Goal: Task Accomplishment & Management: Manage account settings

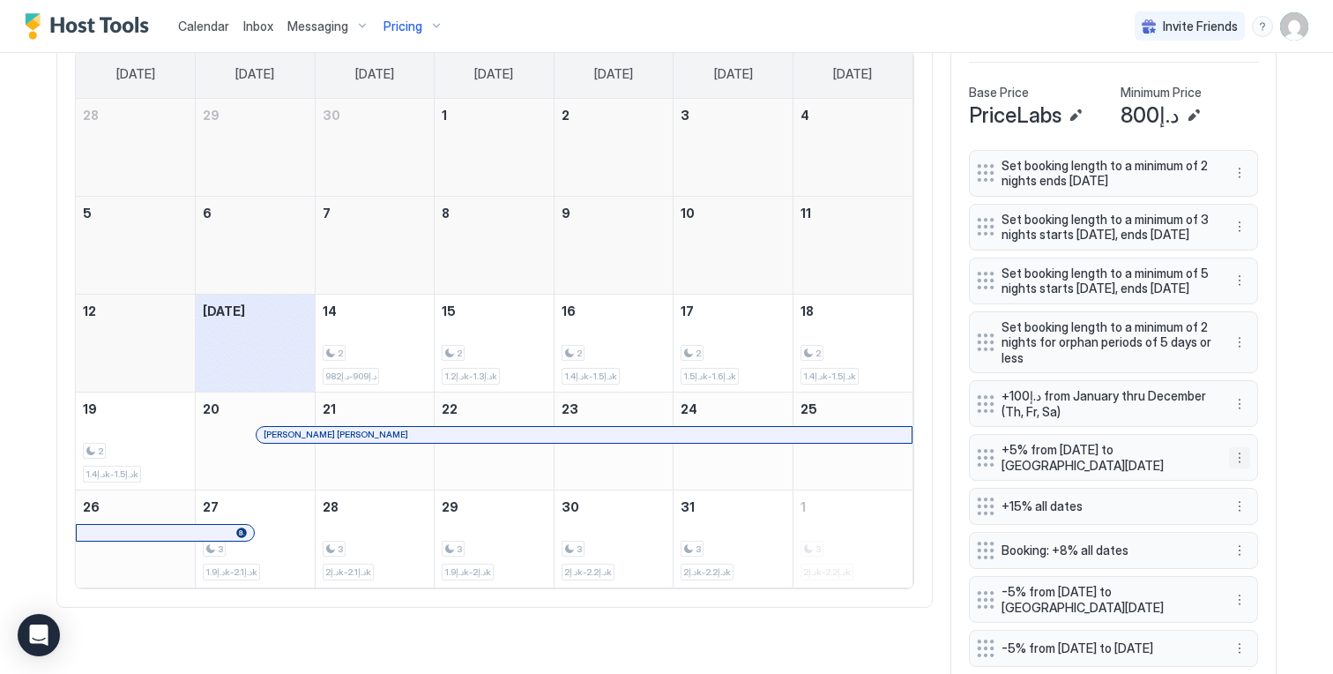
scroll to position [718, 0]
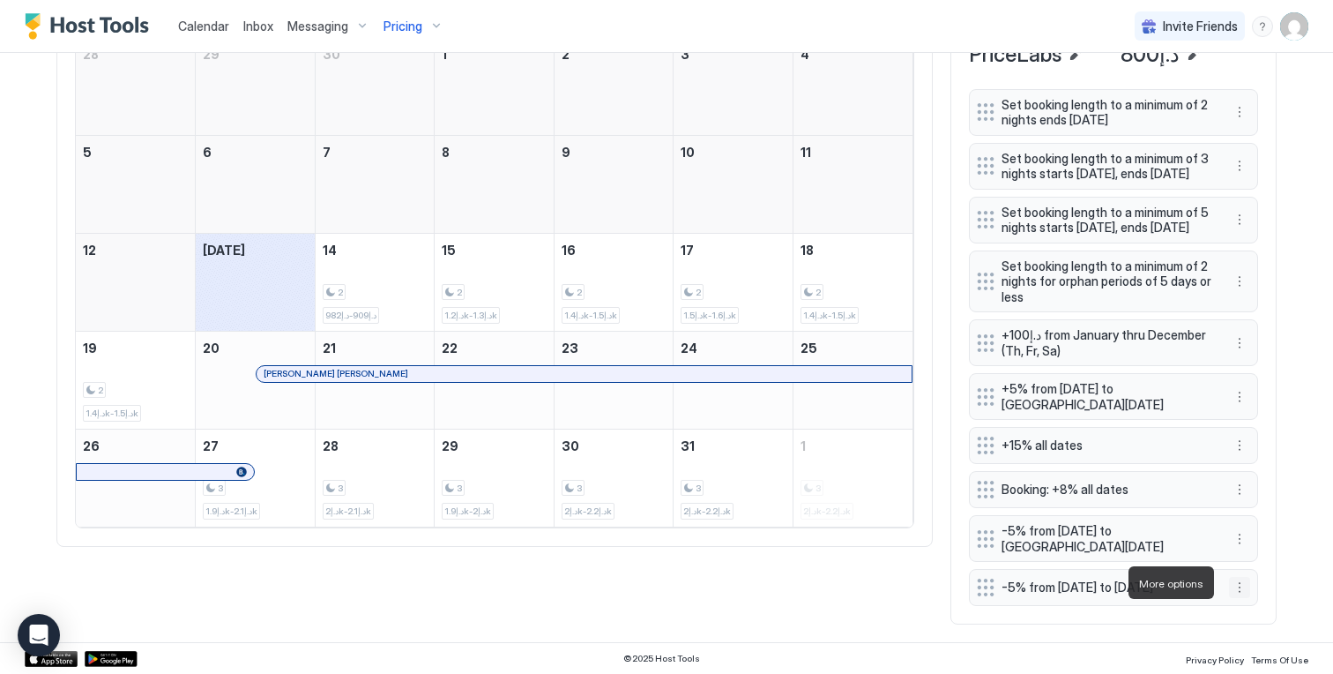
click at [1235, 583] on button "More options" at bounding box center [1239, 587] width 21 height 21
click at [1264, 494] on span "Edit" at bounding box center [1259, 500] width 19 height 13
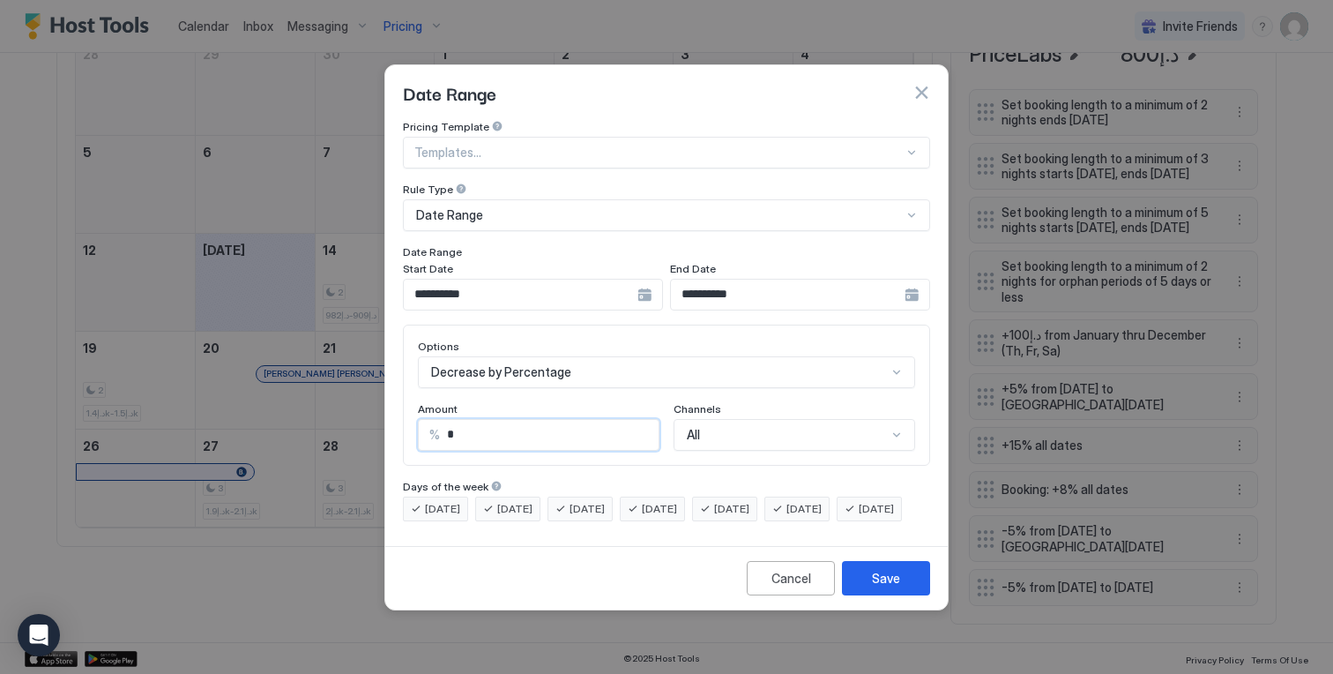
drag, startPoint x: 487, startPoint y: 421, endPoint x: 293, endPoint y: 388, distance: 196.8
click at [322, 392] on div "**********" at bounding box center [666, 337] width 1333 height 674
type input "*"
click at [862, 581] on button "Save" at bounding box center [886, 578] width 88 height 34
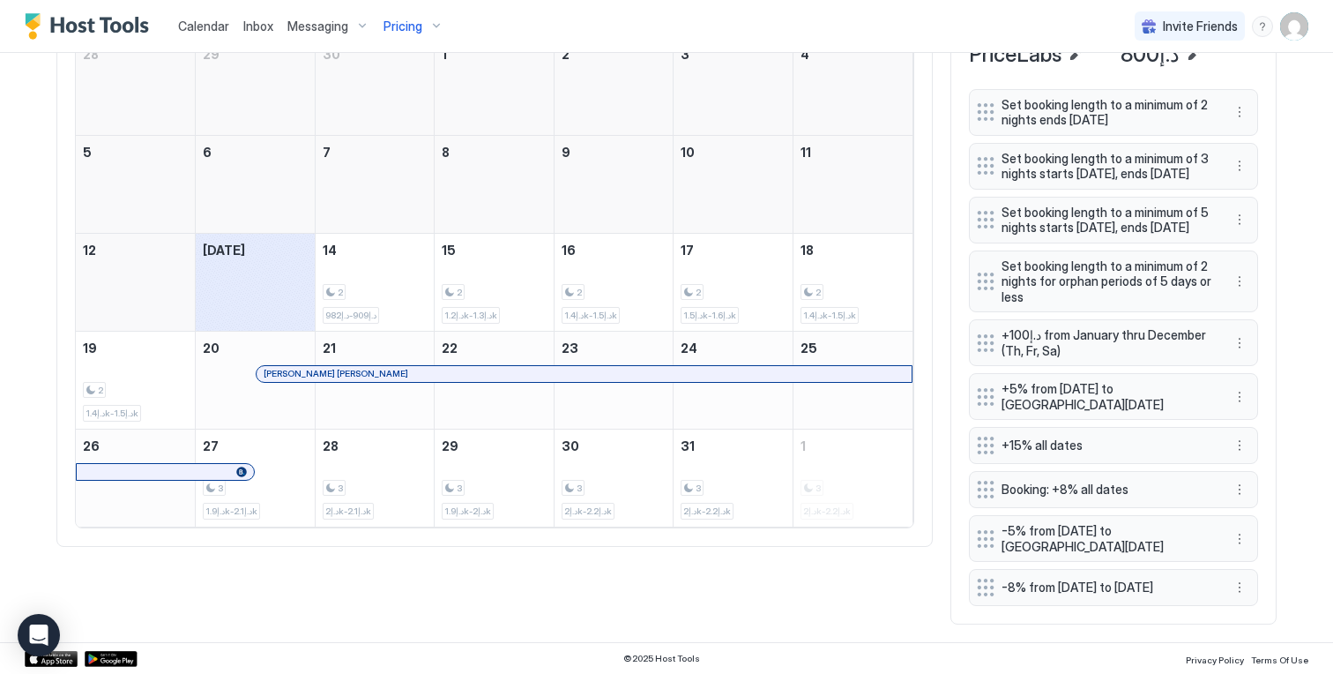
scroll to position [0, 0]
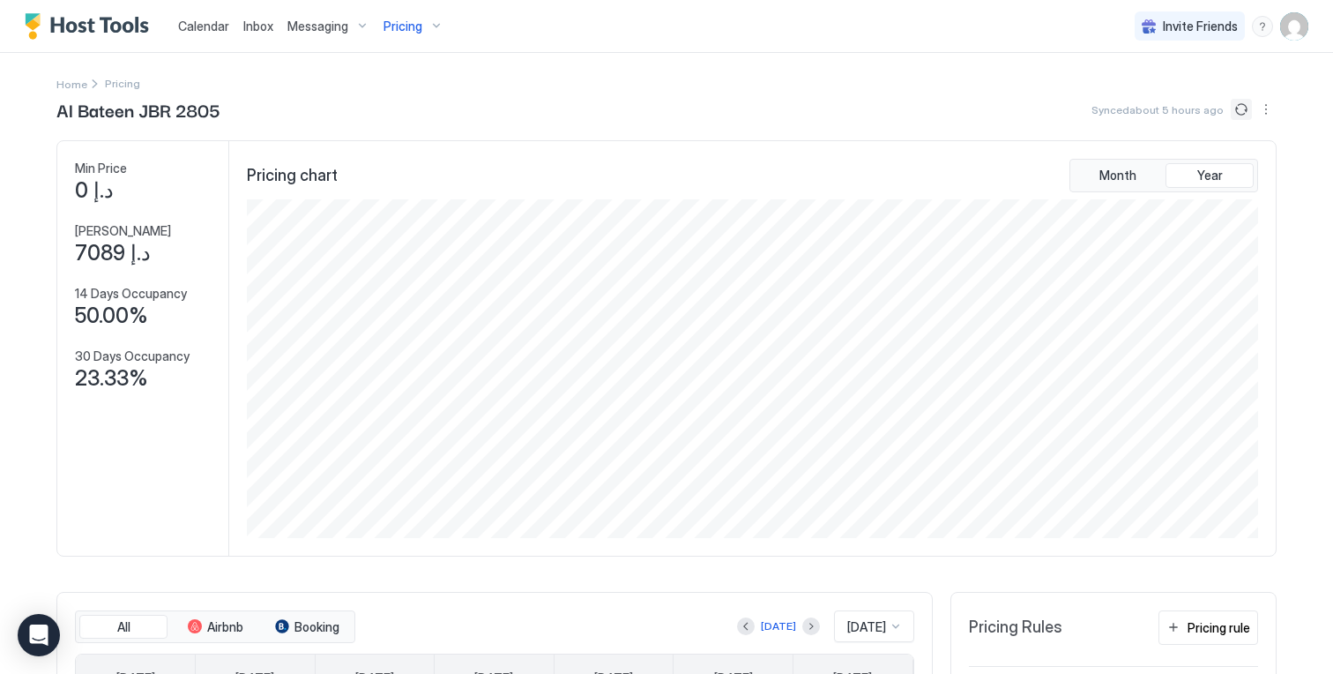
click at [1233, 101] on button "Sync prices" at bounding box center [1241, 109] width 21 height 21
click at [421, 26] on div "Pricing" at bounding box center [413, 26] width 74 height 30
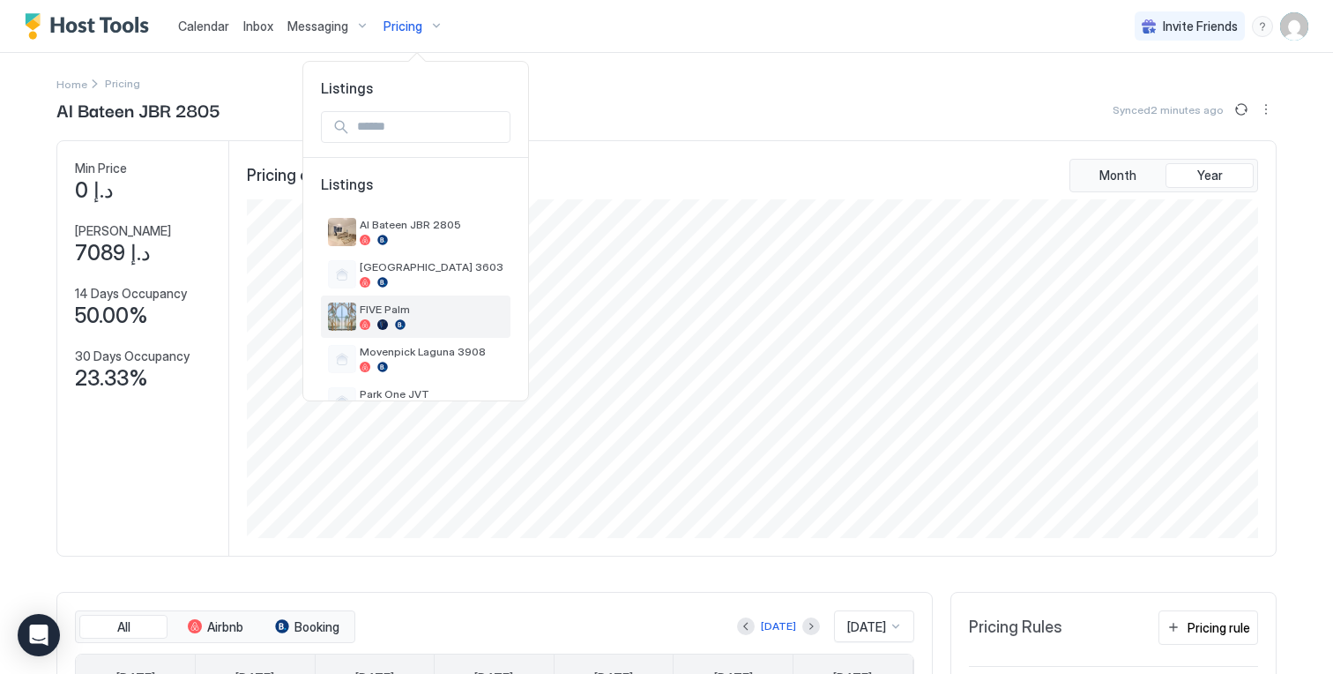
click at [416, 310] on span "FIVE Palm" at bounding box center [432, 308] width 144 height 13
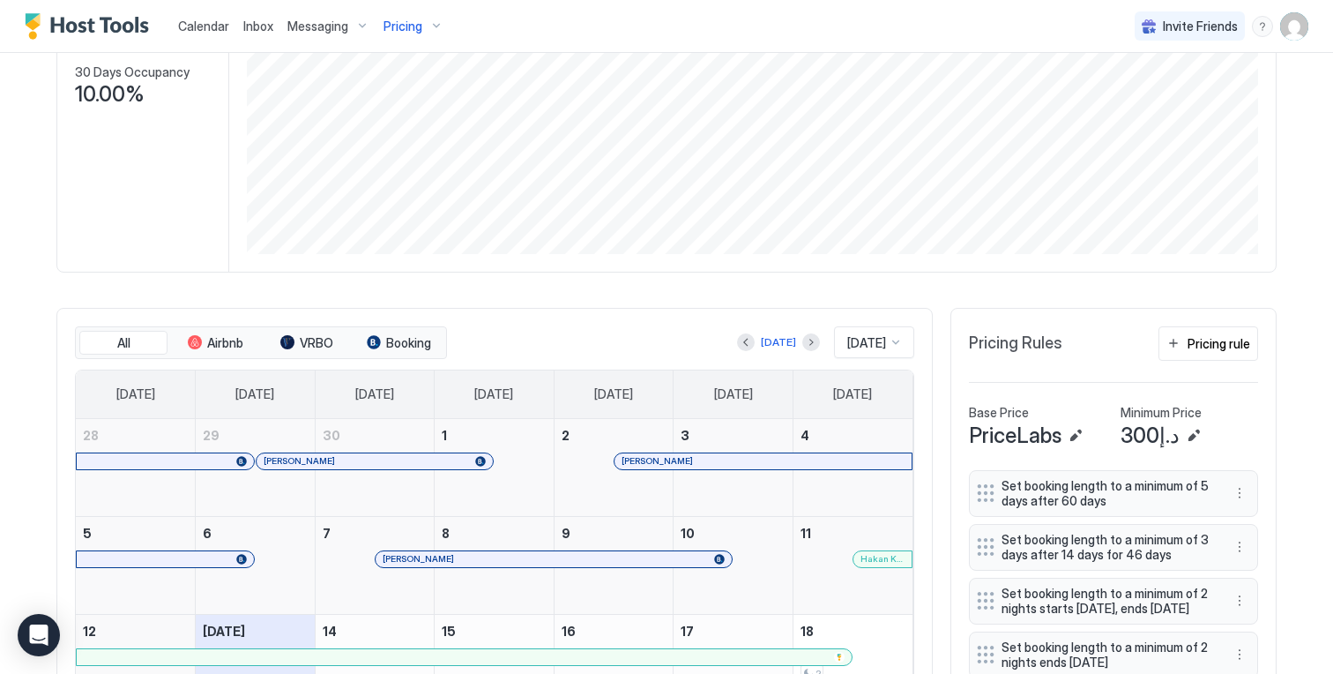
scroll to position [287, 0]
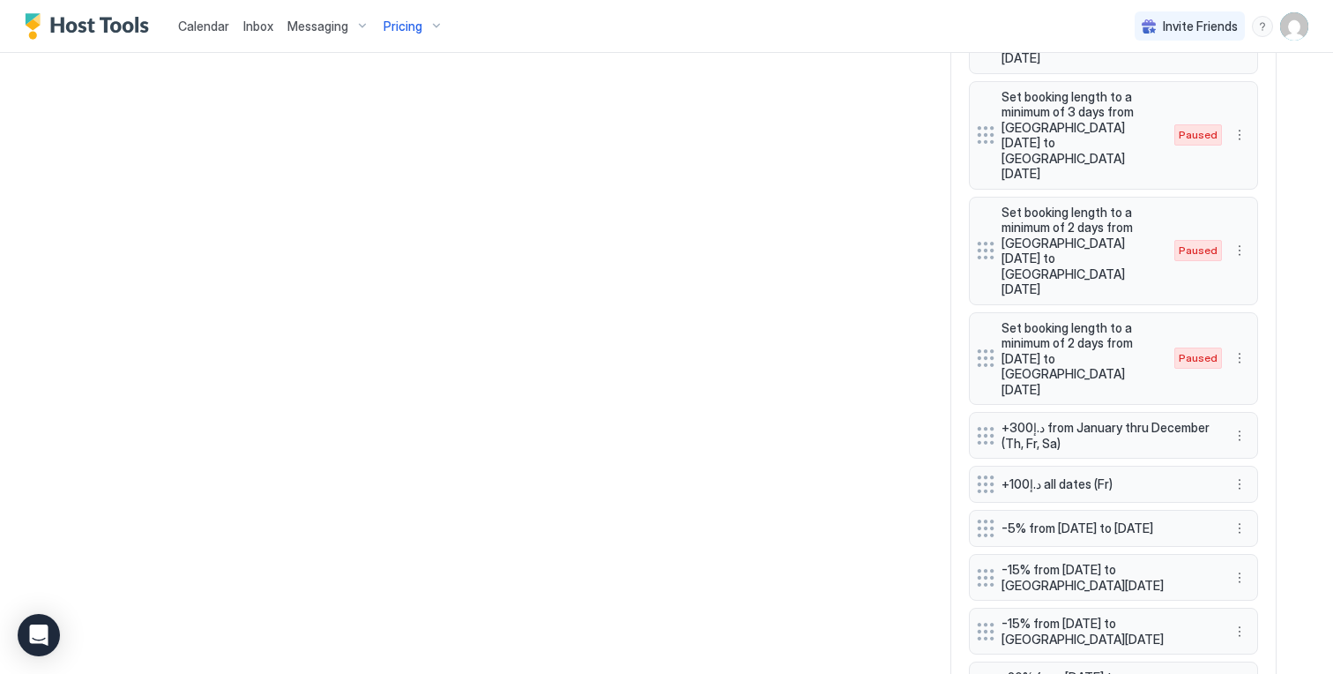
scroll to position [1407, 0]
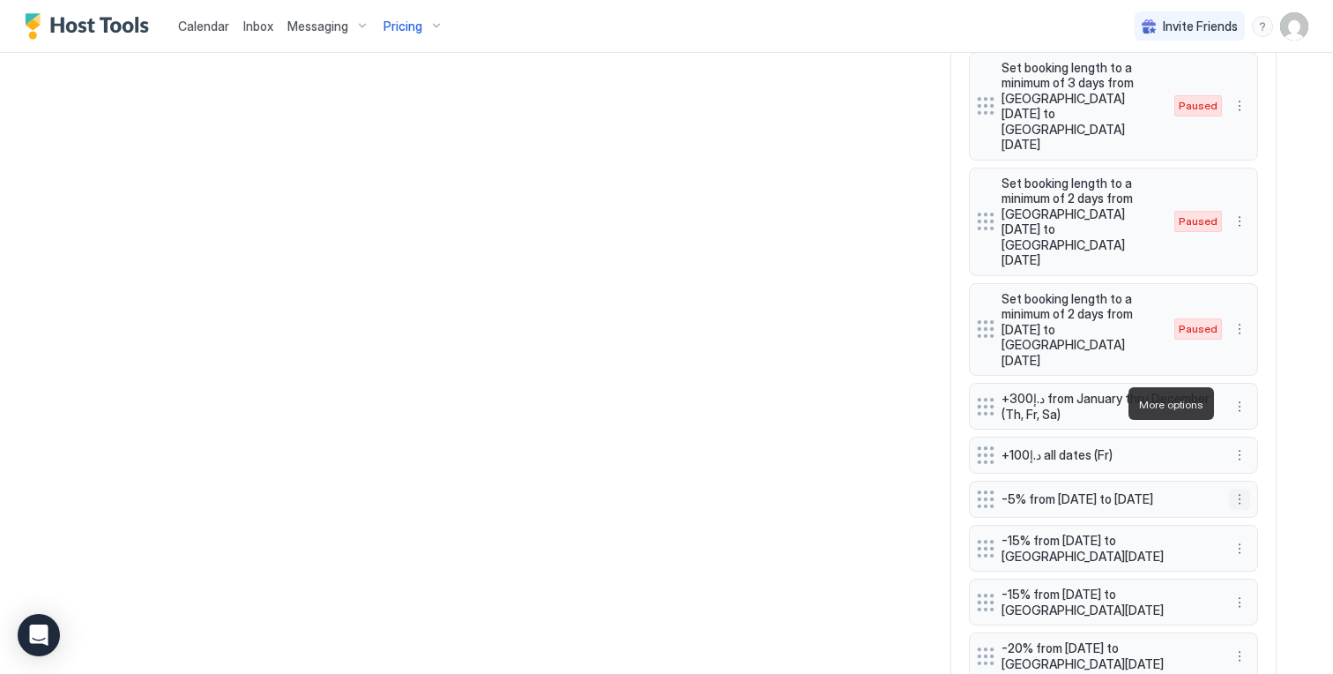
click at [1232, 488] on button "More options" at bounding box center [1239, 498] width 21 height 21
click at [1229, 564] on div at bounding box center [666, 337] width 1333 height 674
click at [1236, 645] on button "More options" at bounding box center [1239, 655] width 21 height 21
click at [1238, 592] on div "Edit" at bounding box center [1250, 589] width 39 height 13
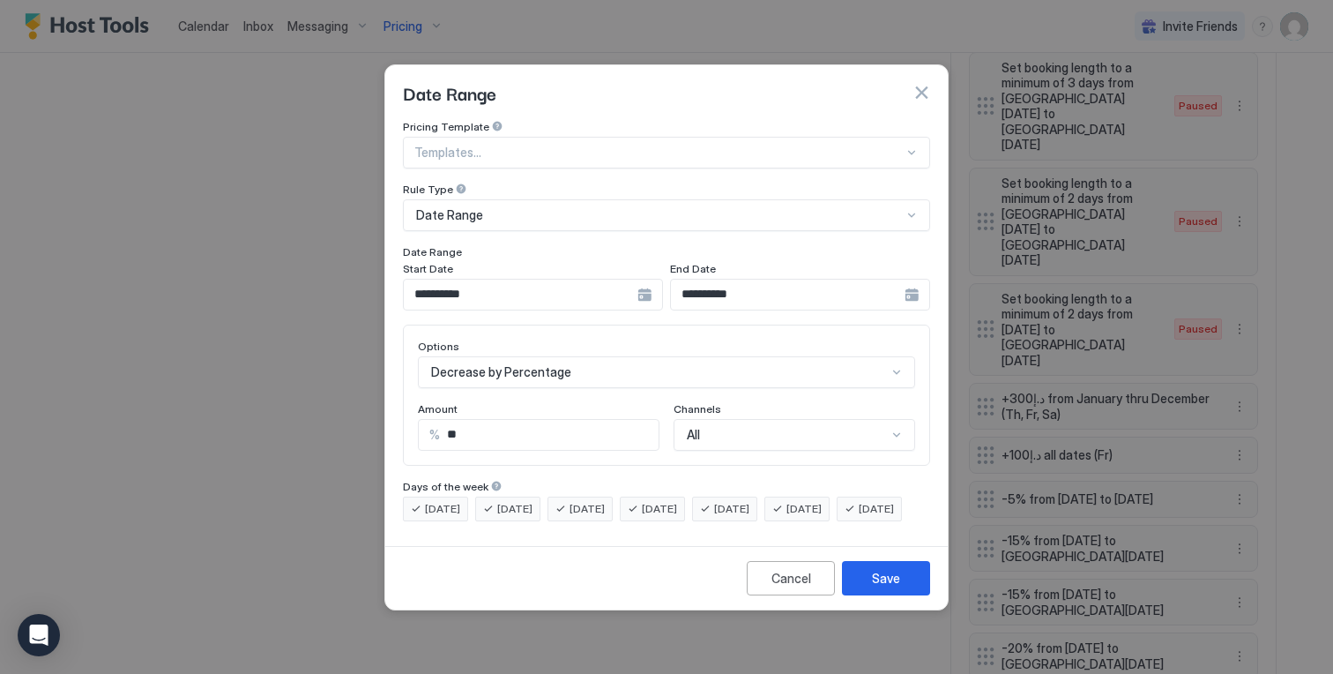
click at [650, 279] on div "**********" at bounding box center [533, 295] width 260 height 32
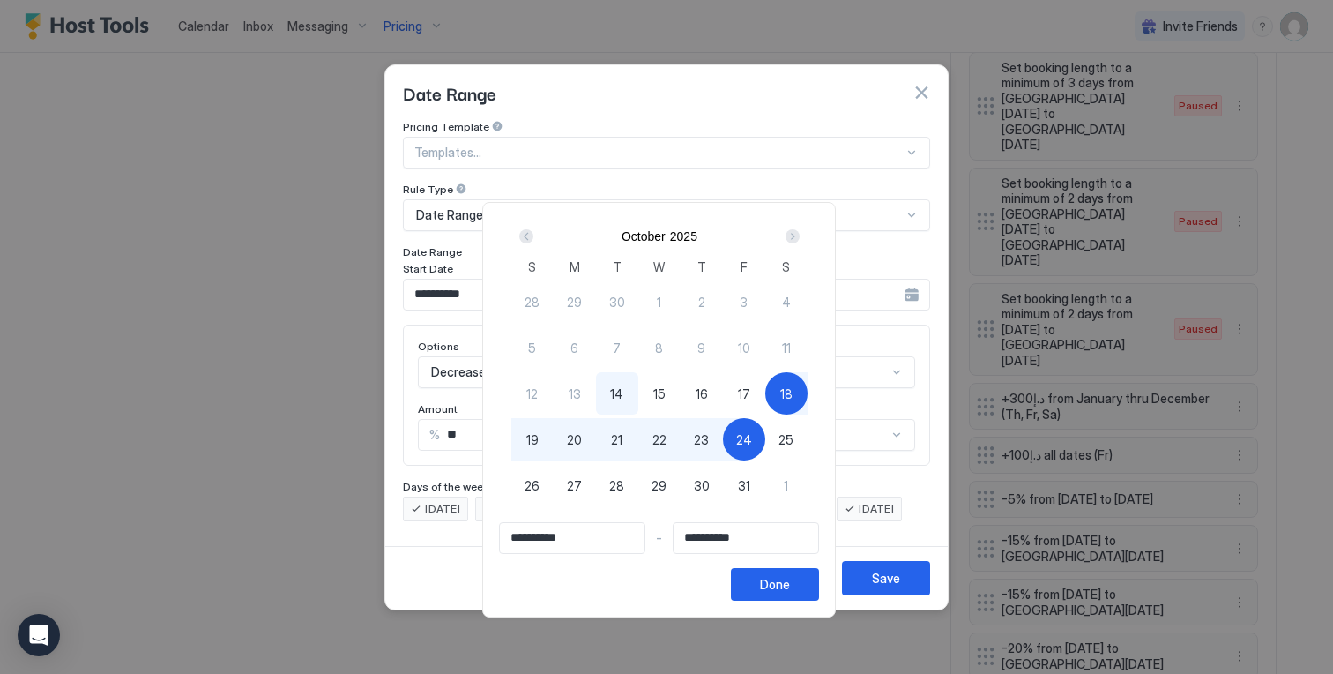
click at [539, 435] on span "19" at bounding box center [532, 439] width 12 height 19
type input "**********"
click at [709, 439] on span "23" at bounding box center [701, 439] width 15 height 19
type input "**********"
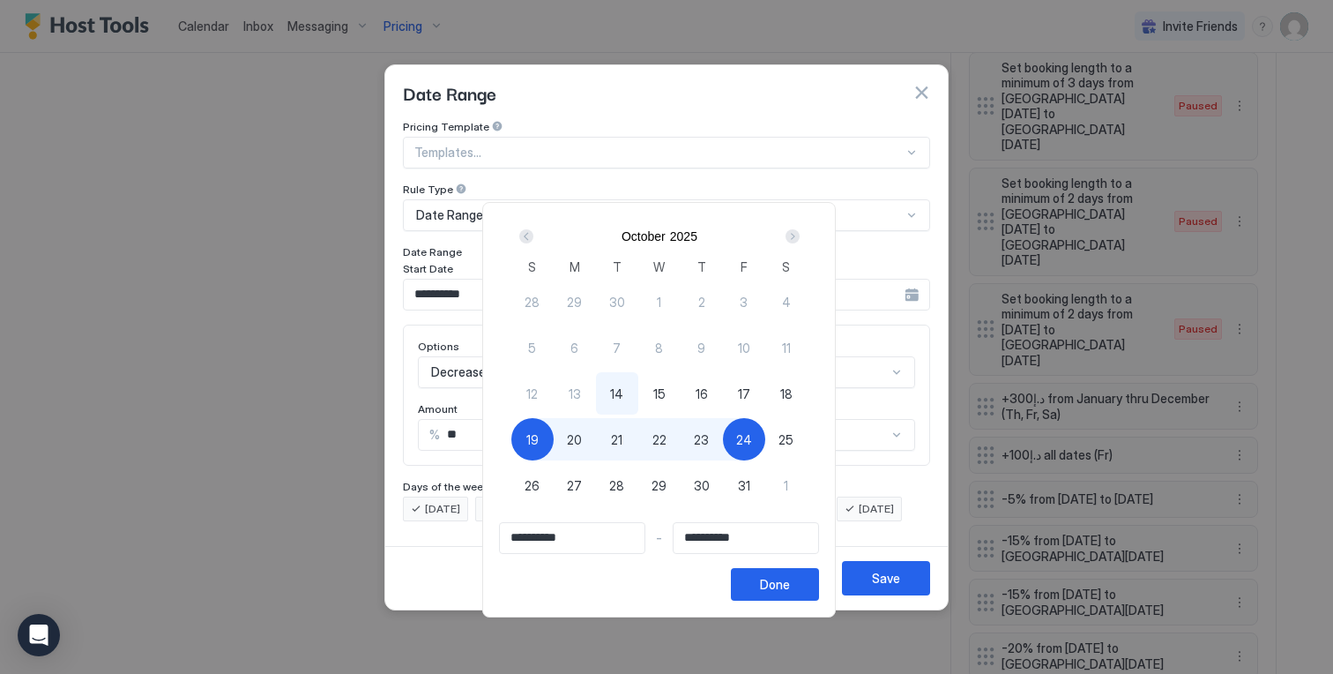
type input "**********"
click at [776, 580] on div "Done" at bounding box center [775, 584] width 30 height 19
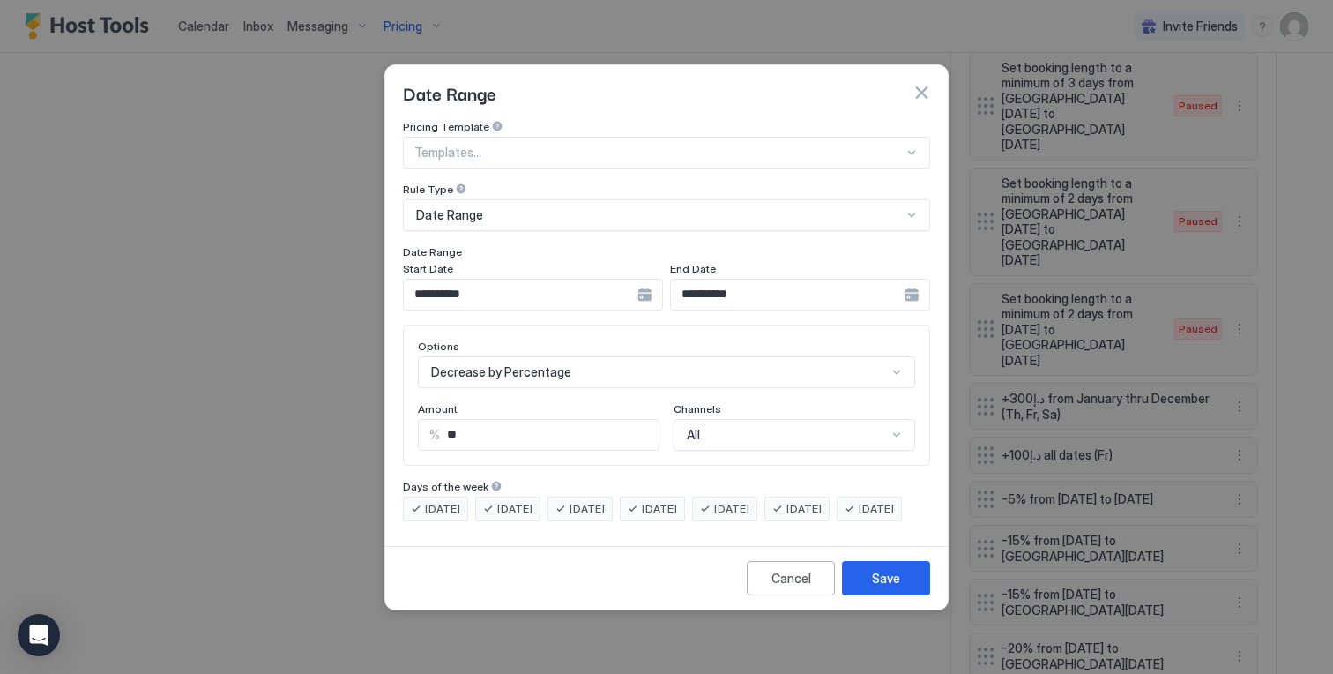
click at [493, 420] on input "**" at bounding box center [549, 435] width 219 height 30
type input "**"
click at [860, 584] on button "Save" at bounding box center [886, 578] width 88 height 34
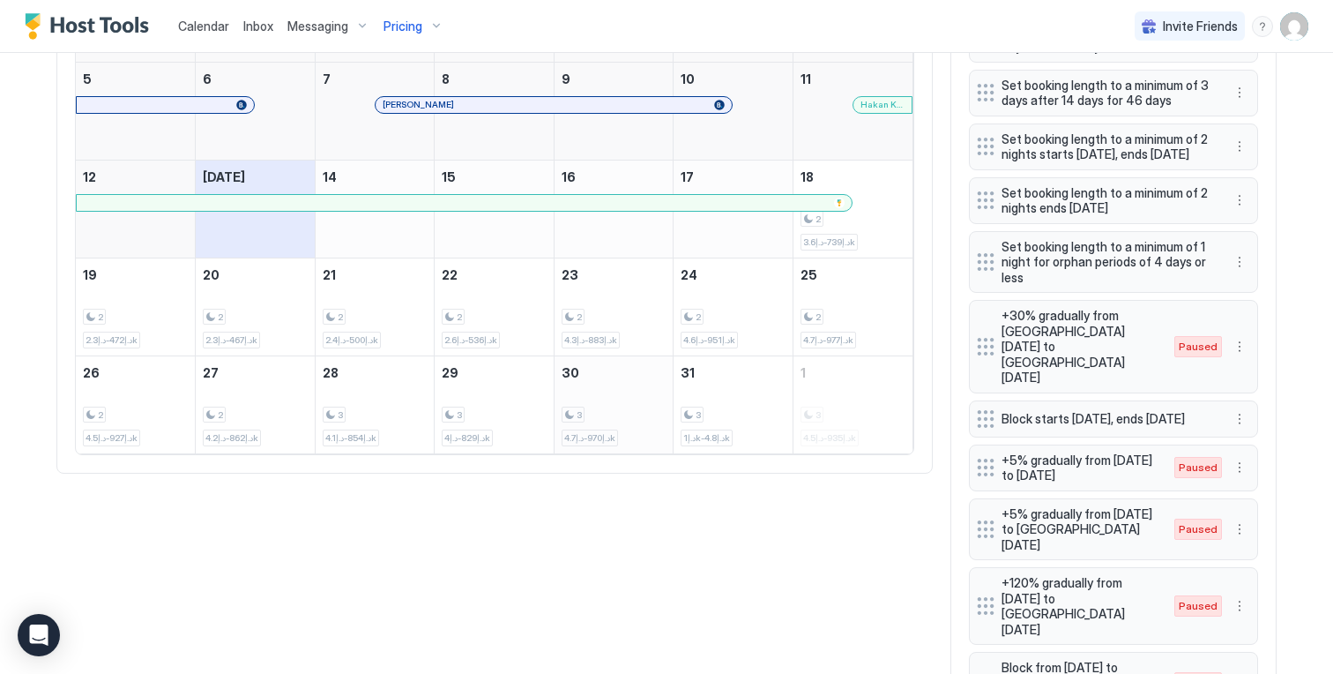
scroll to position [728, 0]
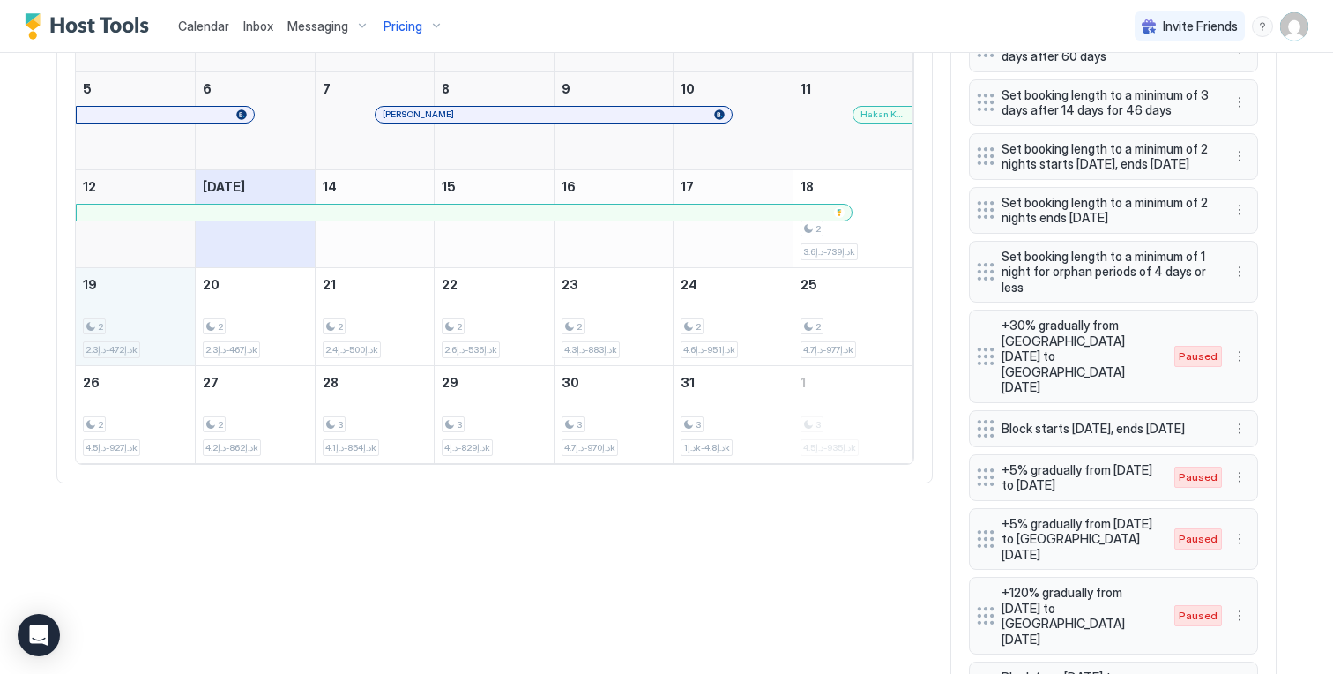
click at [150, 328] on div "2 د.إ472-د.إ2.3k" at bounding box center [135, 316] width 105 height 83
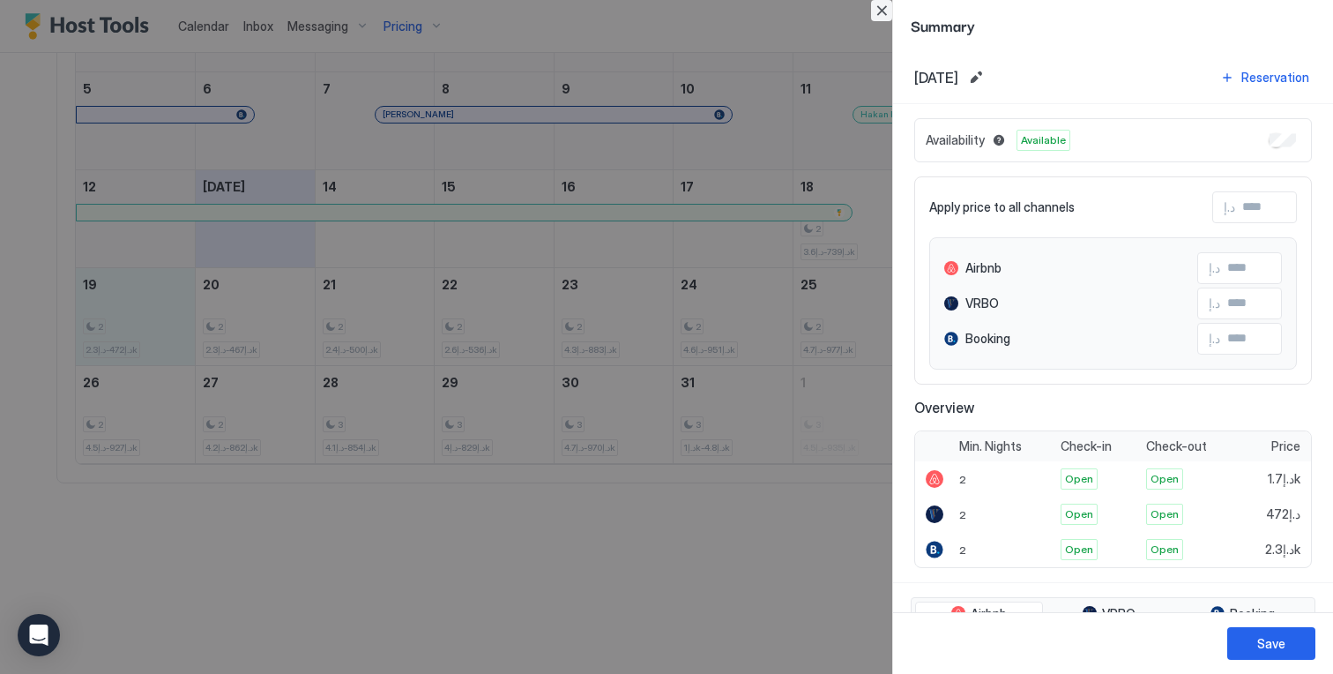
click at [872, 9] on button "Close" at bounding box center [881, 10] width 21 height 21
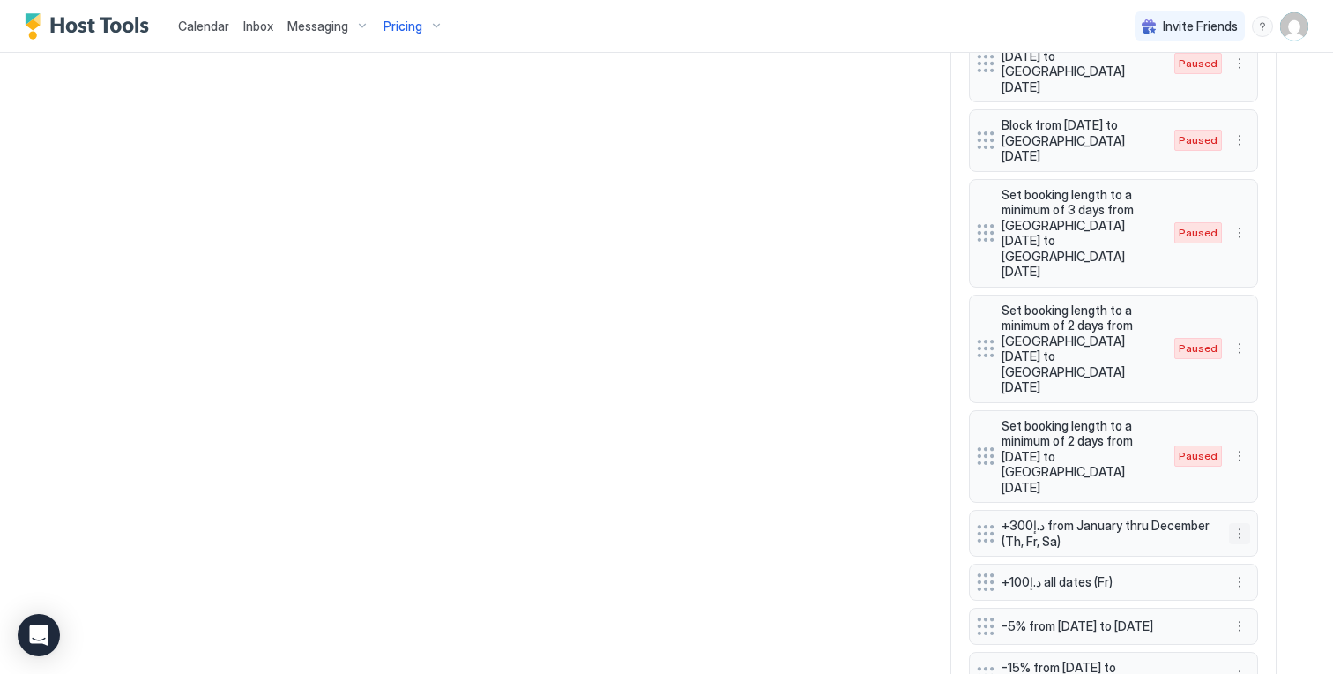
scroll to position [1314, 0]
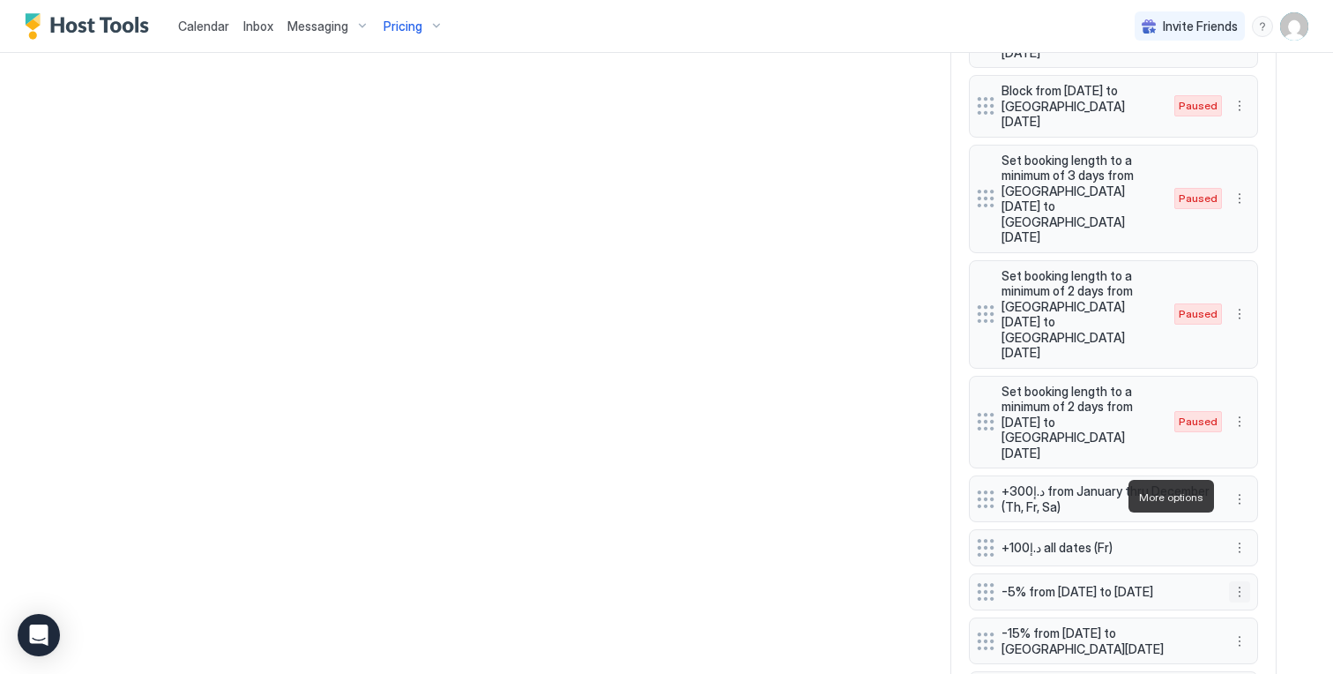
click at [1232, 581] on button "More options" at bounding box center [1239, 591] width 21 height 21
click at [1247, 512] on div "Edit" at bounding box center [1257, 521] width 66 height 28
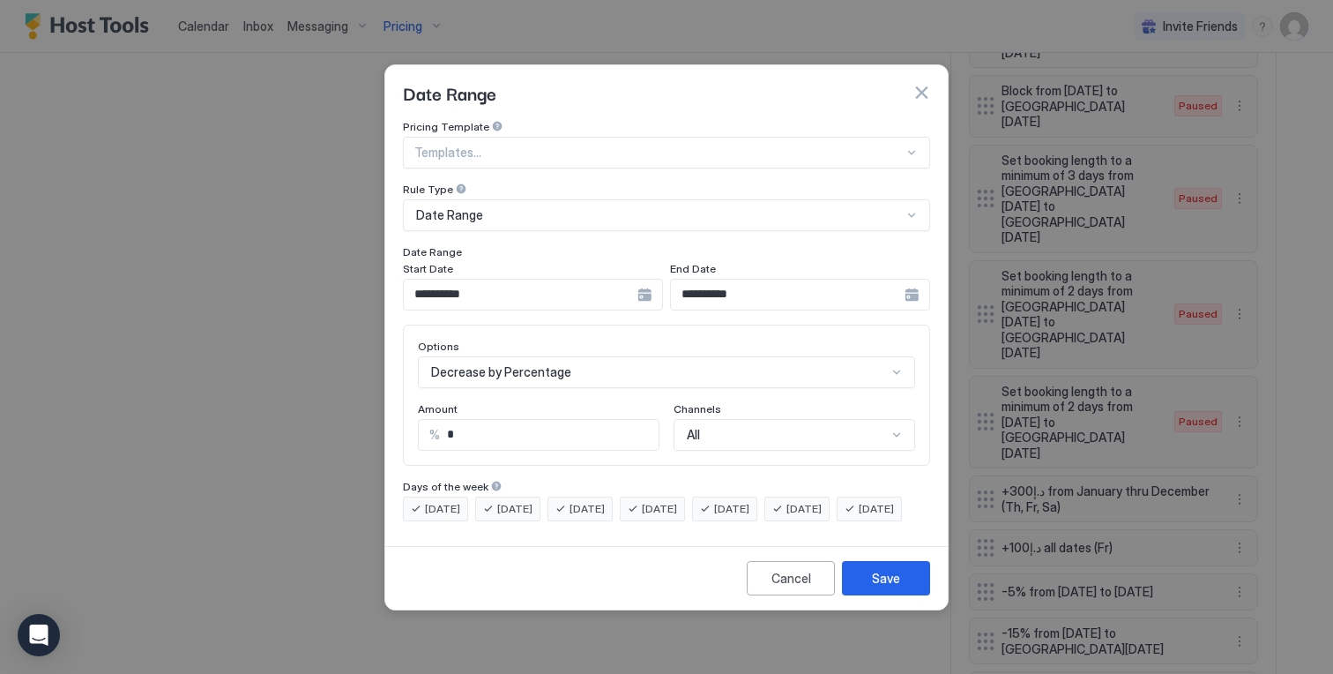
click at [570, 280] on input "**********" at bounding box center [521, 294] width 234 height 30
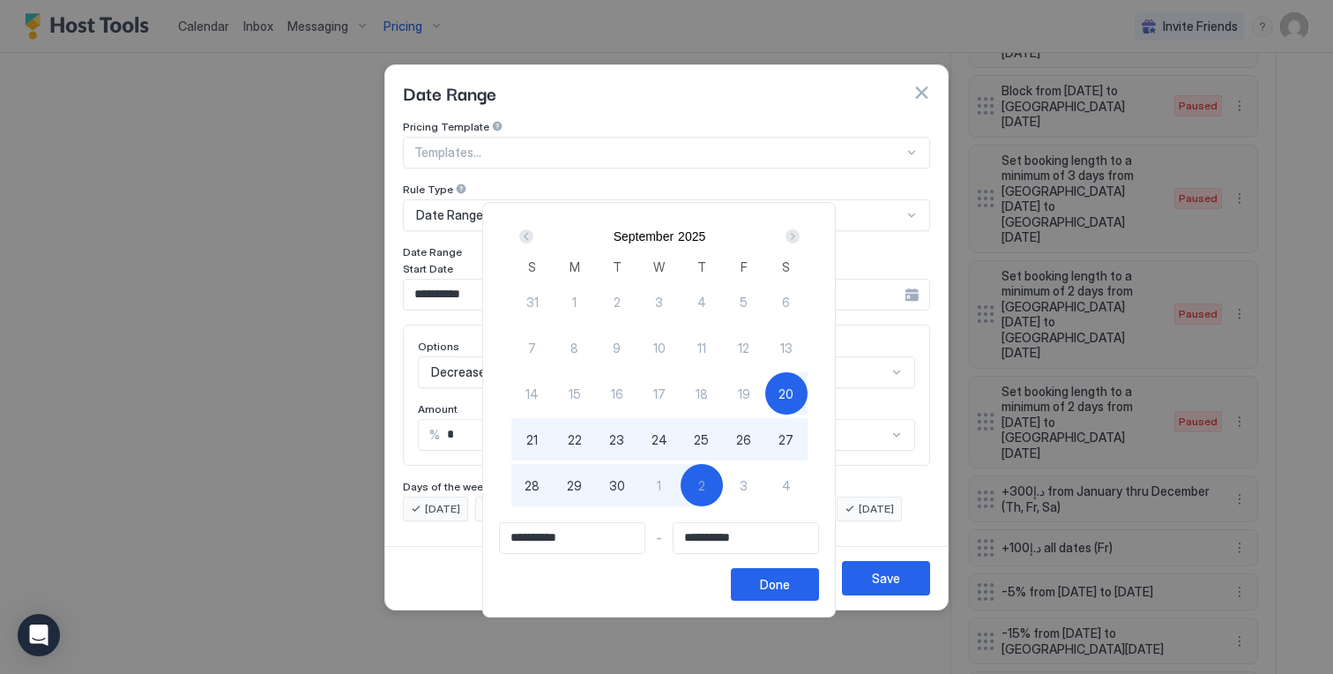
click at [803, 242] on div "Next" at bounding box center [792, 236] width 21 height 21
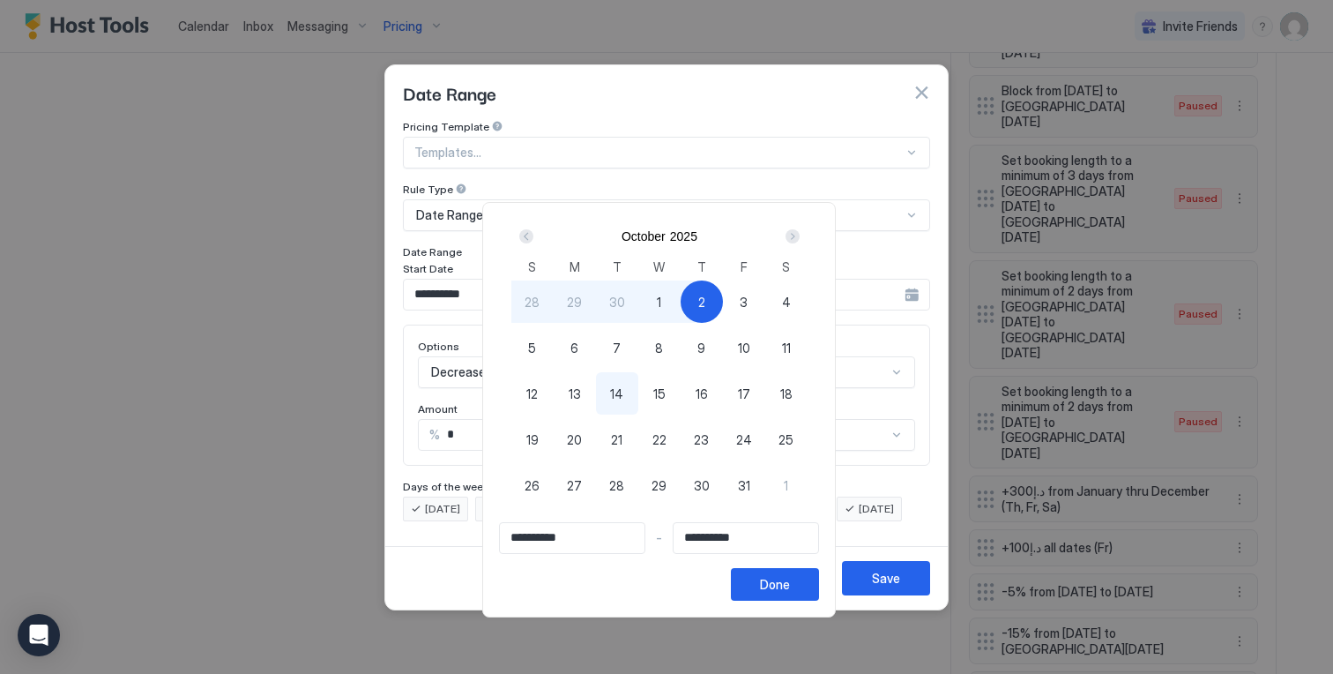
click at [787, 383] on div "18" at bounding box center [786, 393] width 42 height 42
type input "**********"
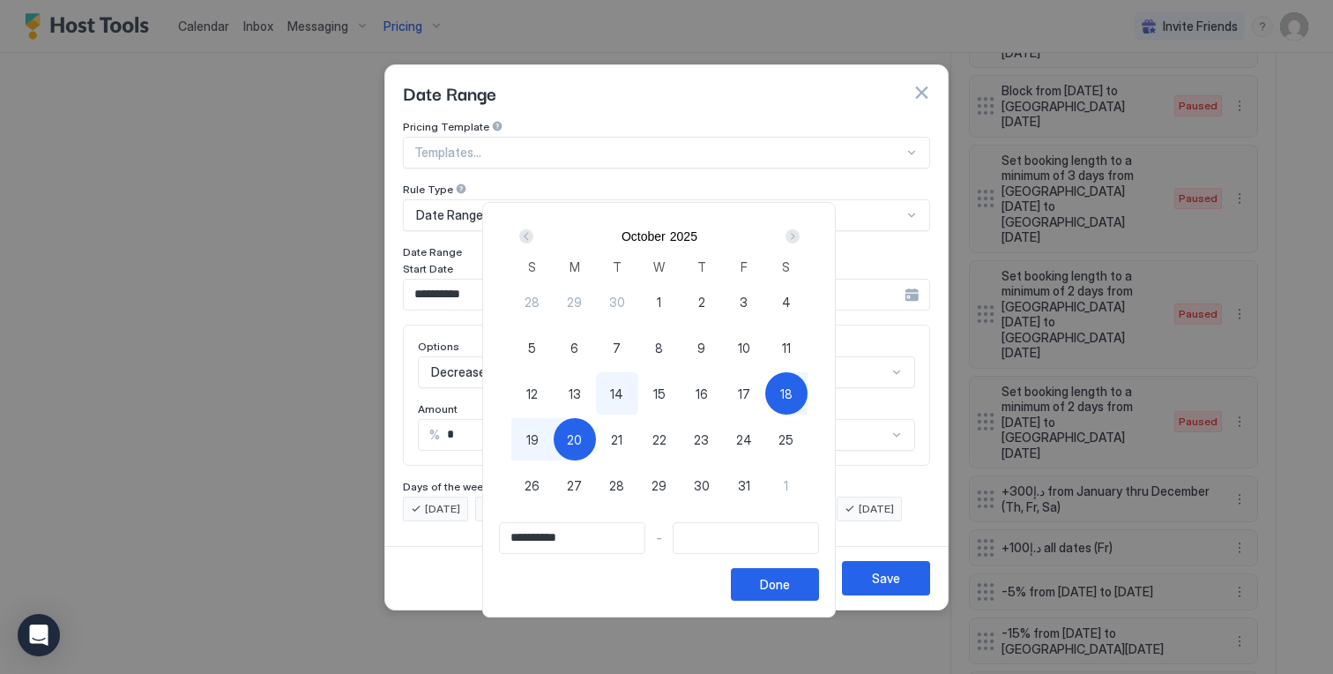
type input "**********"
click at [548, 439] on div "19" at bounding box center [532, 439] width 42 height 42
type input "**********"
click at [805, 577] on button "Done" at bounding box center [775, 584] width 88 height 33
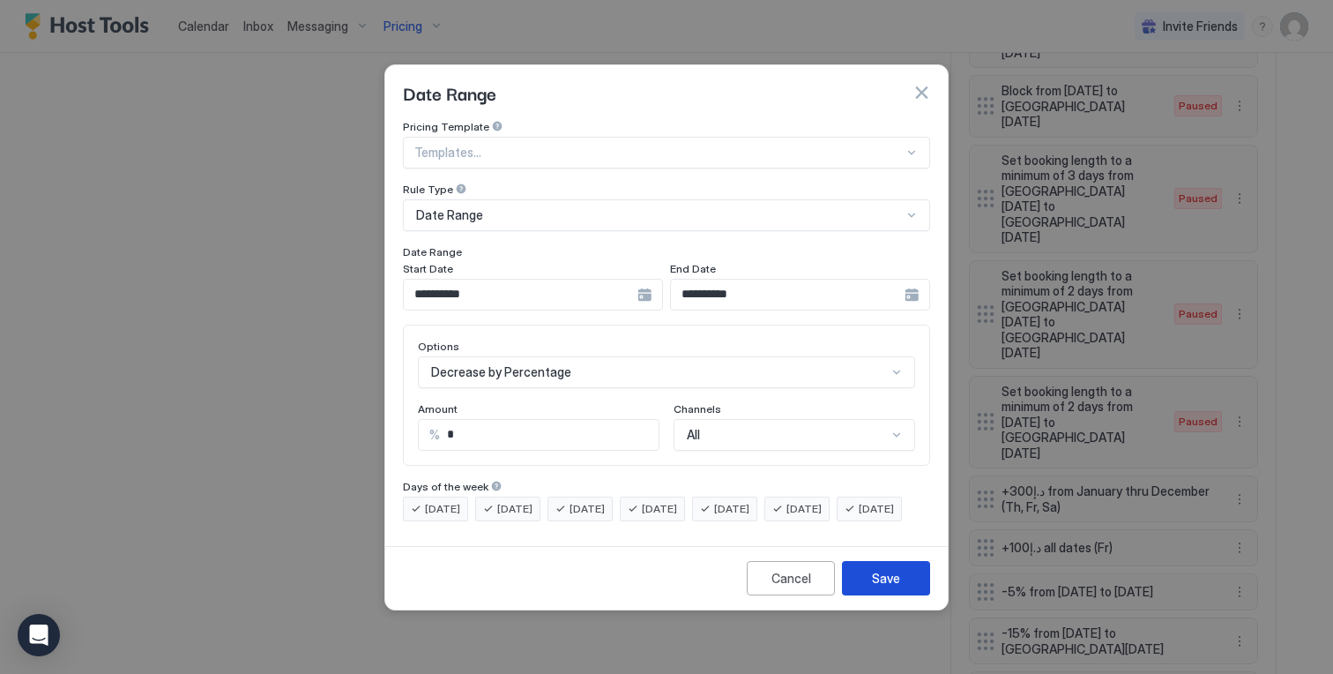
click at [873, 587] on div "Save" at bounding box center [886, 578] width 28 height 19
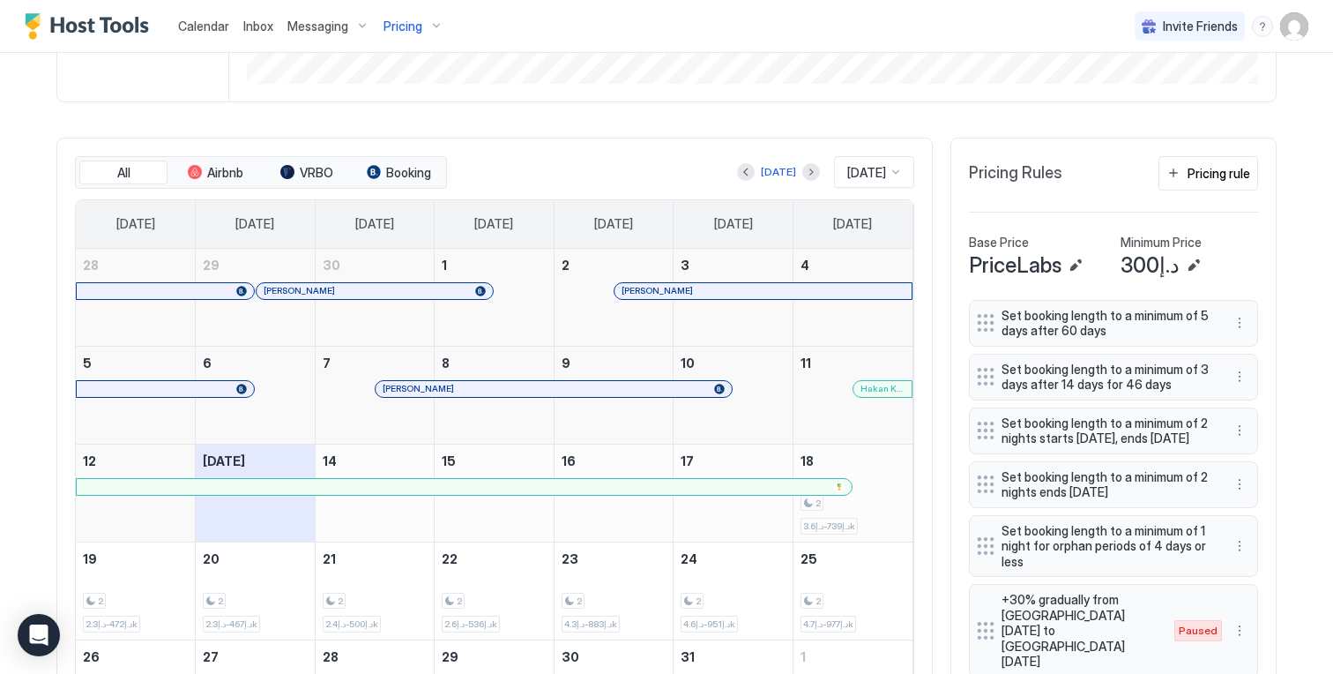
scroll to position [514, 0]
click at [887, 510] on div "2" at bounding box center [852, 503] width 105 height 17
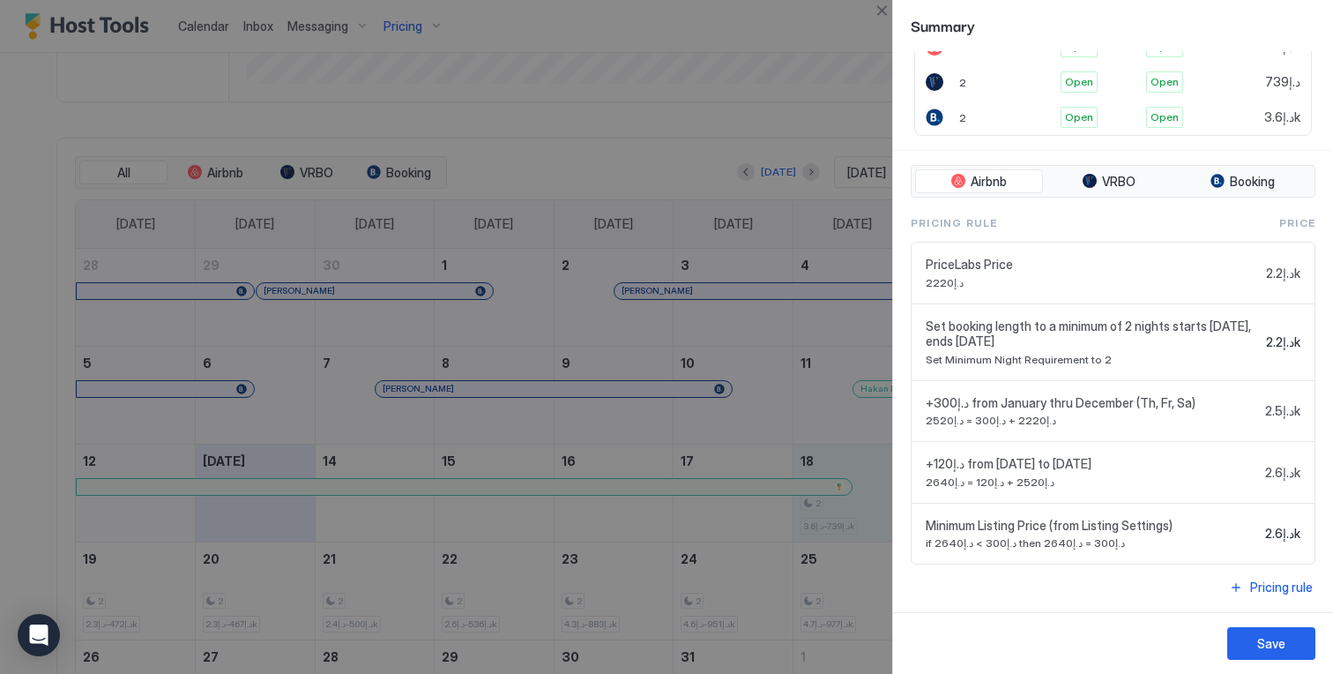
scroll to position [433, 0]
click at [880, 11] on button "Close" at bounding box center [881, 10] width 21 height 21
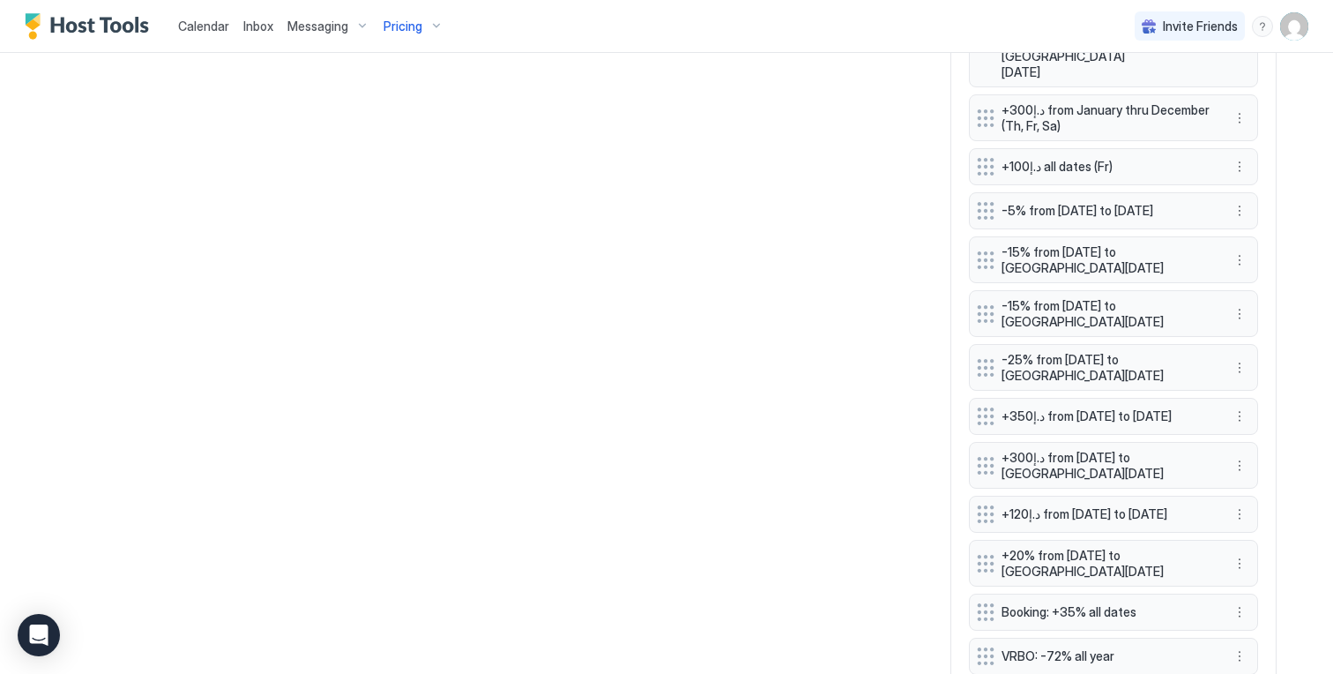
scroll to position [1703, 0]
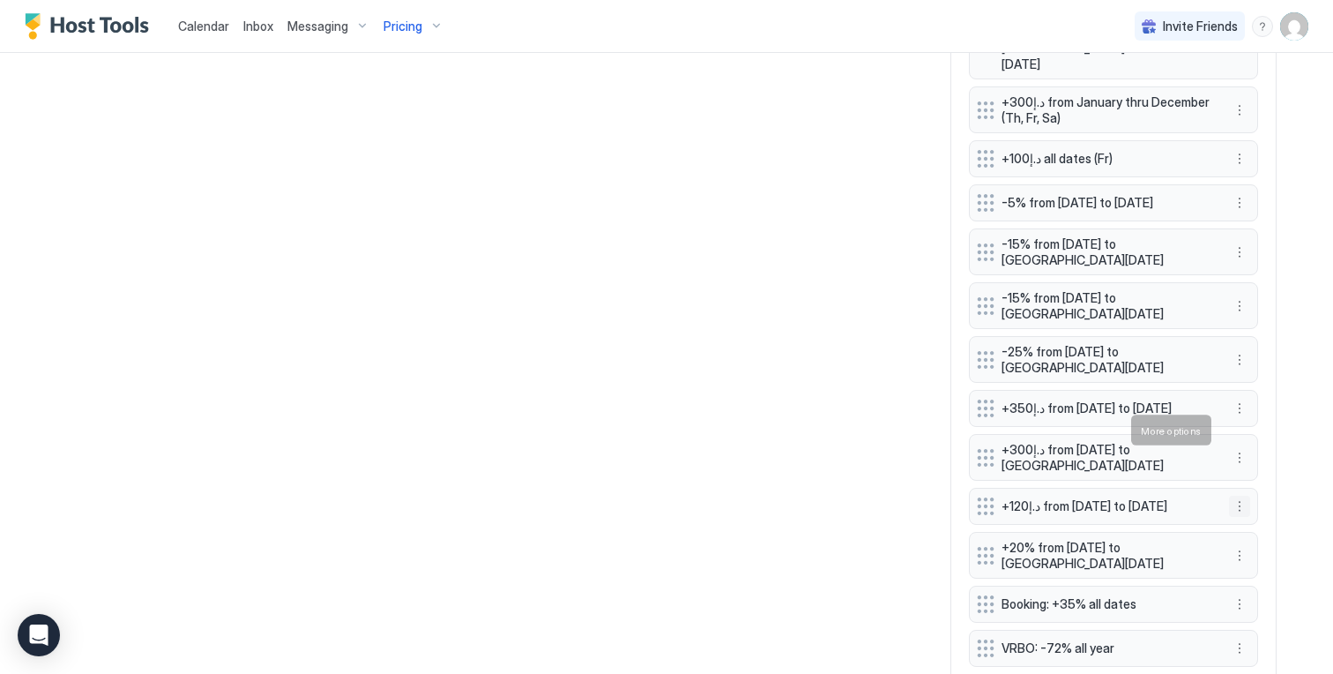
click at [1239, 495] on button "More options" at bounding box center [1239, 505] width 21 height 21
click at [1255, 480] on span "Pause" at bounding box center [1266, 482] width 32 height 13
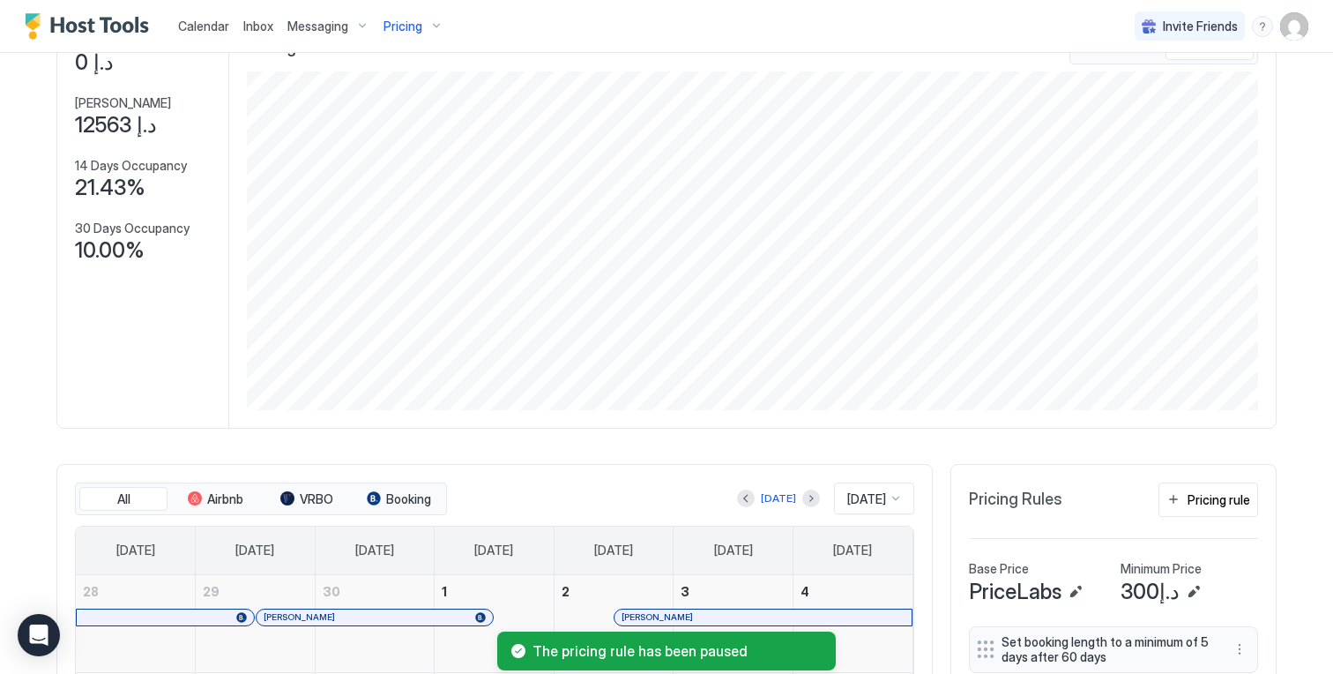
scroll to position [0, 0]
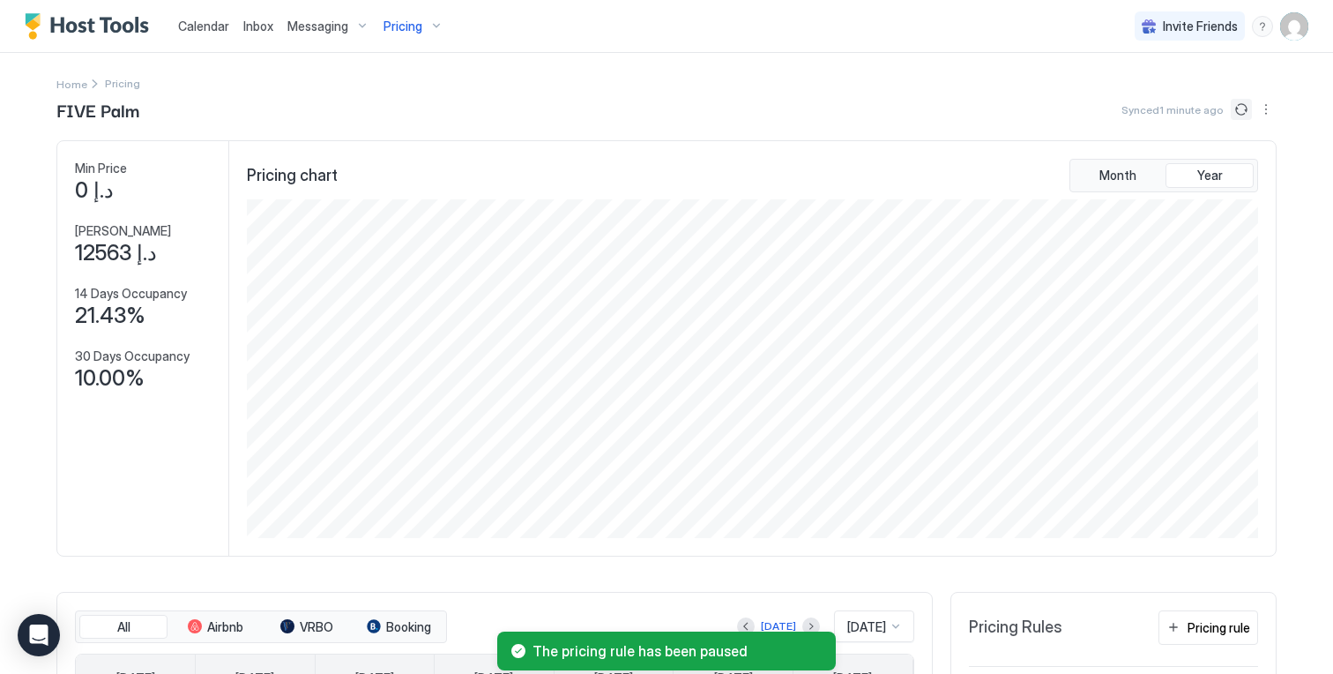
click at [1232, 110] on button "Sync prices" at bounding box center [1241, 109] width 21 height 21
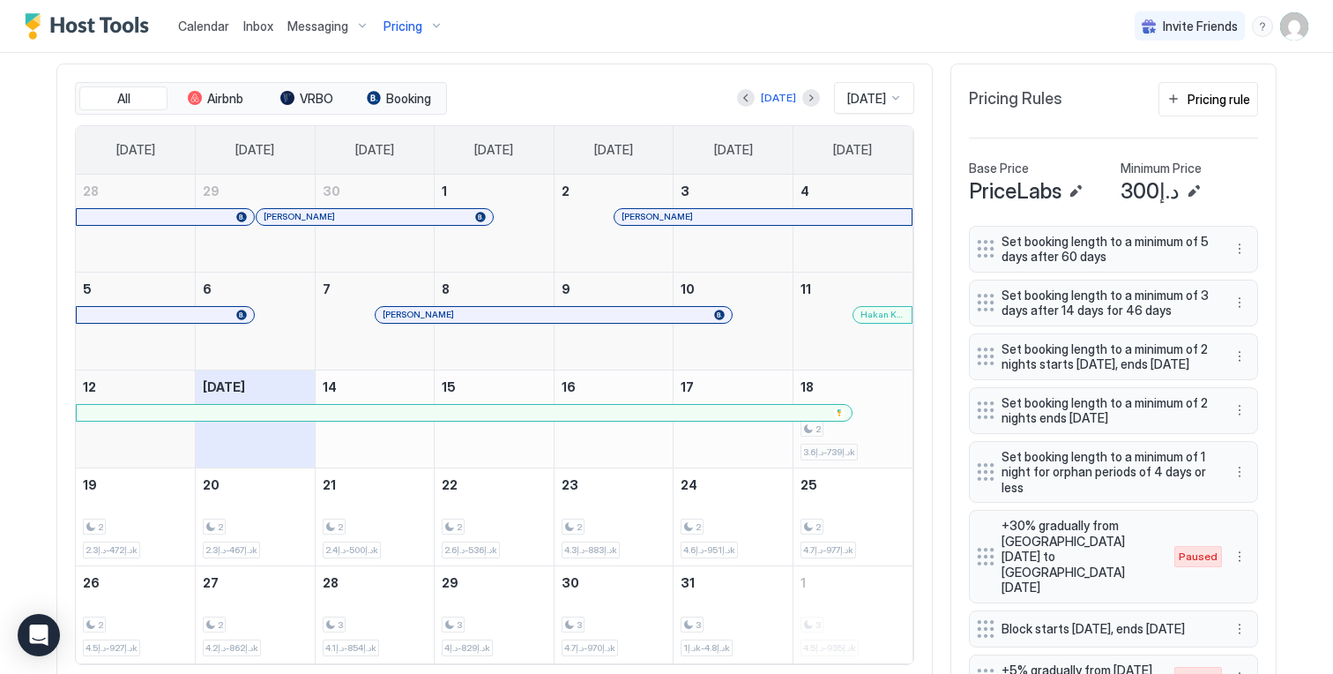
click at [873, 416] on div "2 د.إ739-د.إ3.6k" at bounding box center [852, 418] width 105 height 83
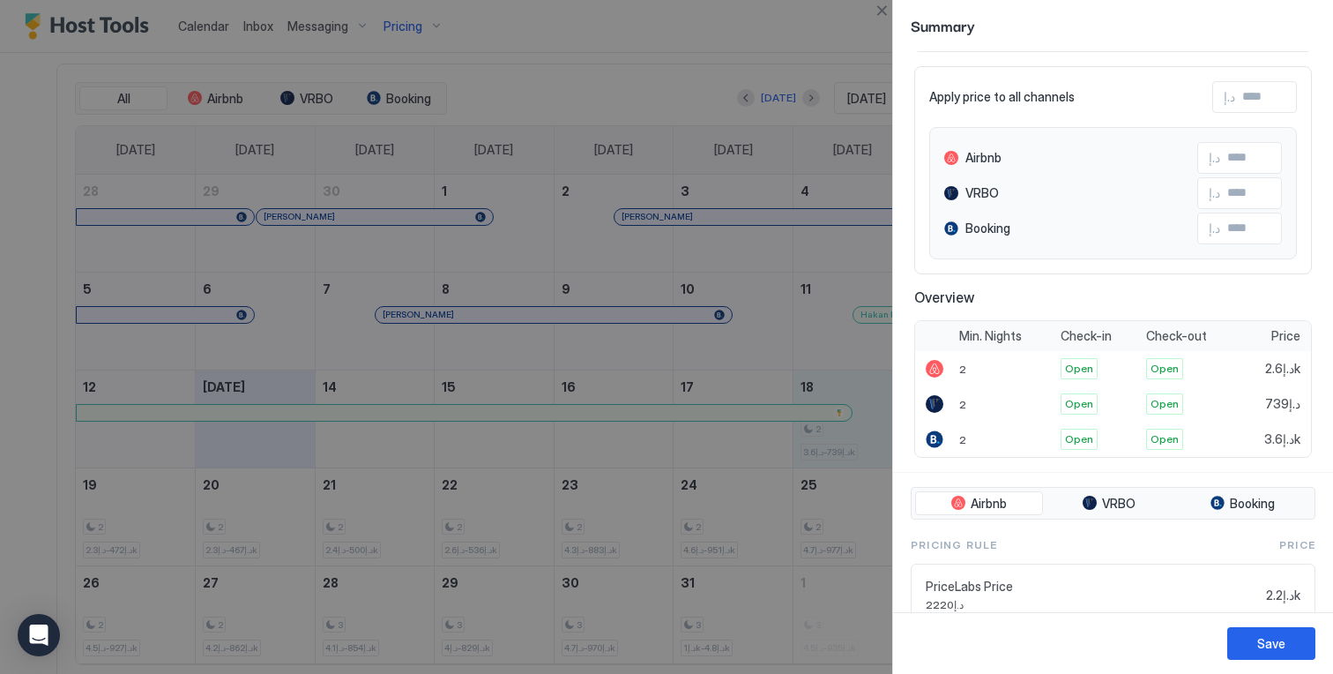
scroll to position [433, 0]
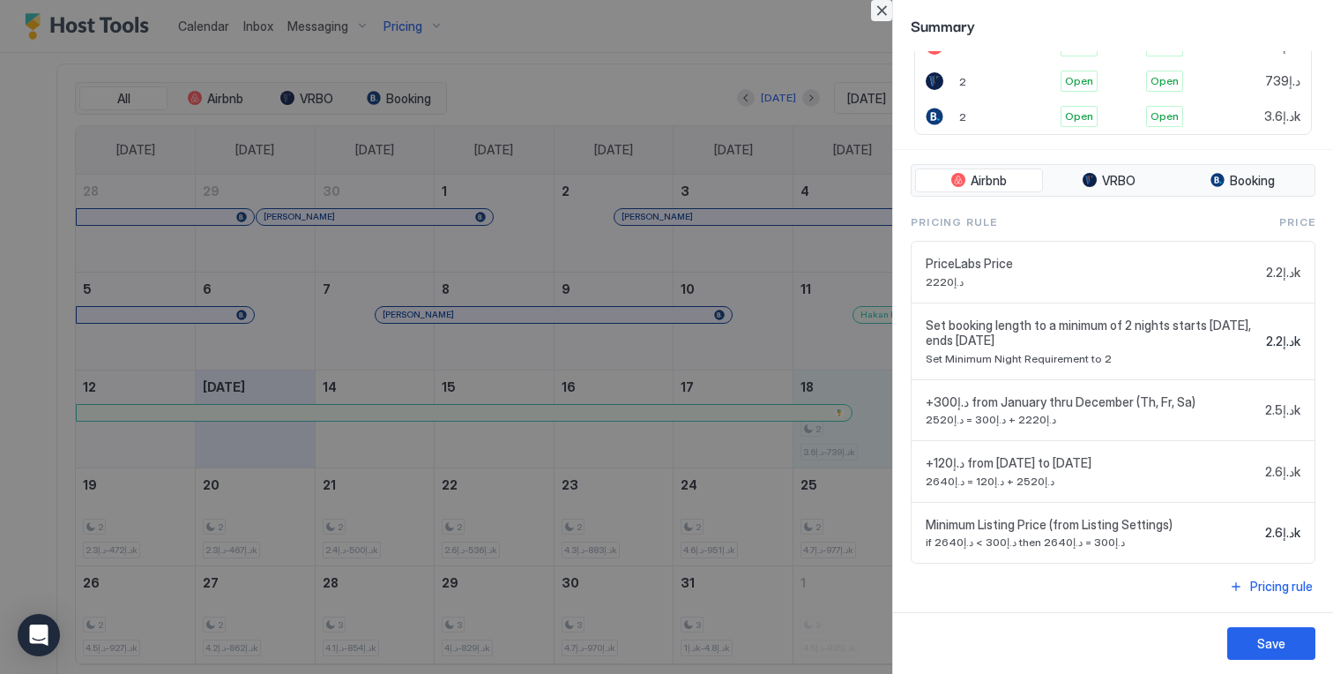
click at [885, 9] on button "Close" at bounding box center [881, 10] width 21 height 21
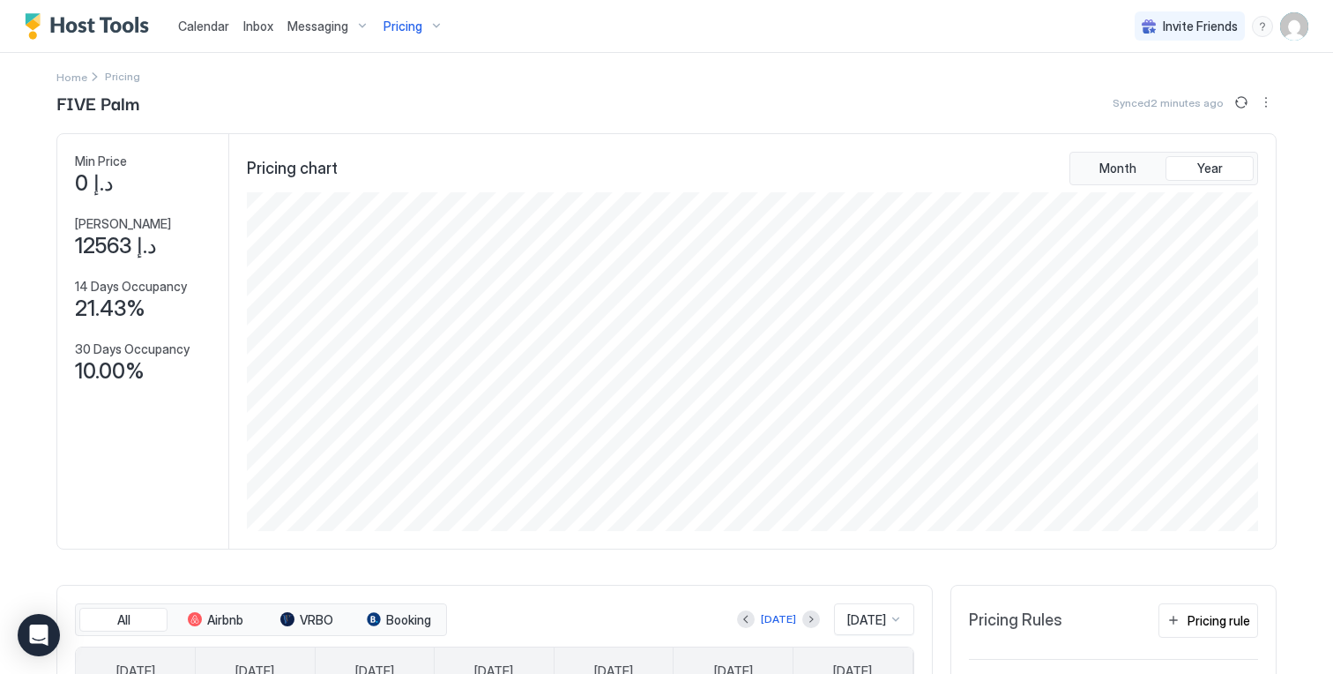
scroll to position [0, 0]
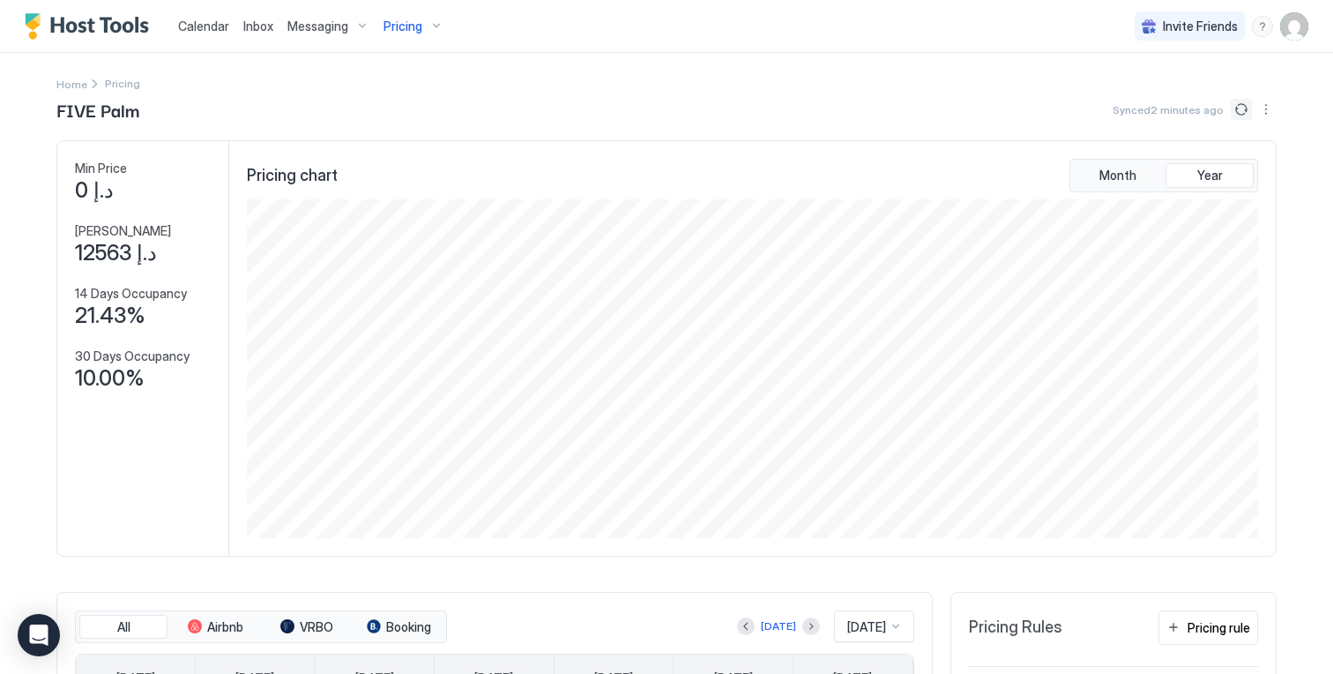
click at [1231, 108] on button "Sync prices" at bounding box center [1241, 109] width 21 height 21
click at [1231, 102] on button "Sync prices" at bounding box center [1241, 109] width 21 height 21
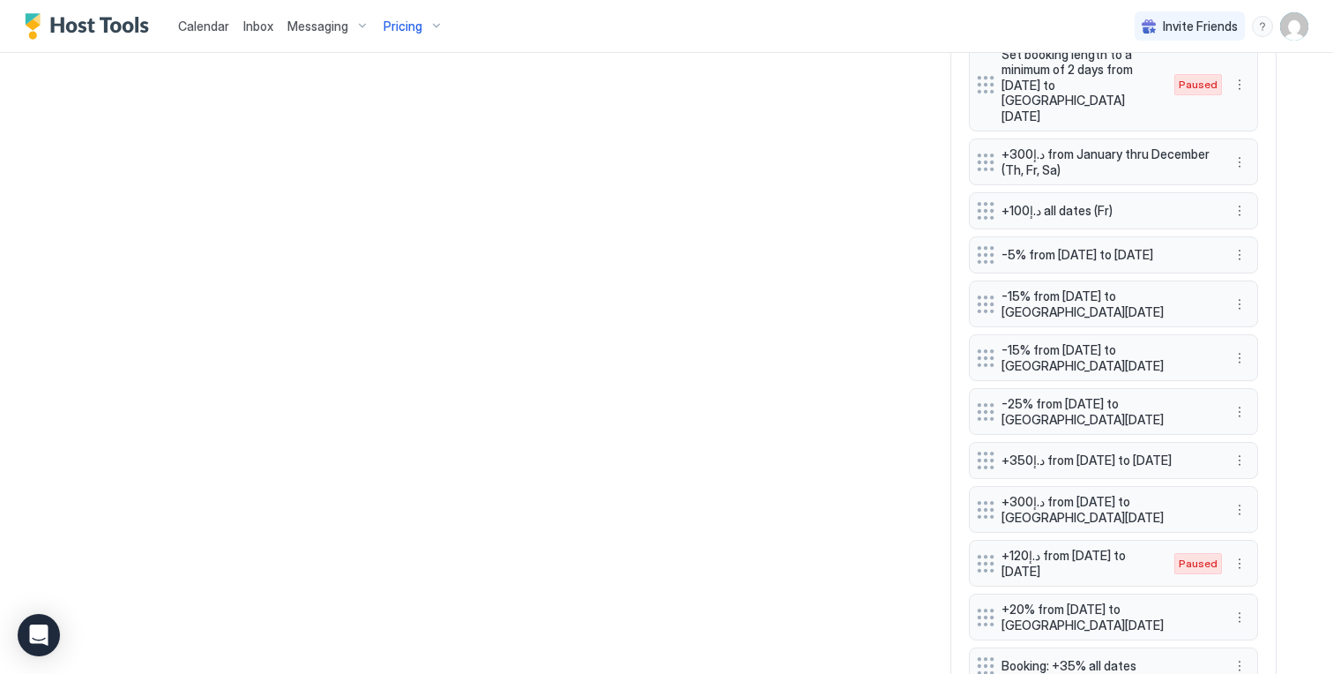
scroll to position [1716, 0]
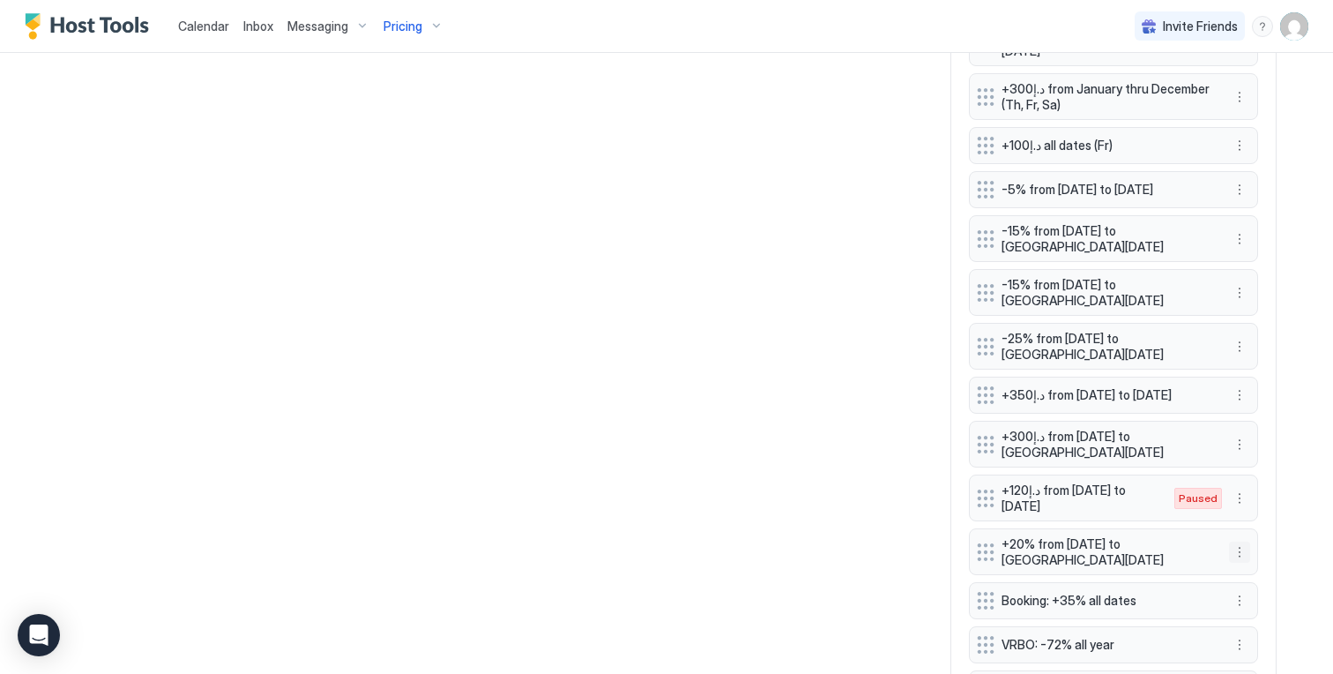
click at [1234, 541] on button "More options" at bounding box center [1239, 551] width 21 height 21
click at [1238, 491] on div "Edit" at bounding box center [1250, 494] width 39 height 13
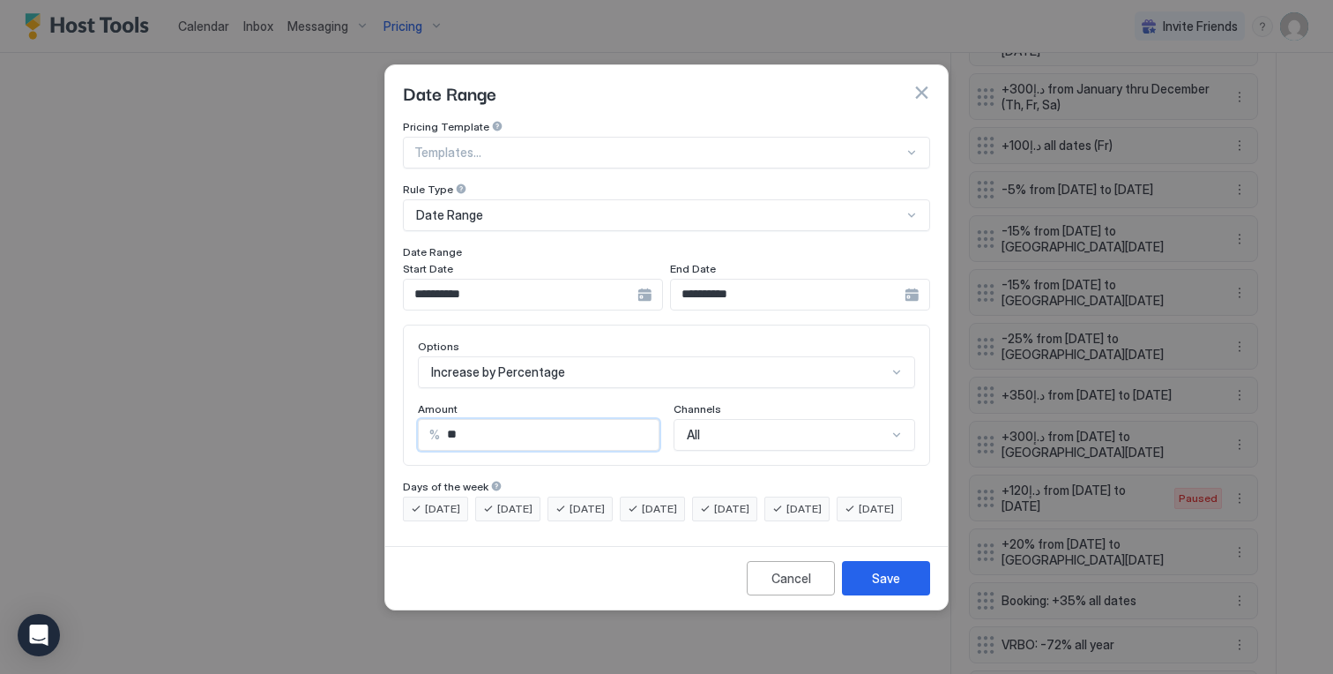
drag, startPoint x: 546, startPoint y: 414, endPoint x: 281, endPoint y: 399, distance: 264.9
click at [287, 399] on div "**********" at bounding box center [666, 337] width 1333 height 674
type input "**"
click at [891, 587] on div "Save" at bounding box center [886, 578] width 28 height 19
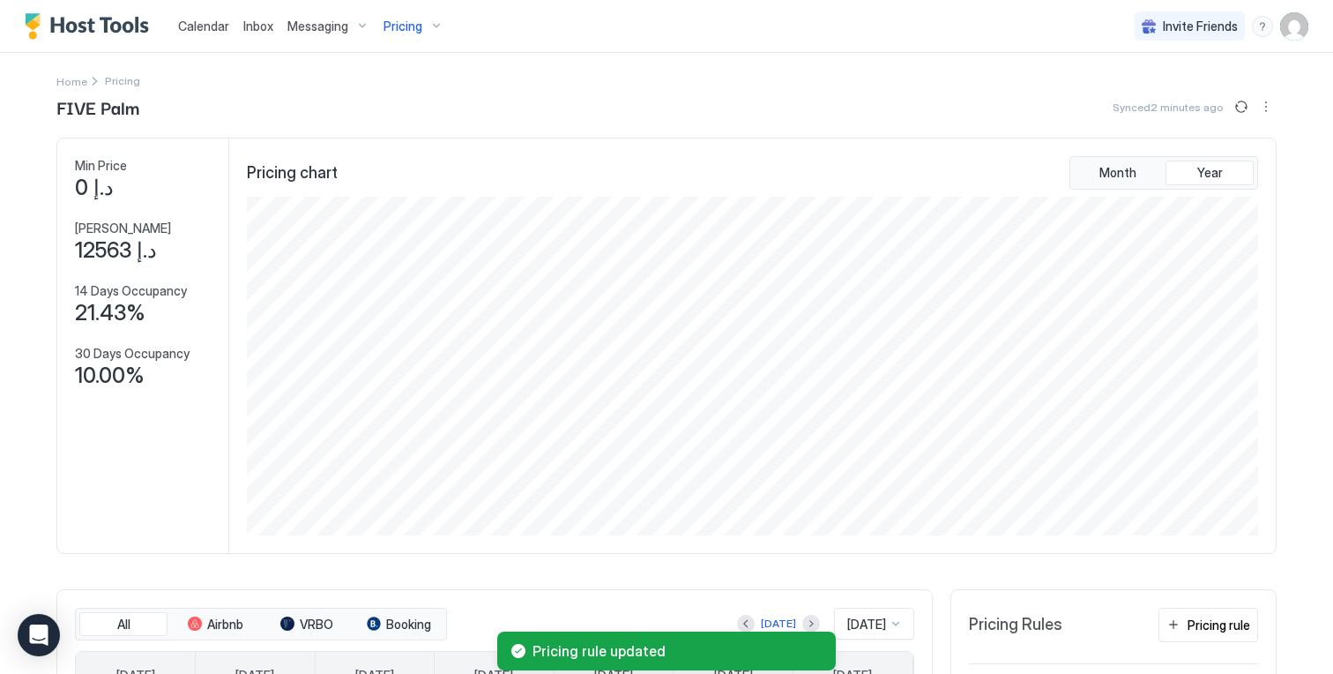
scroll to position [0, 0]
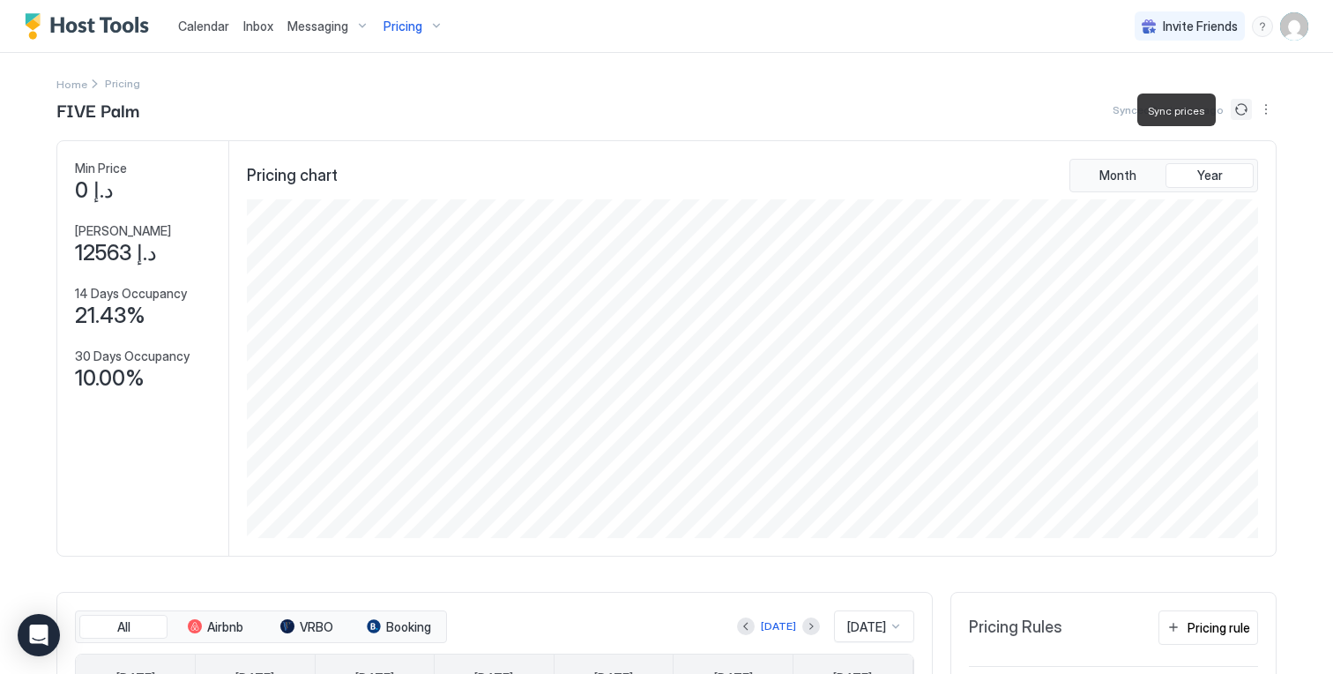
click at [1231, 108] on button "Sync prices" at bounding box center [1241, 109] width 21 height 21
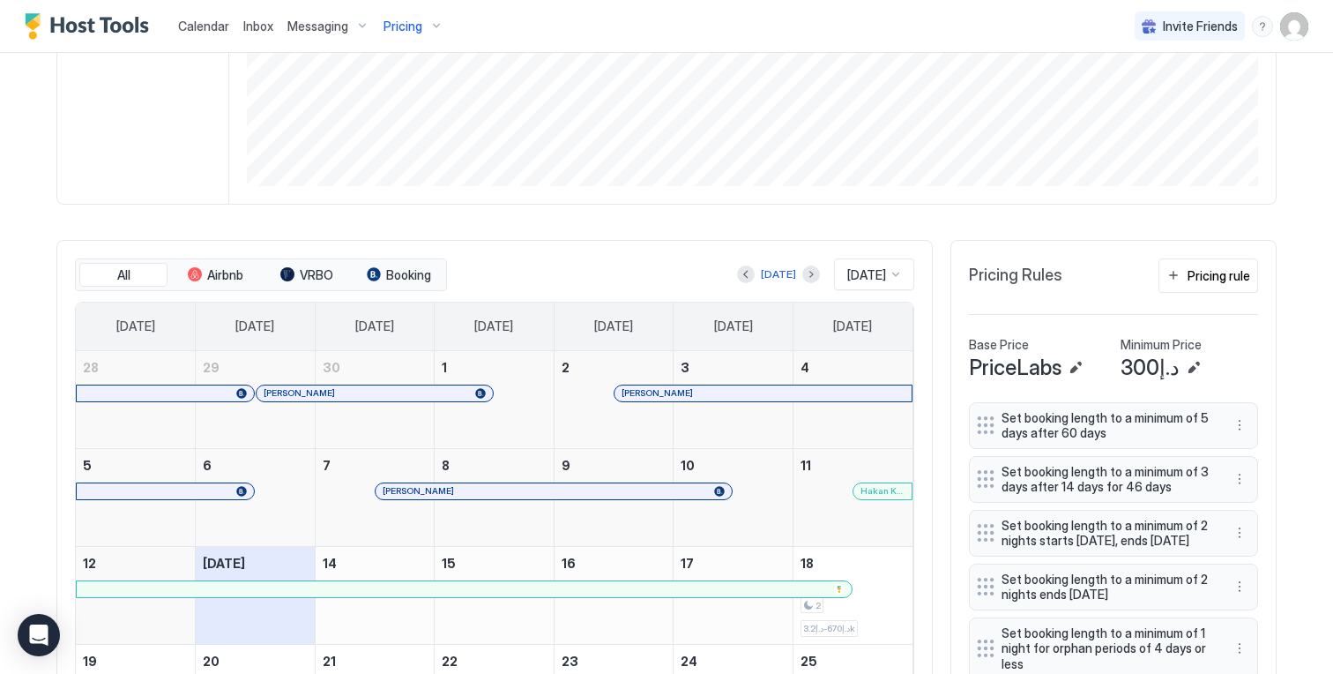
scroll to position [568, 0]
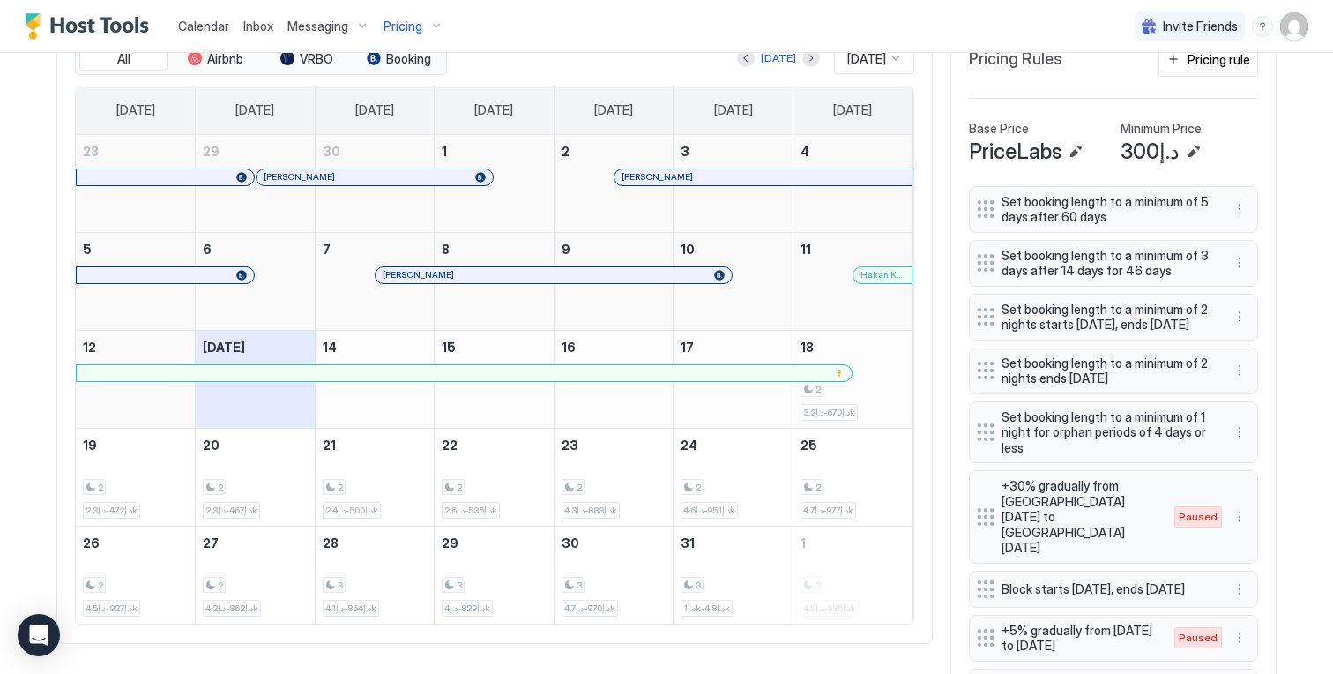
click at [860, 391] on div "2 د.إ670-د.إ3.2k" at bounding box center [852, 379] width 105 height 83
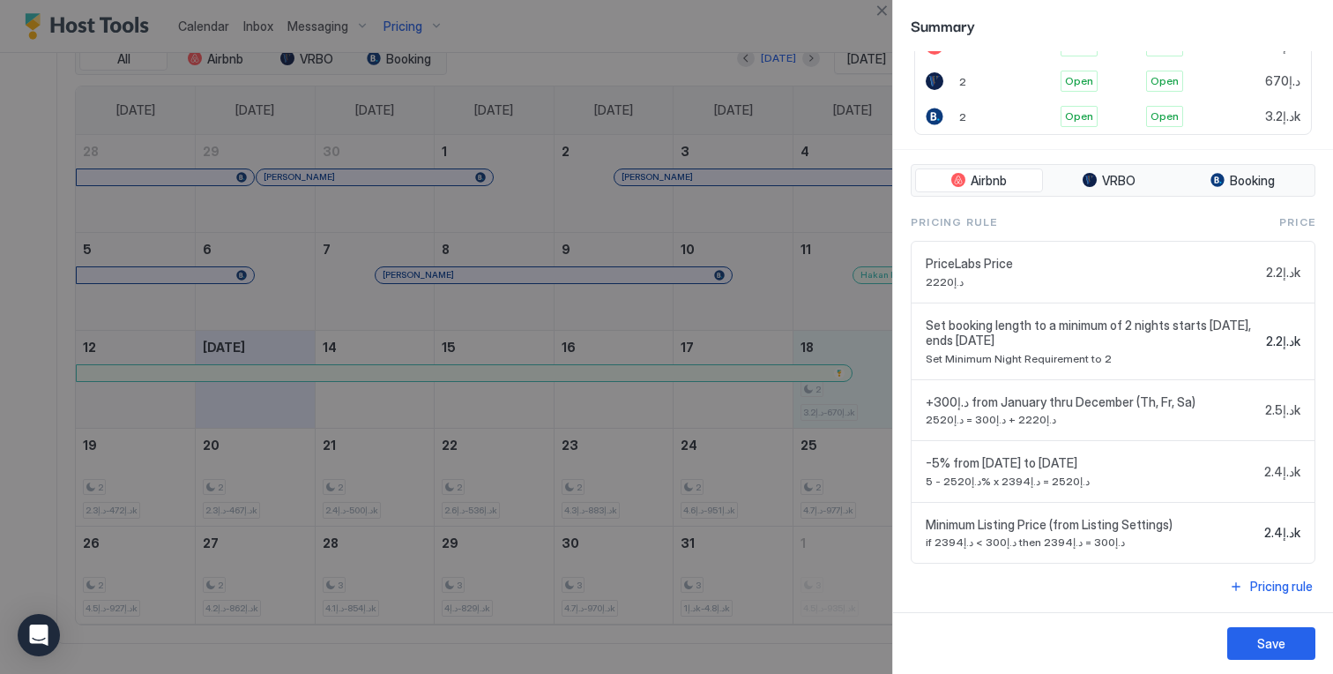
scroll to position [0, 0]
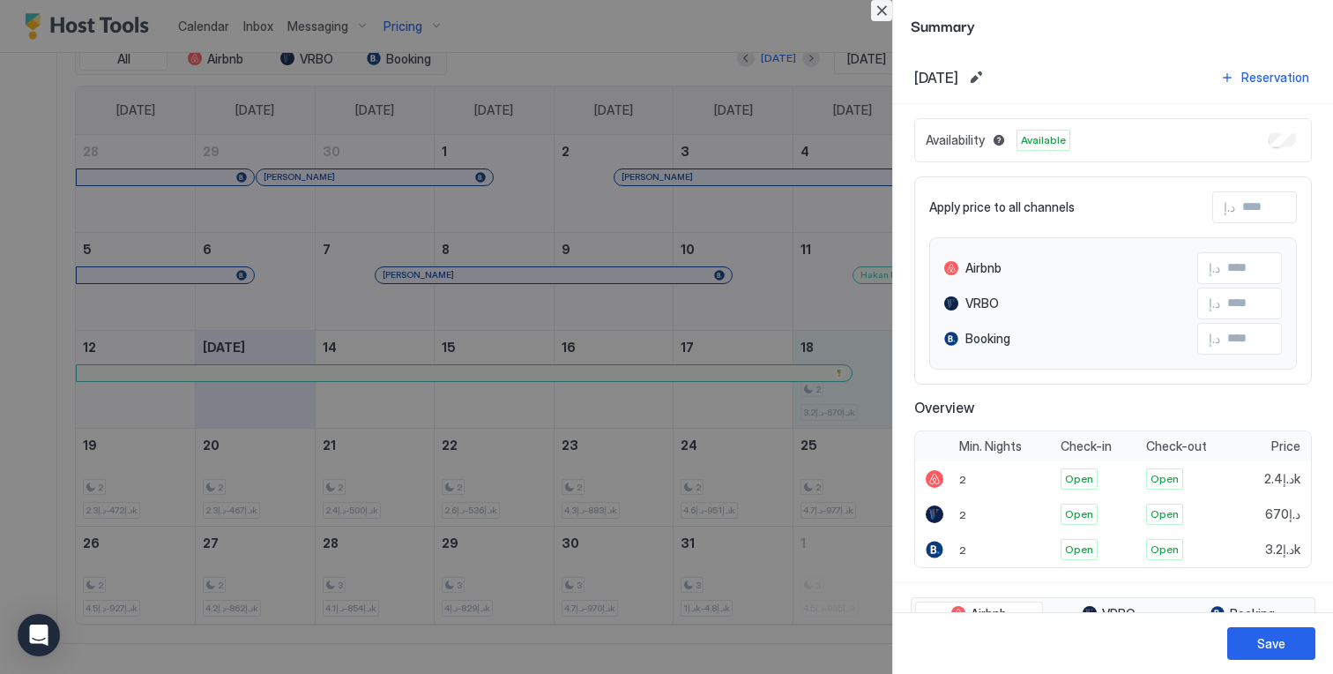
click at [877, 7] on button "Close" at bounding box center [881, 10] width 21 height 21
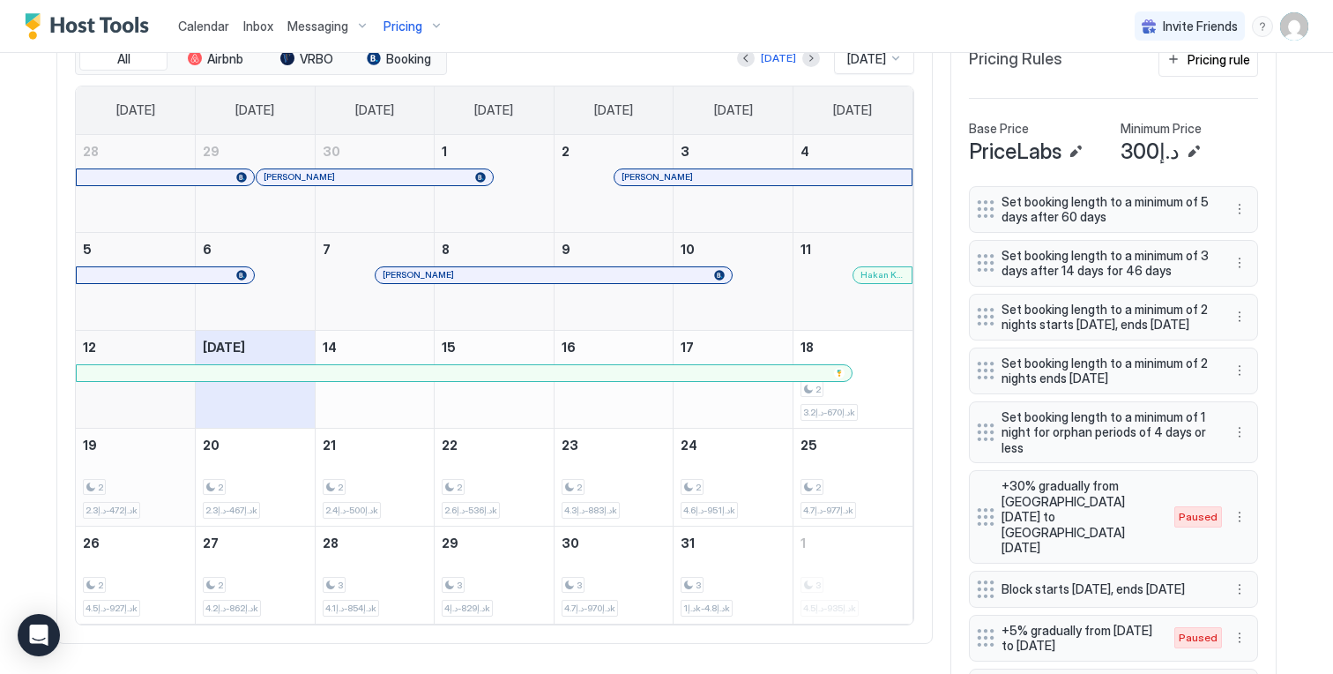
click at [139, 458] on div "2 د.إ472-د.إ2.3k" at bounding box center [135, 476] width 105 height 83
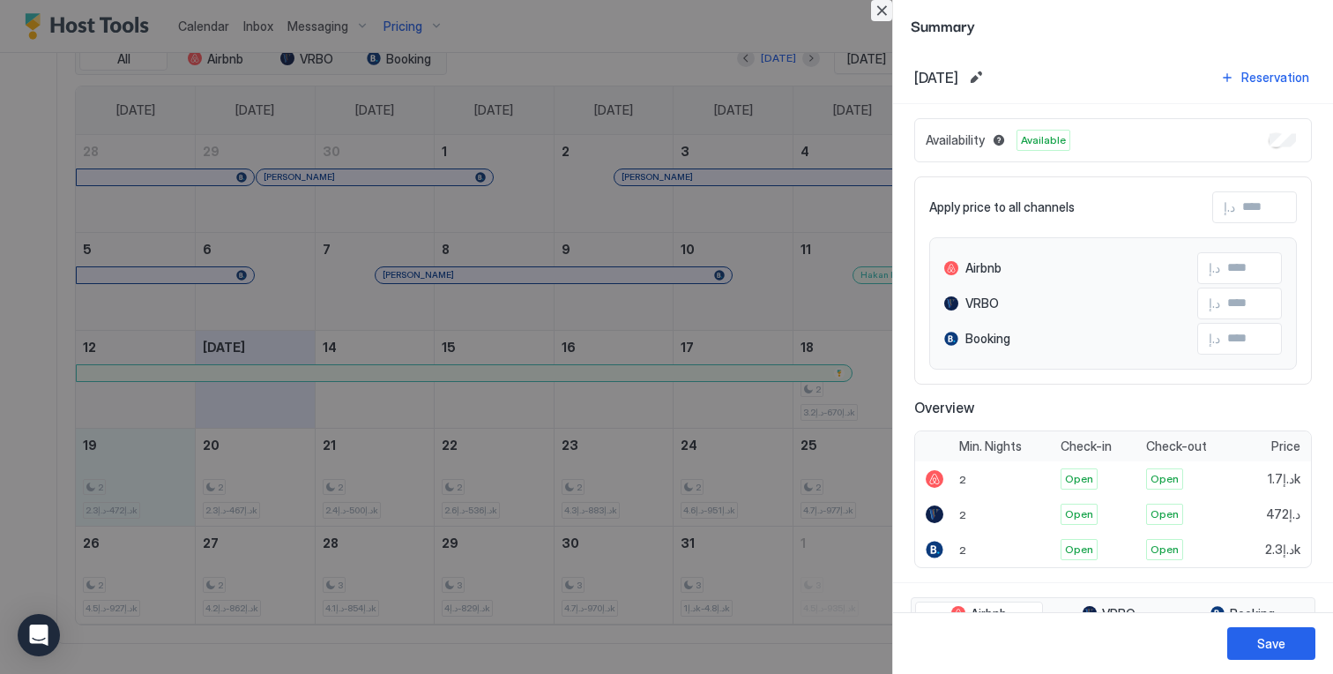
click at [879, 6] on button "Close" at bounding box center [881, 10] width 21 height 21
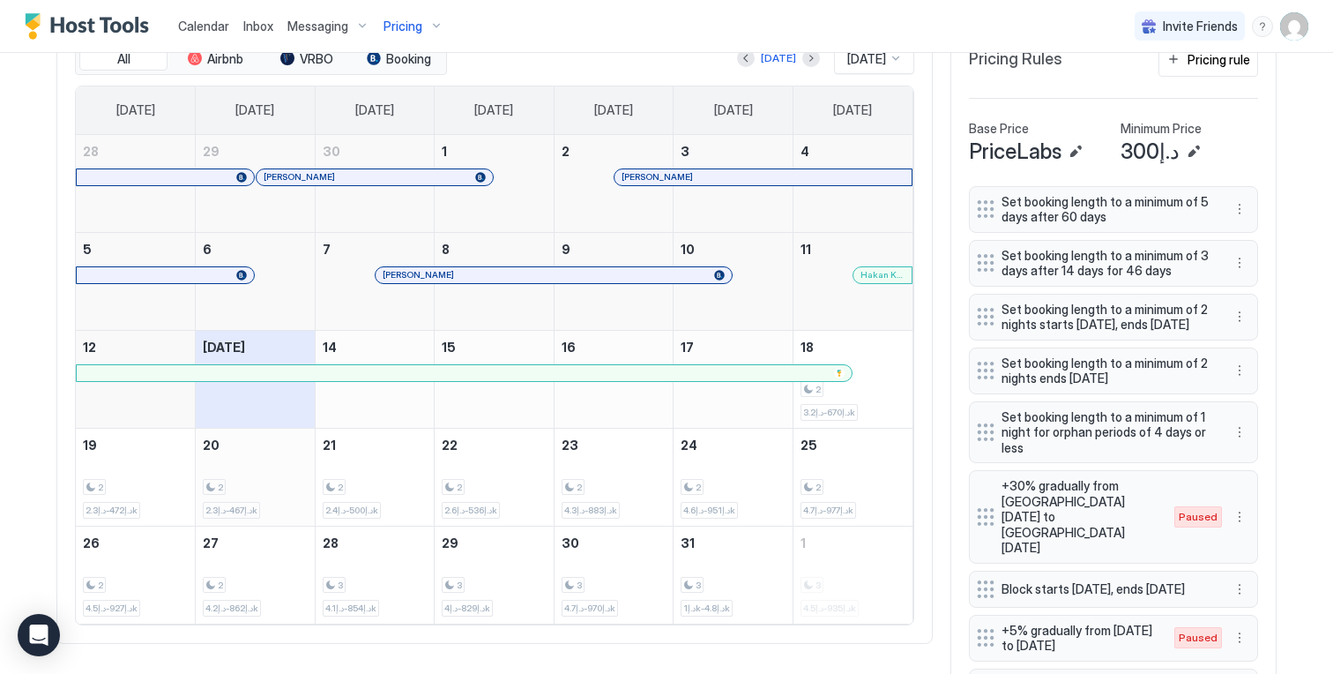
click at [287, 472] on div "2 د.إ467-د.إ2.3k" at bounding box center [255, 476] width 105 height 83
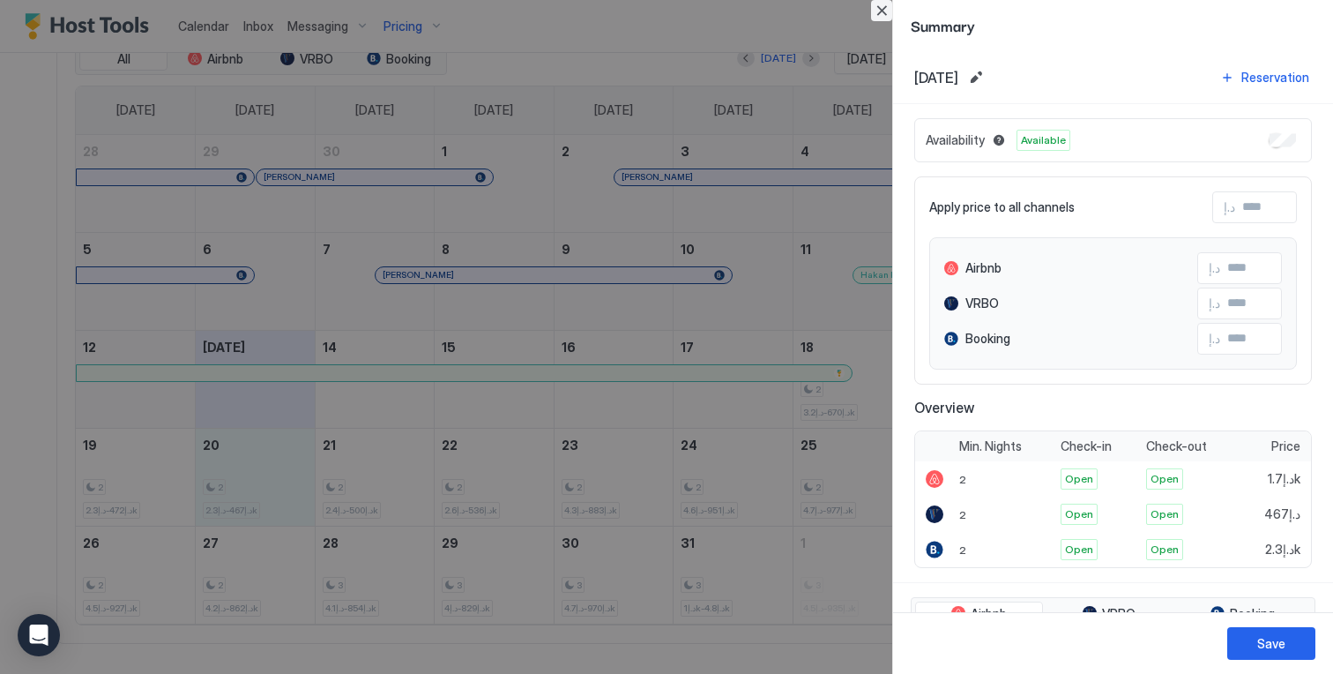
click at [886, 18] on button "Close" at bounding box center [881, 10] width 21 height 21
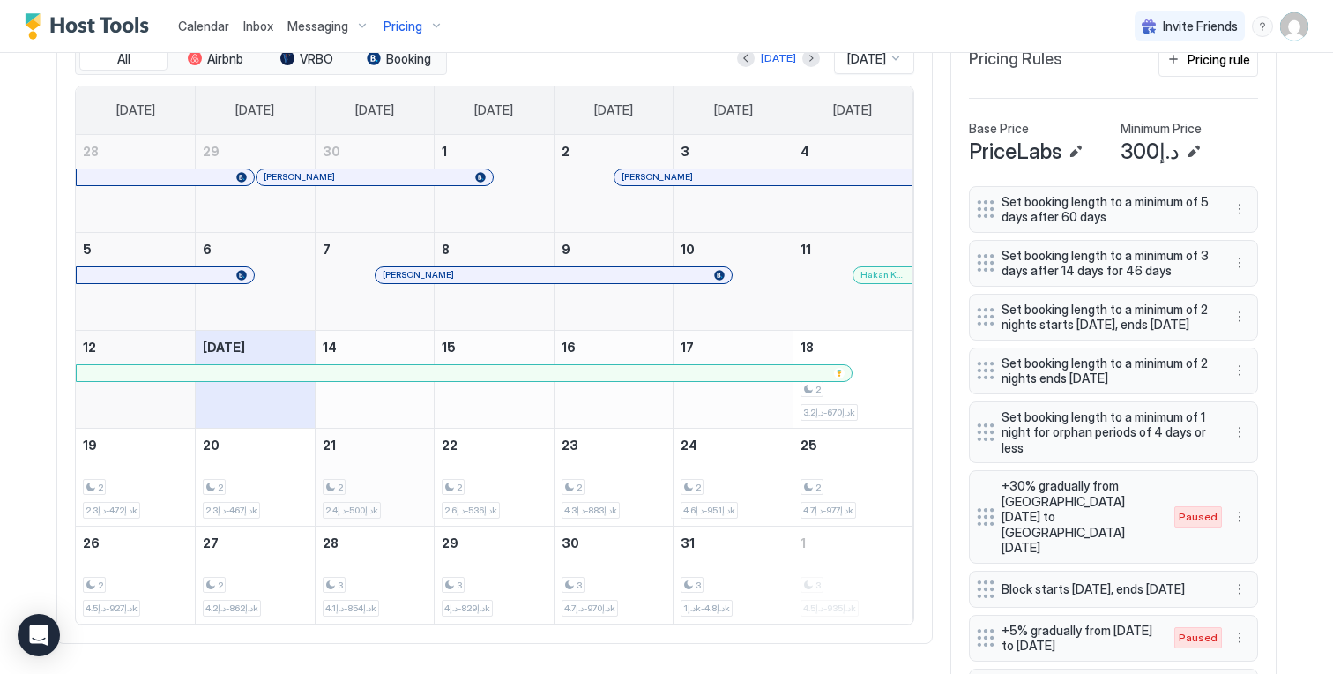
click at [393, 494] on div "2" at bounding box center [375, 487] width 105 height 17
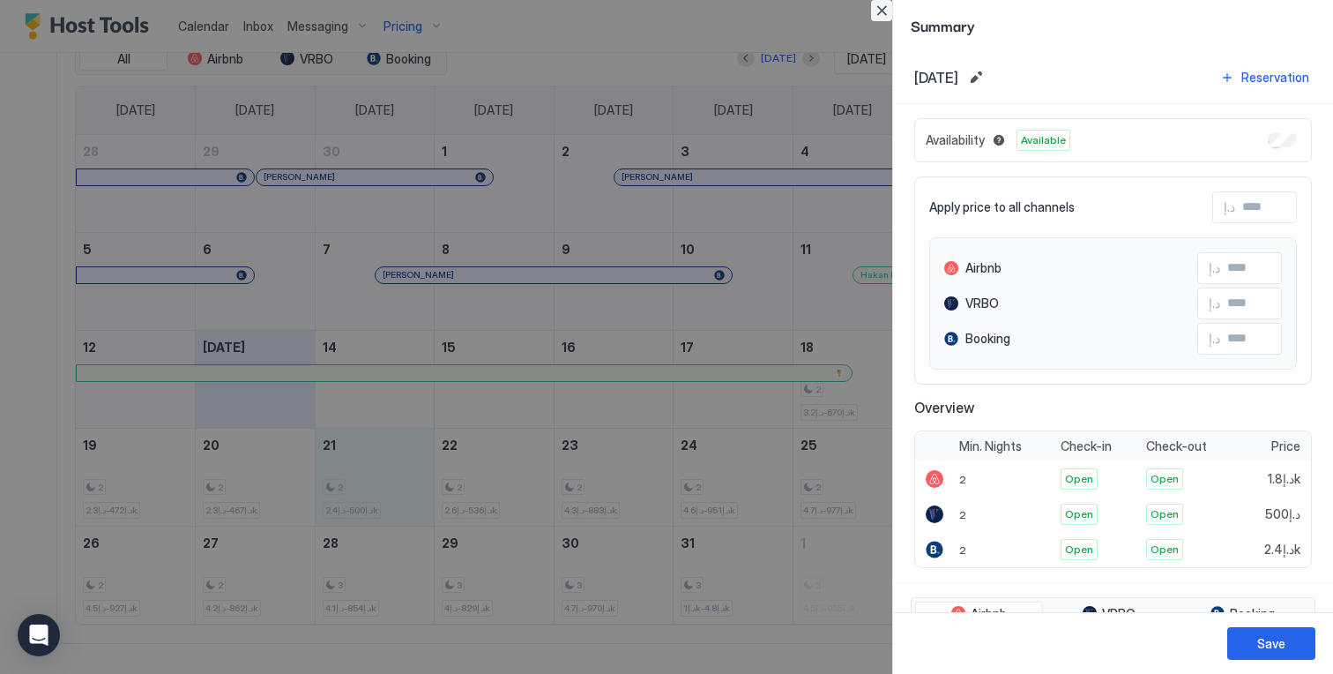
click at [882, 3] on button "Close" at bounding box center [881, 10] width 21 height 21
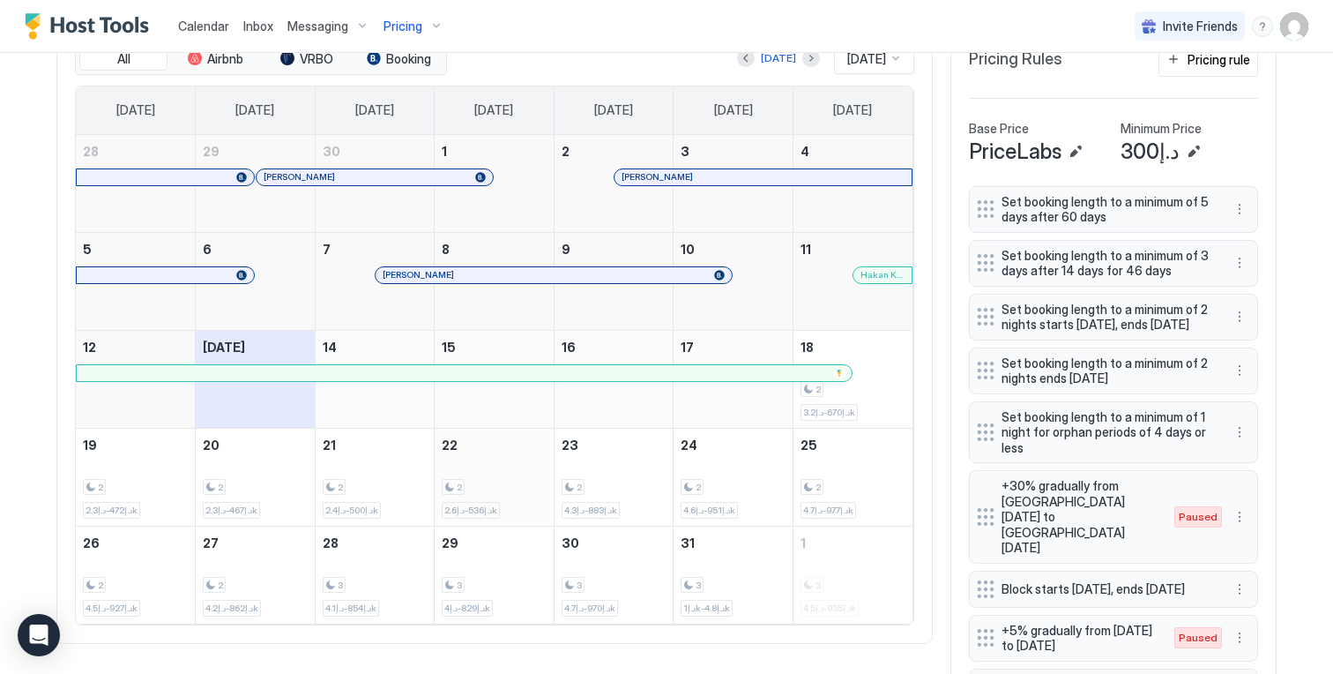
click at [497, 486] on div "2 د.إ536-د.إ2.6k" at bounding box center [494, 476] width 105 height 83
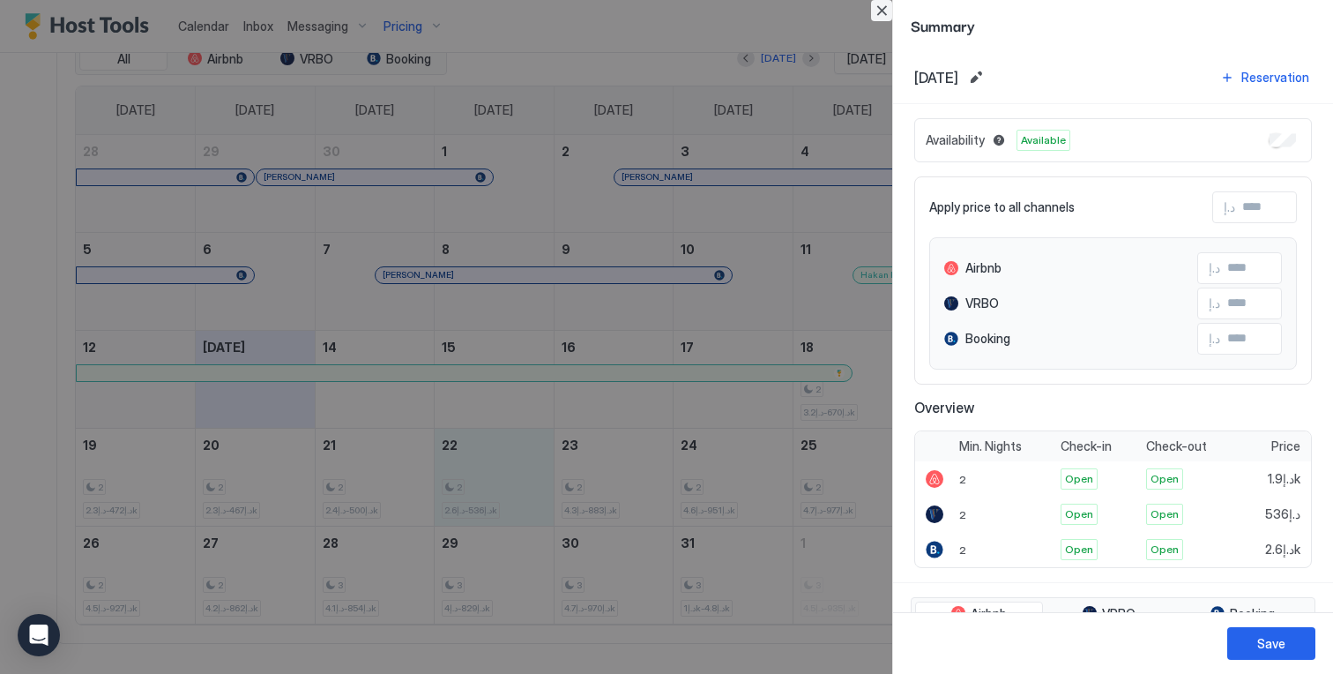
click at [876, 11] on button "Close" at bounding box center [881, 10] width 21 height 21
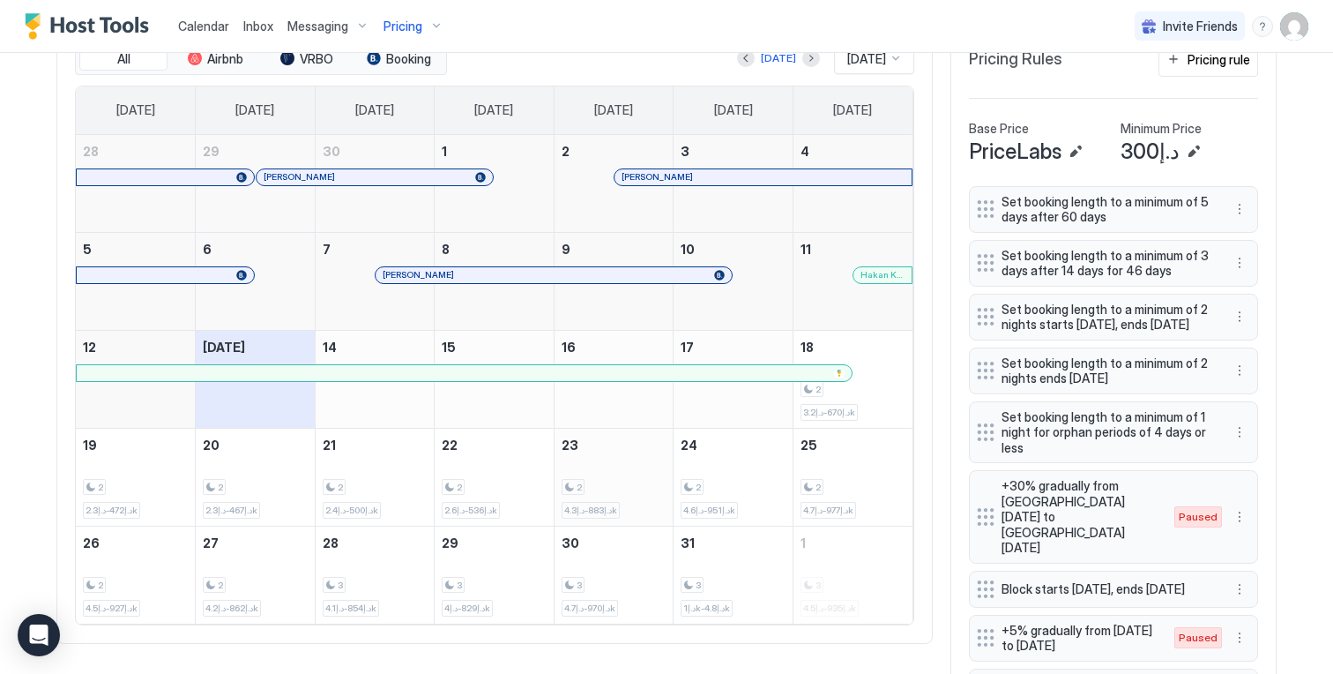
click at [639, 472] on div "2 د.إ883-د.إ4.3k" at bounding box center [614, 476] width 105 height 83
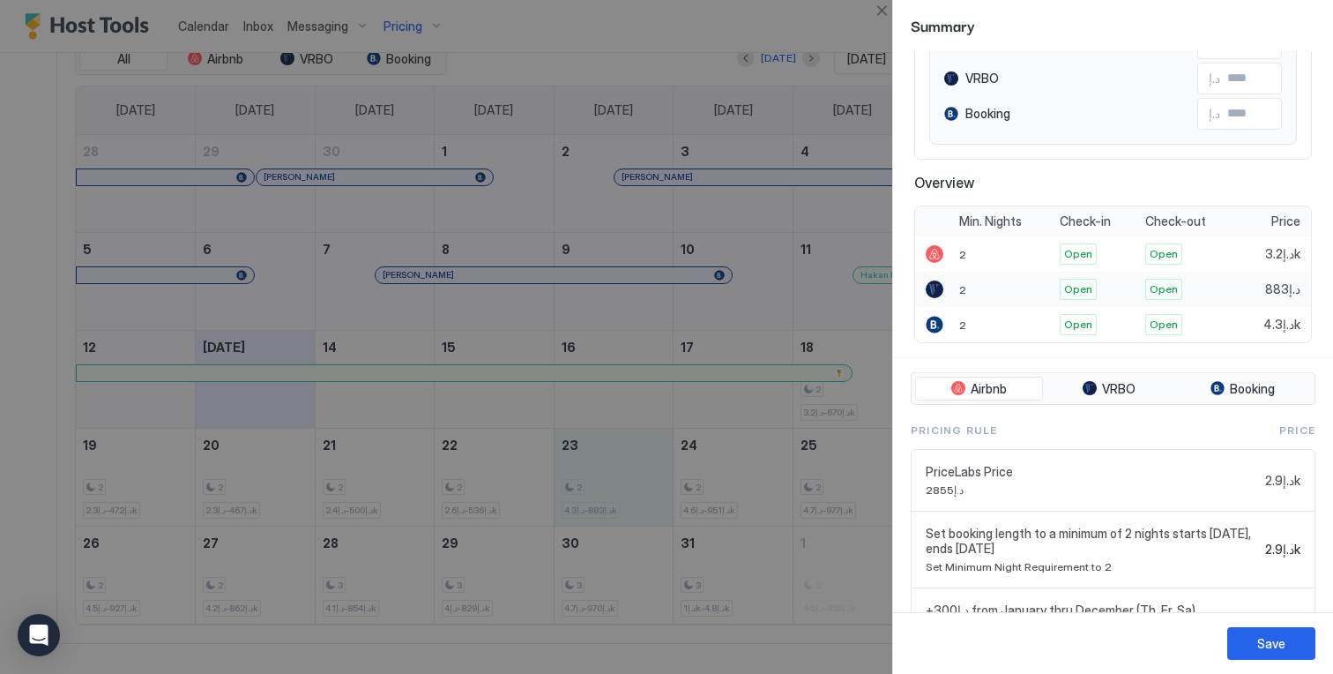
scroll to position [371, 0]
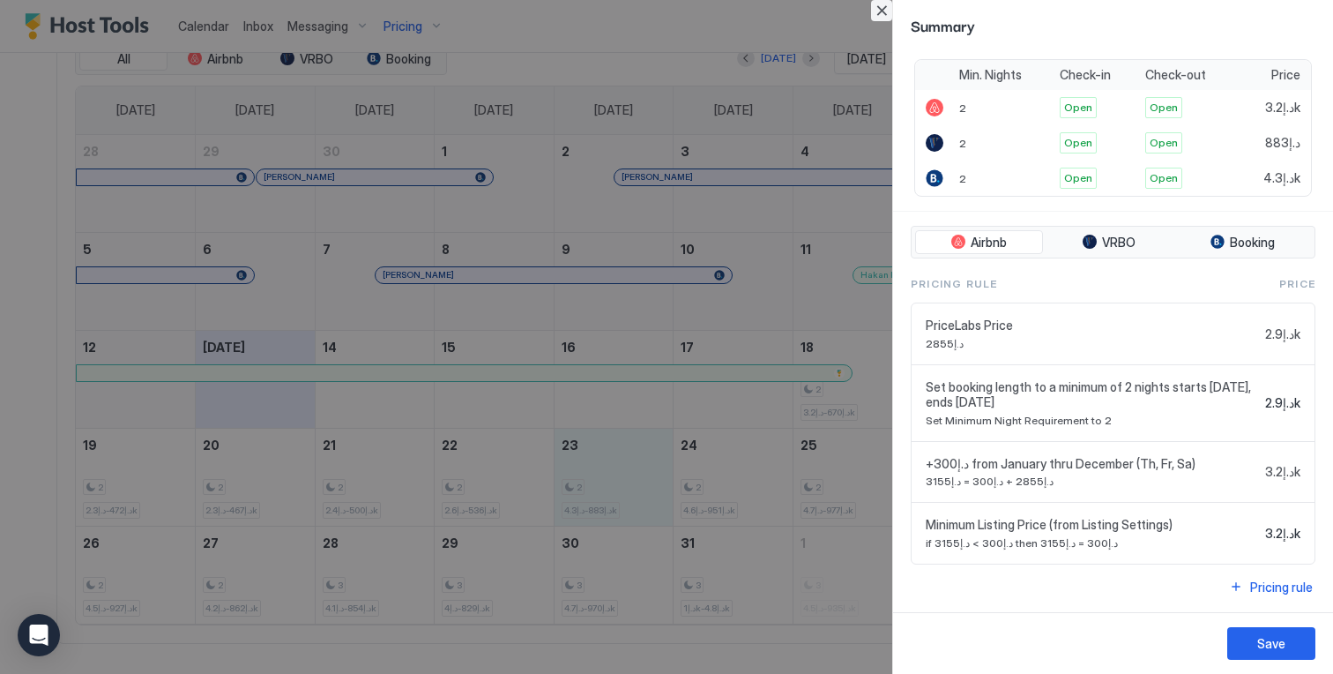
click at [878, 11] on button "Close" at bounding box center [881, 10] width 21 height 21
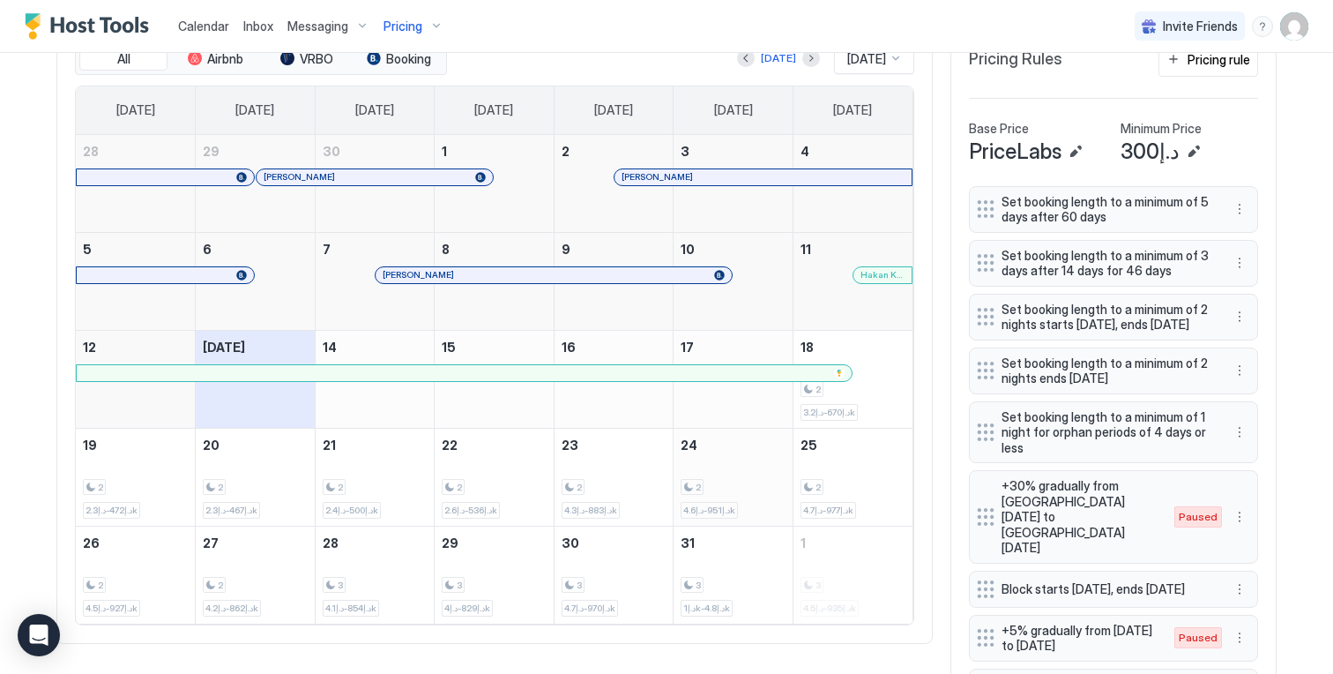
click at [770, 495] on div "2" at bounding box center [733, 487] width 105 height 17
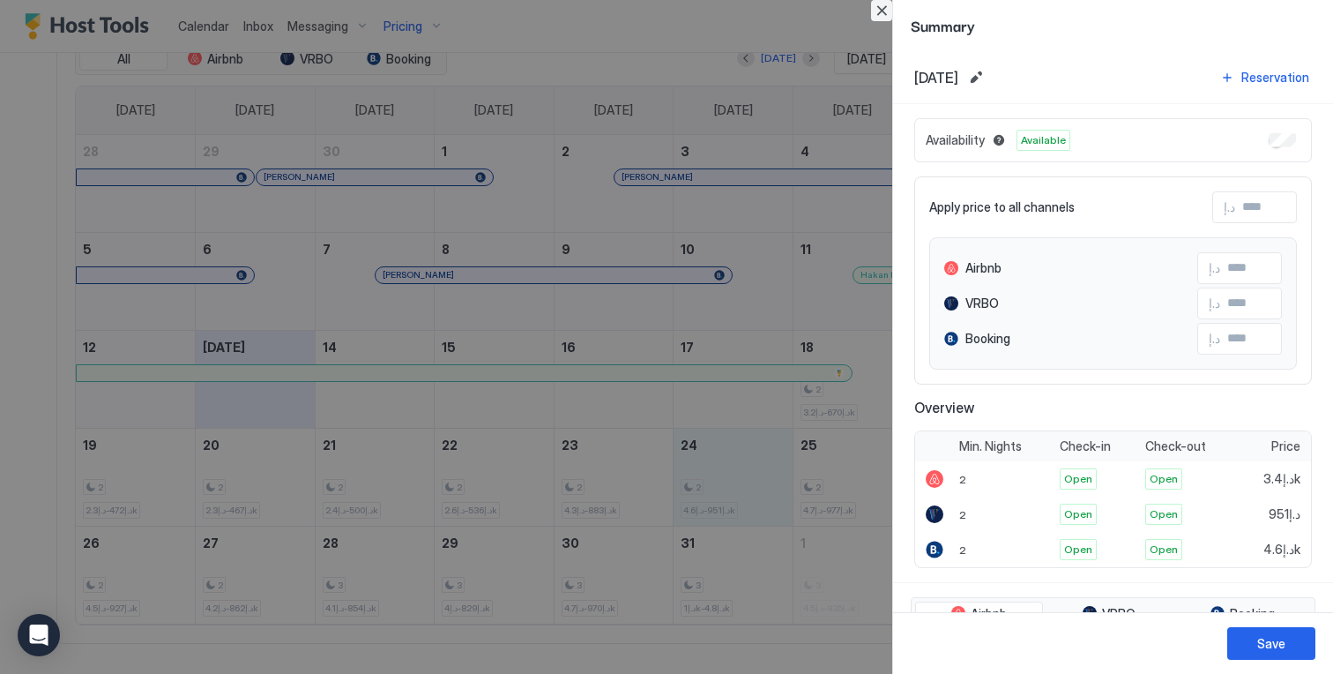
click at [872, 2] on button "Close" at bounding box center [881, 10] width 21 height 21
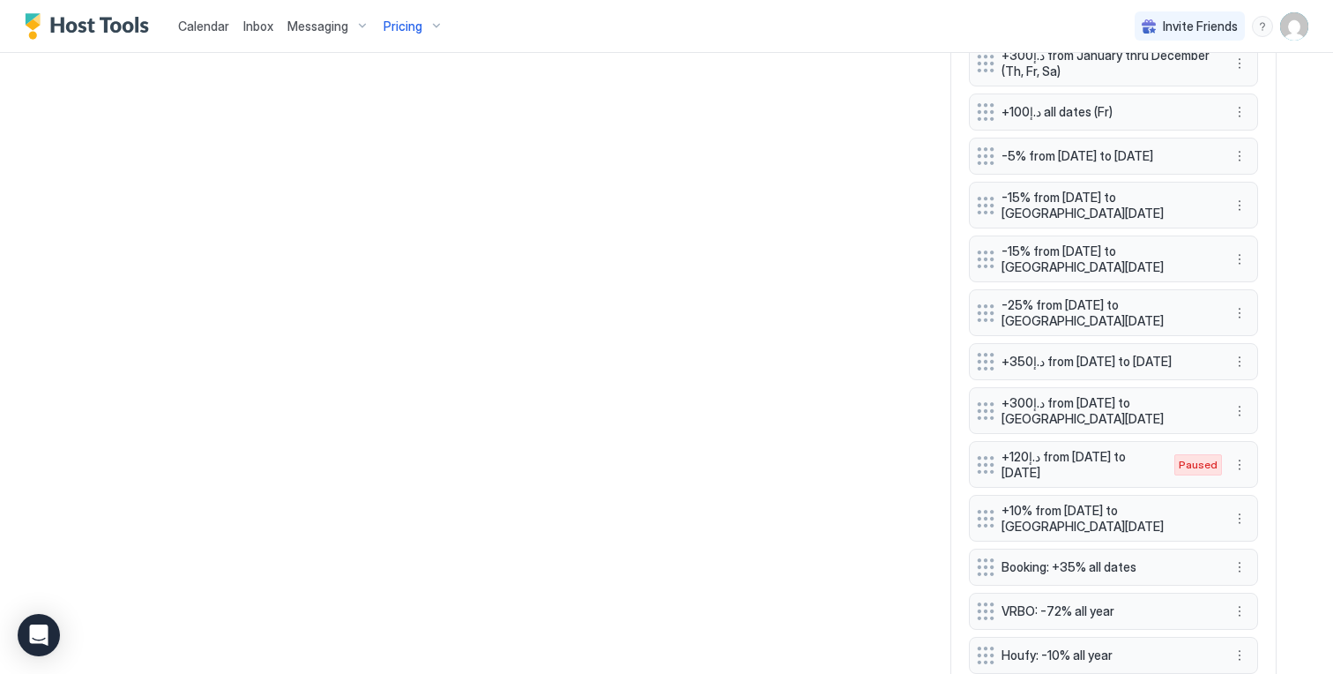
scroll to position [1730, 0]
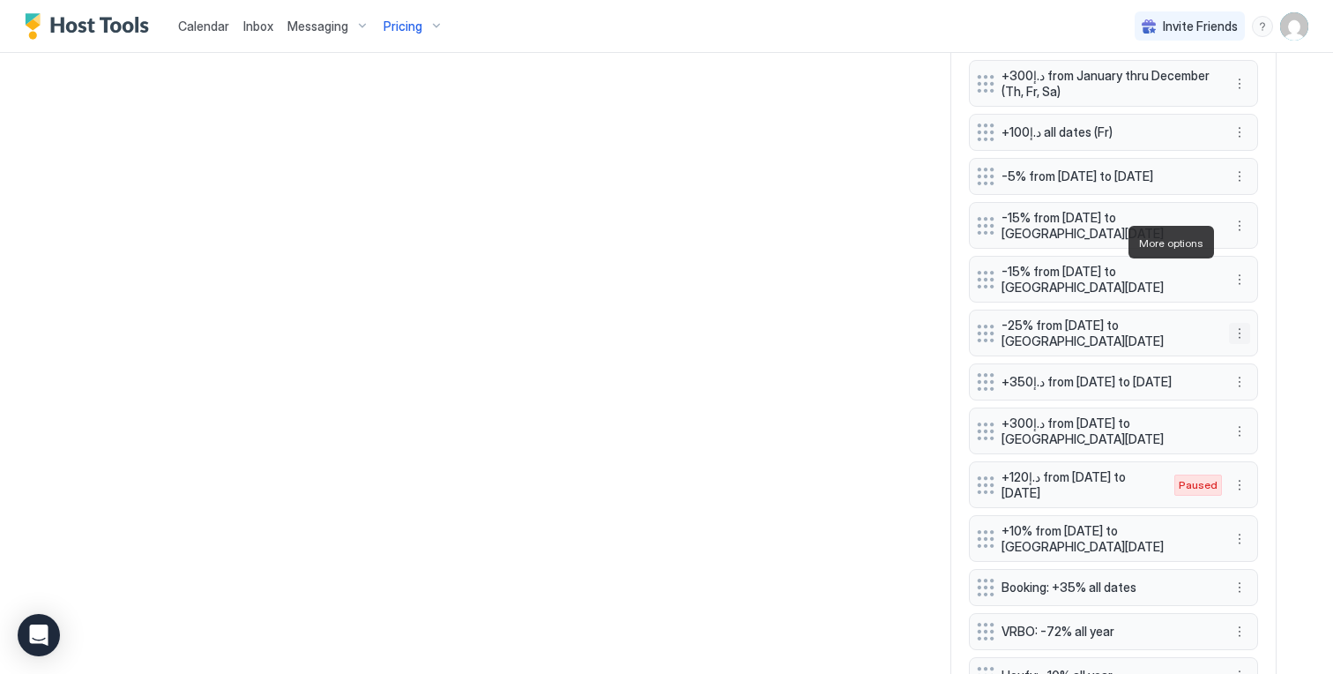
click at [1229, 323] on button "More options" at bounding box center [1239, 333] width 21 height 21
click at [1247, 265] on div "Edit" at bounding box center [1250, 266] width 39 height 13
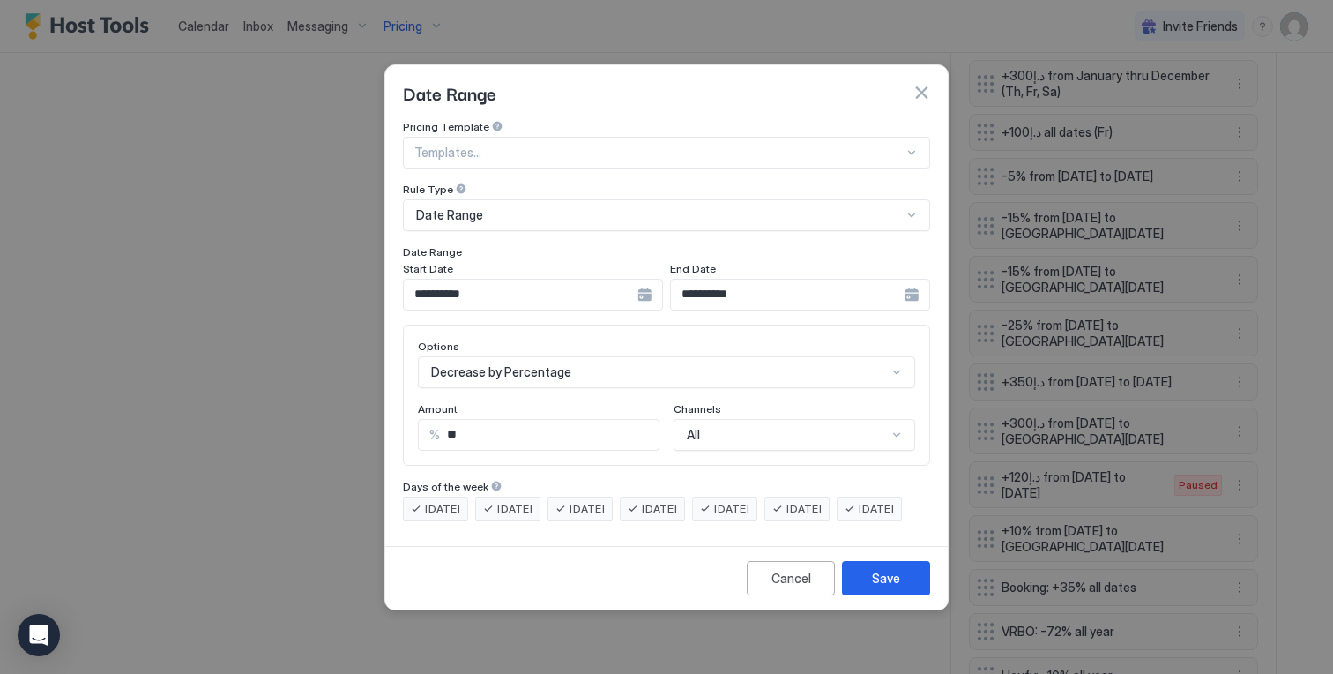
click at [600, 279] on input "**********" at bounding box center [521, 294] width 234 height 30
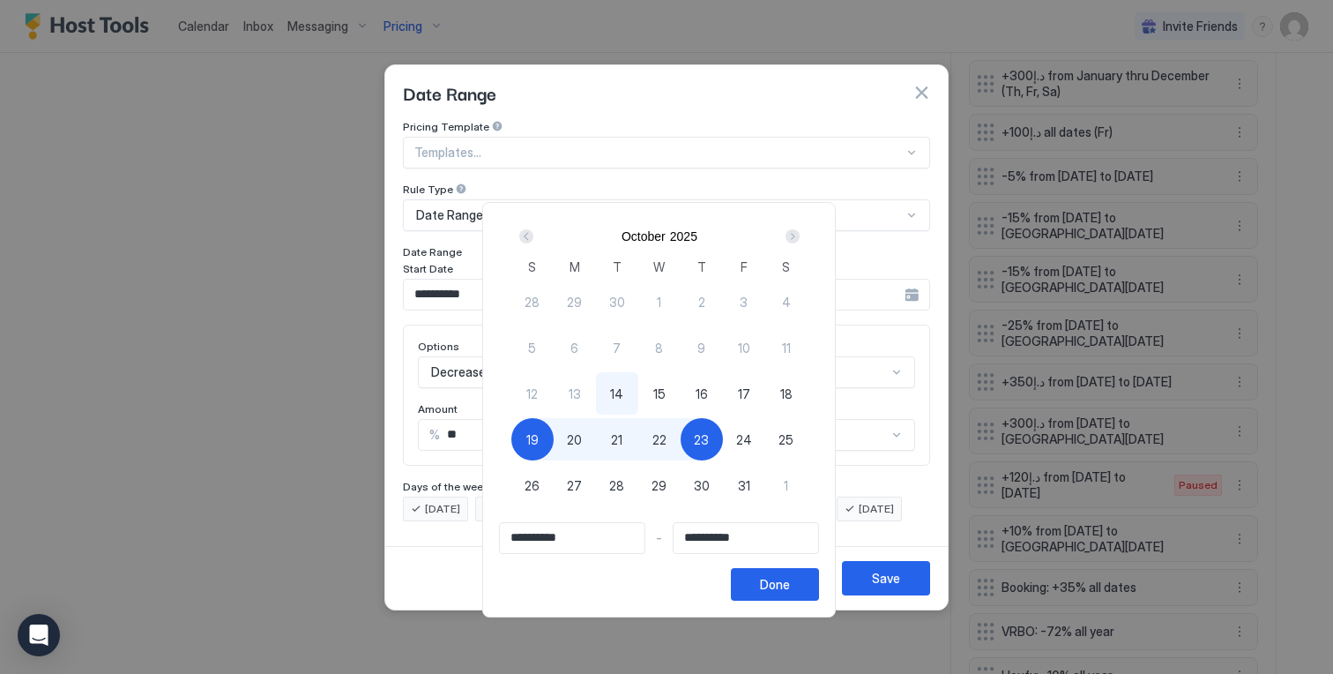
click at [551, 445] on div "19" at bounding box center [532, 439] width 42 height 42
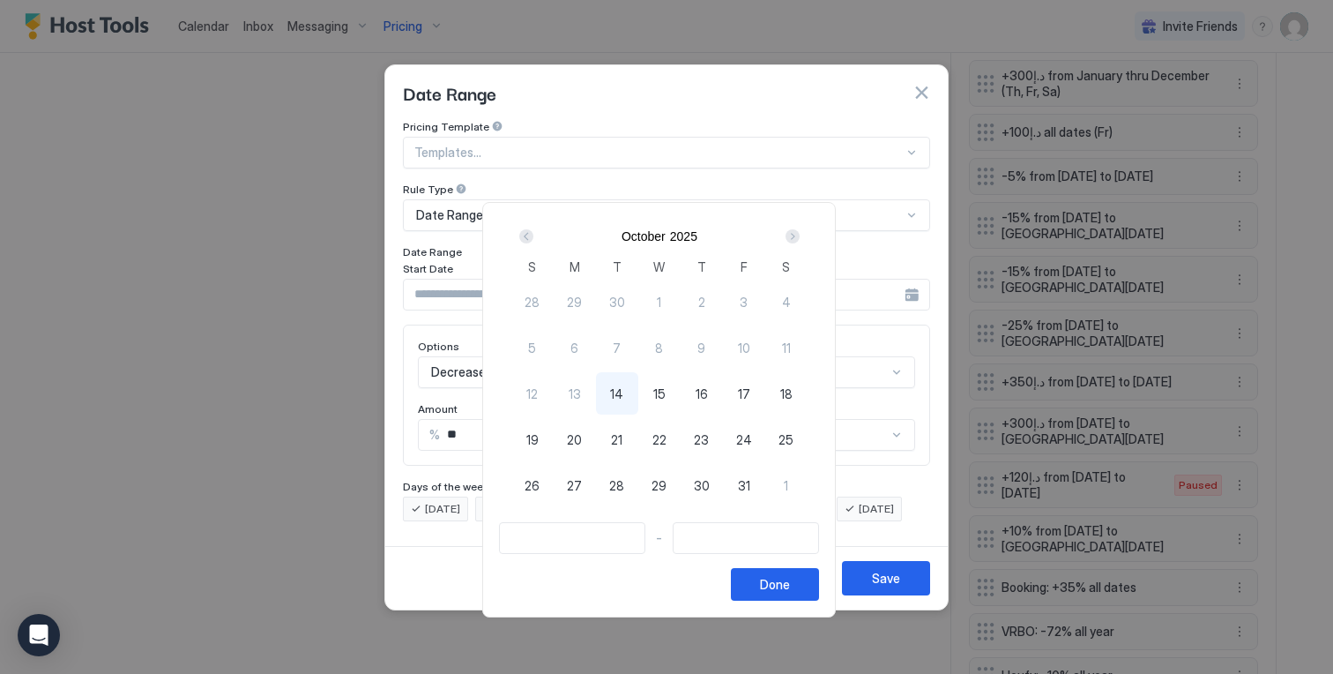
click at [532, 444] on div "19" at bounding box center [532, 439] width 42 height 42
type input "**********"
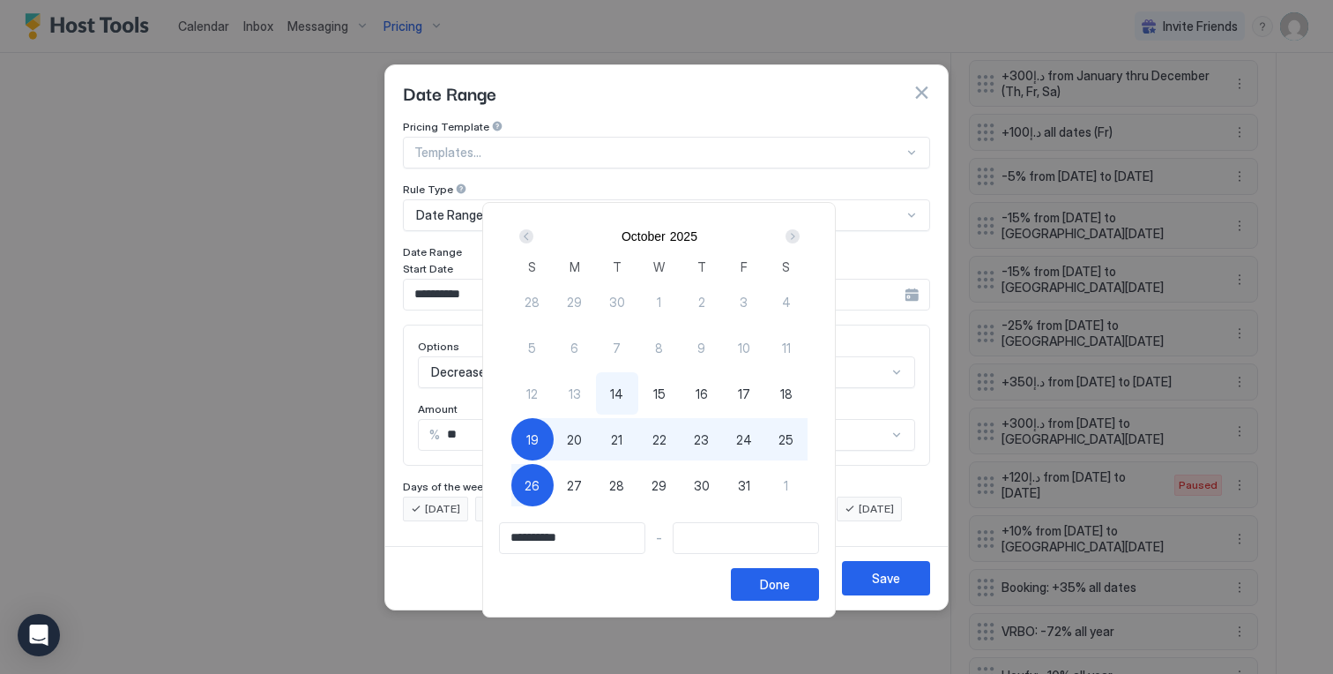
click at [533, 477] on span "26" at bounding box center [532, 485] width 15 height 19
type input "**********"
click at [795, 574] on button "Done" at bounding box center [775, 584] width 88 height 33
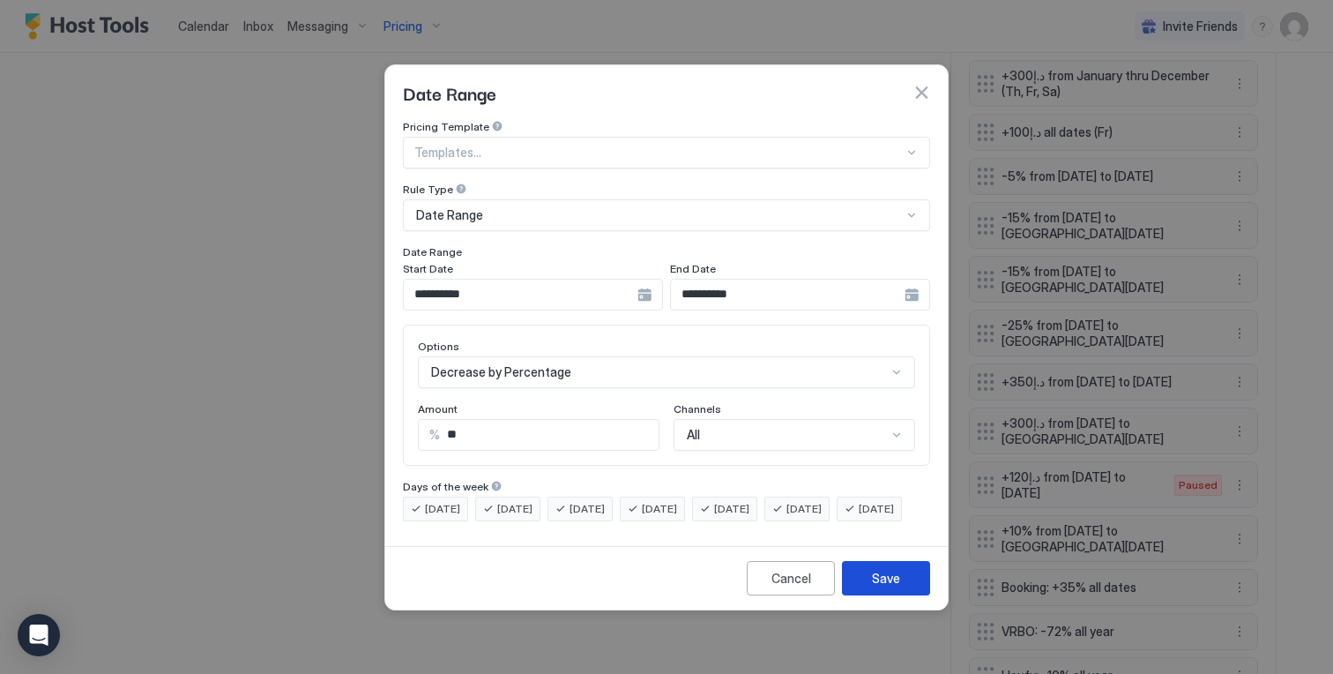
click at [876, 587] on div "Save" at bounding box center [886, 578] width 28 height 19
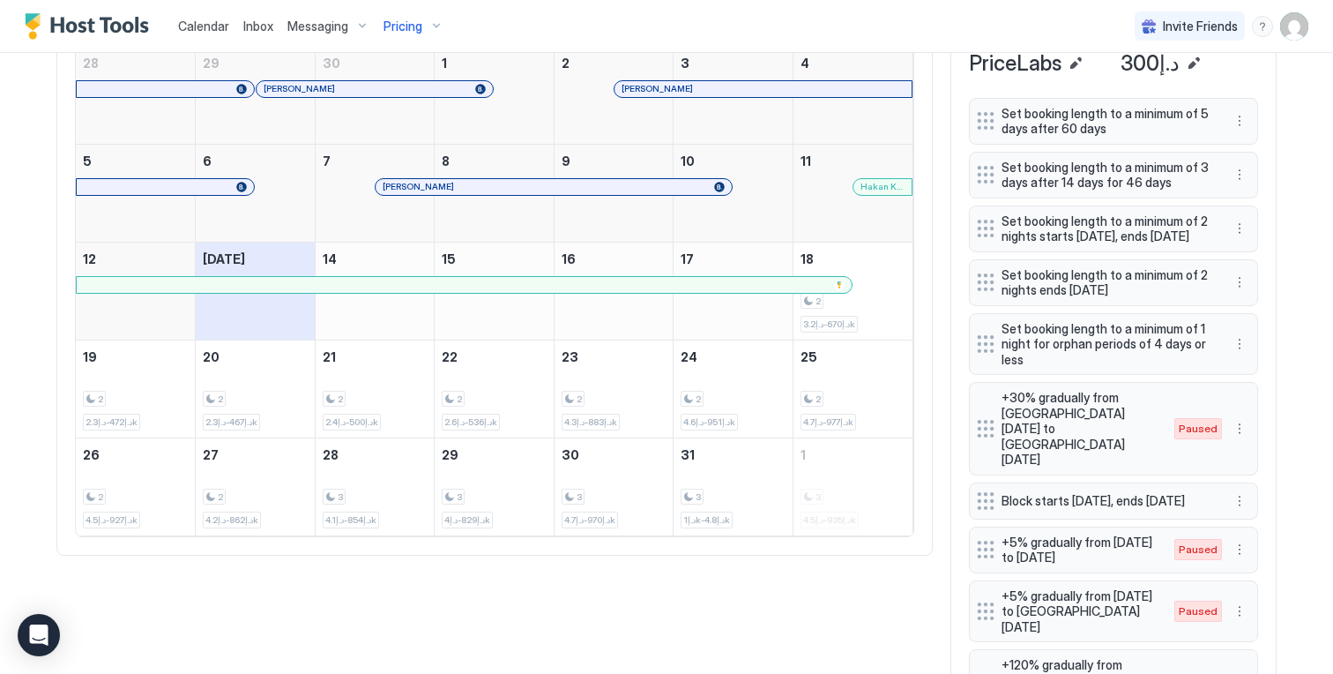
scroll to position [0, 0]
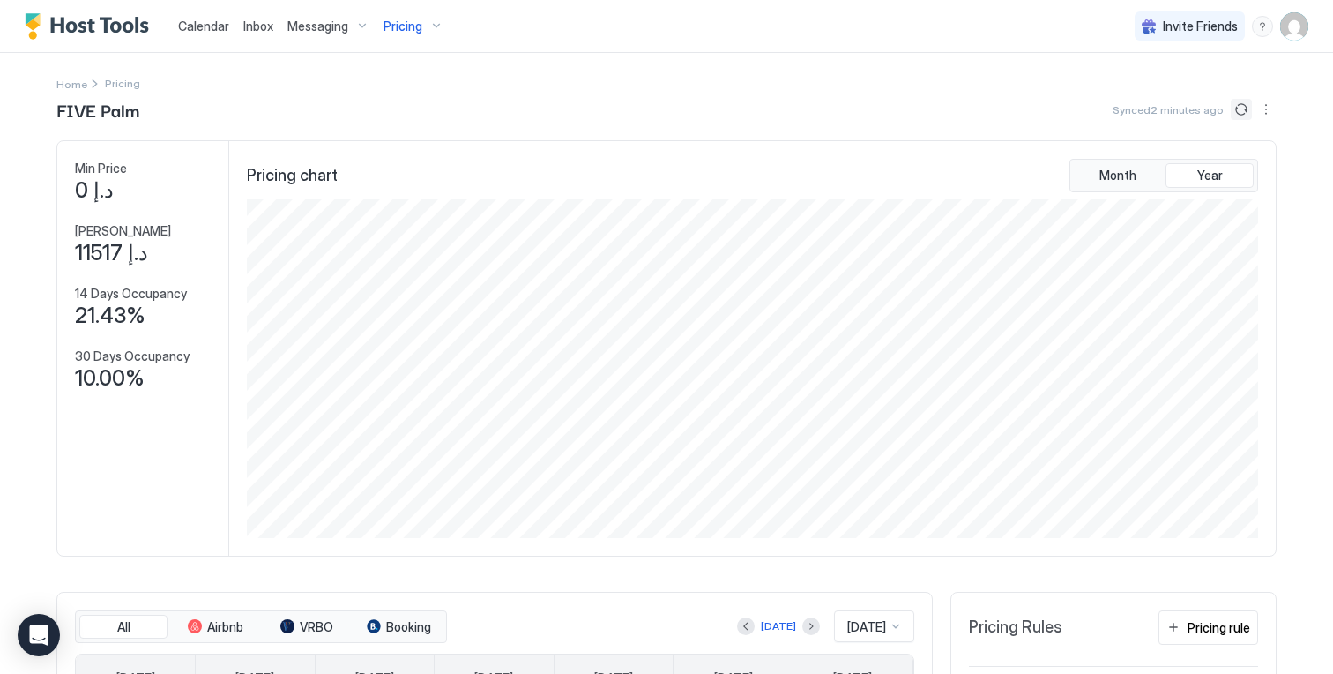
click at [1232, 115] on button "Sync prices" at bounding box center [1241, 109] width 21 height 21
click at [1232, 116] on button "Sync prices" at bounding box center [1241, 109] width 21 height 21
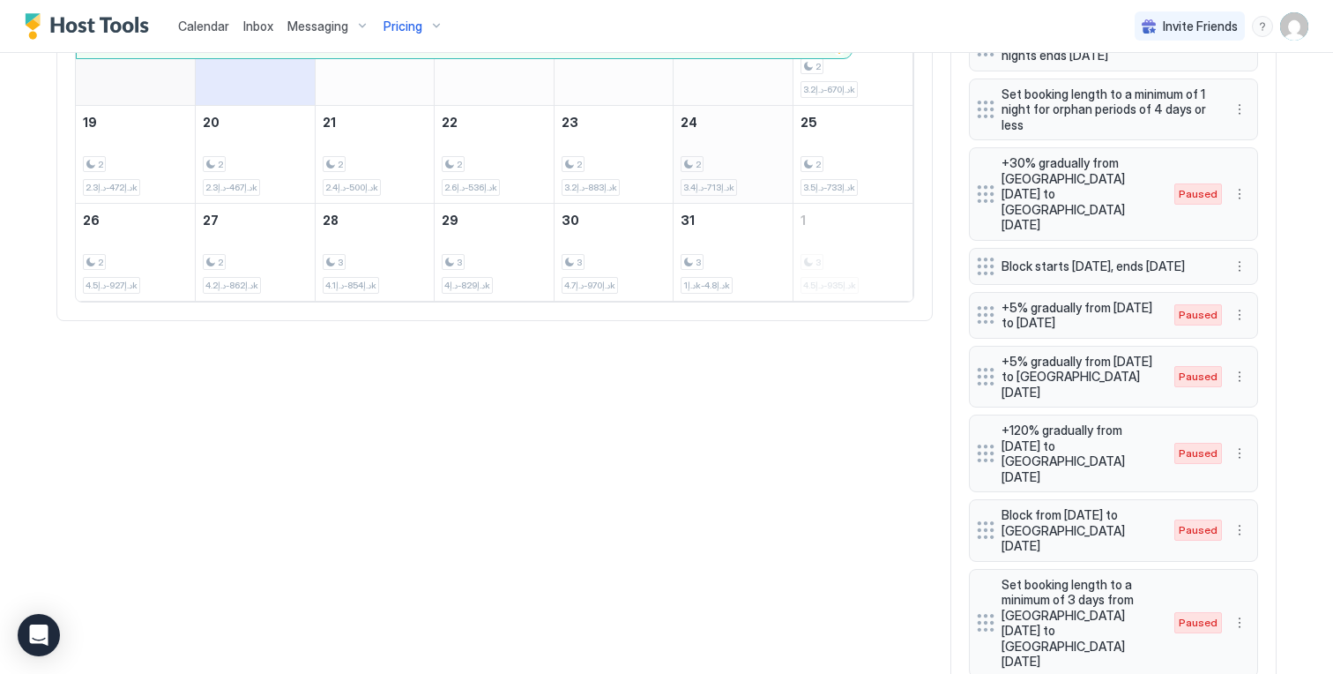
scroll to position [890, 0]
click at [762, 167] on div "2 د.إ713-د.إ3.4k" at bounding box center [733, 154] width 105 height 83
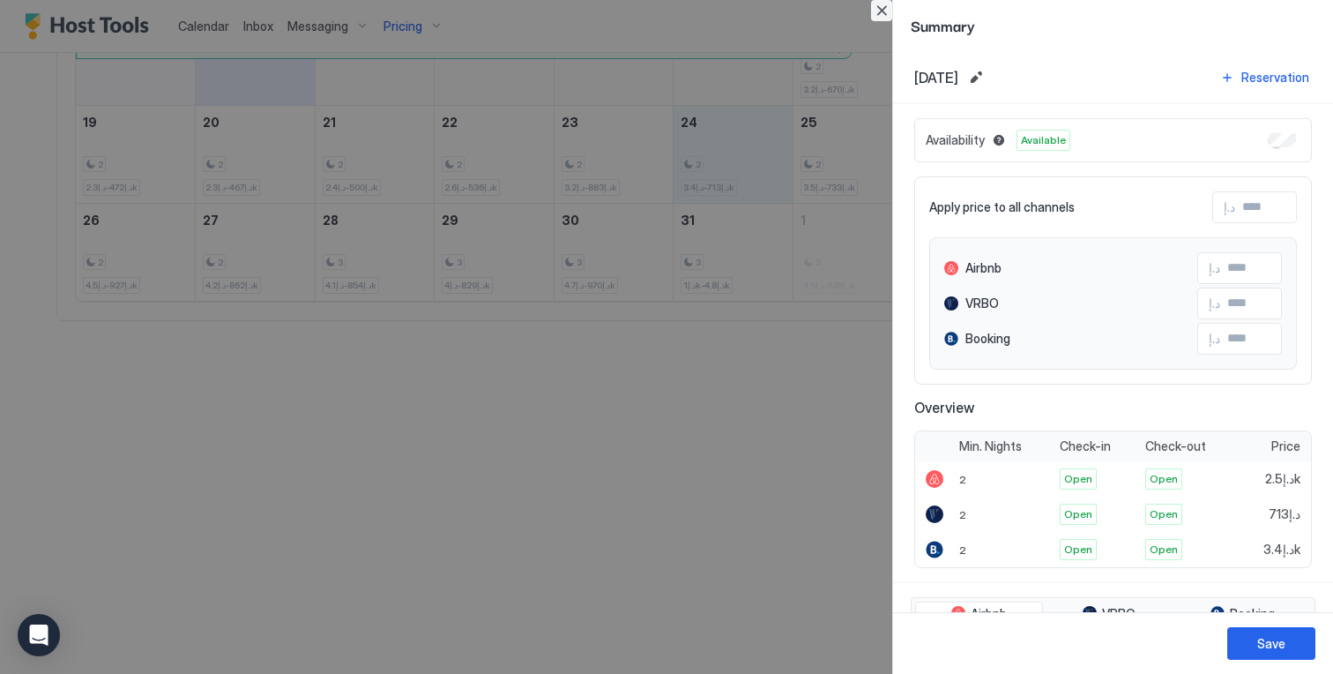
click at [882, 7] on button "Close" at bounding box center [881, 10] width 21 height 21
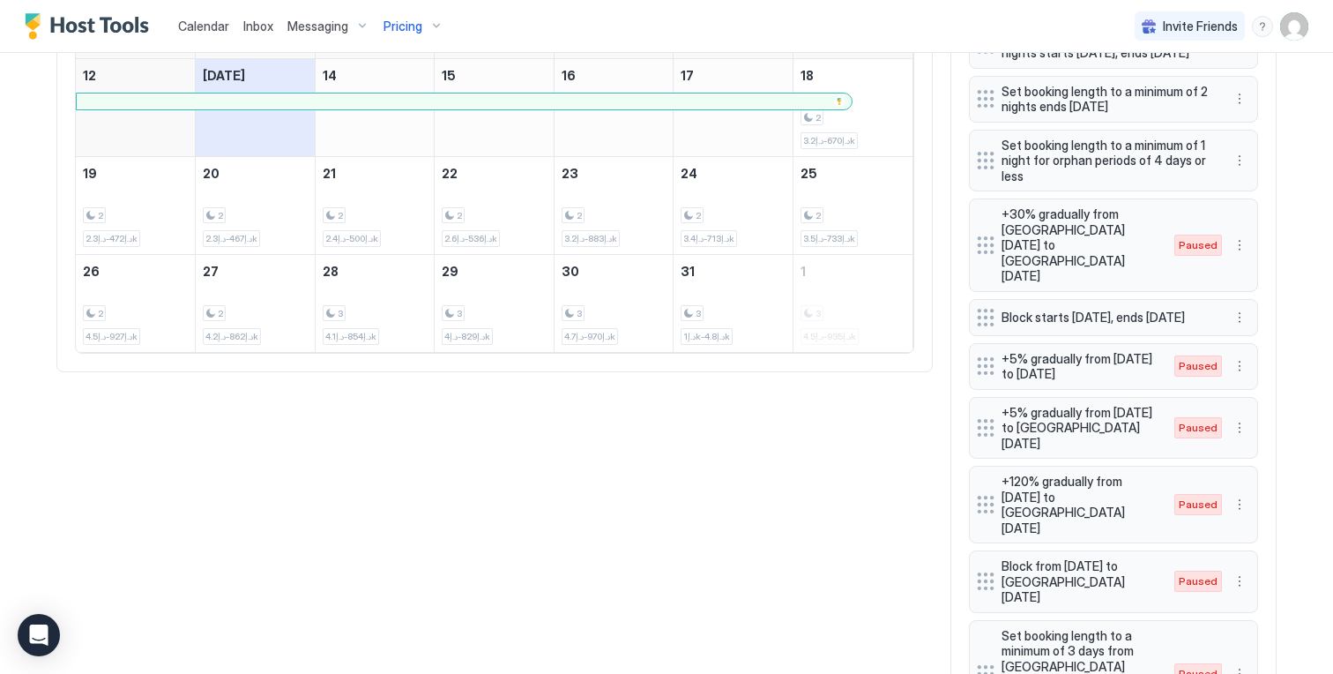
scroll to position [899, 0]
click at [370, 210] on div "2 د.إ500-د.إ2.4k" at bounding box center [375, 205] width 105 height 83
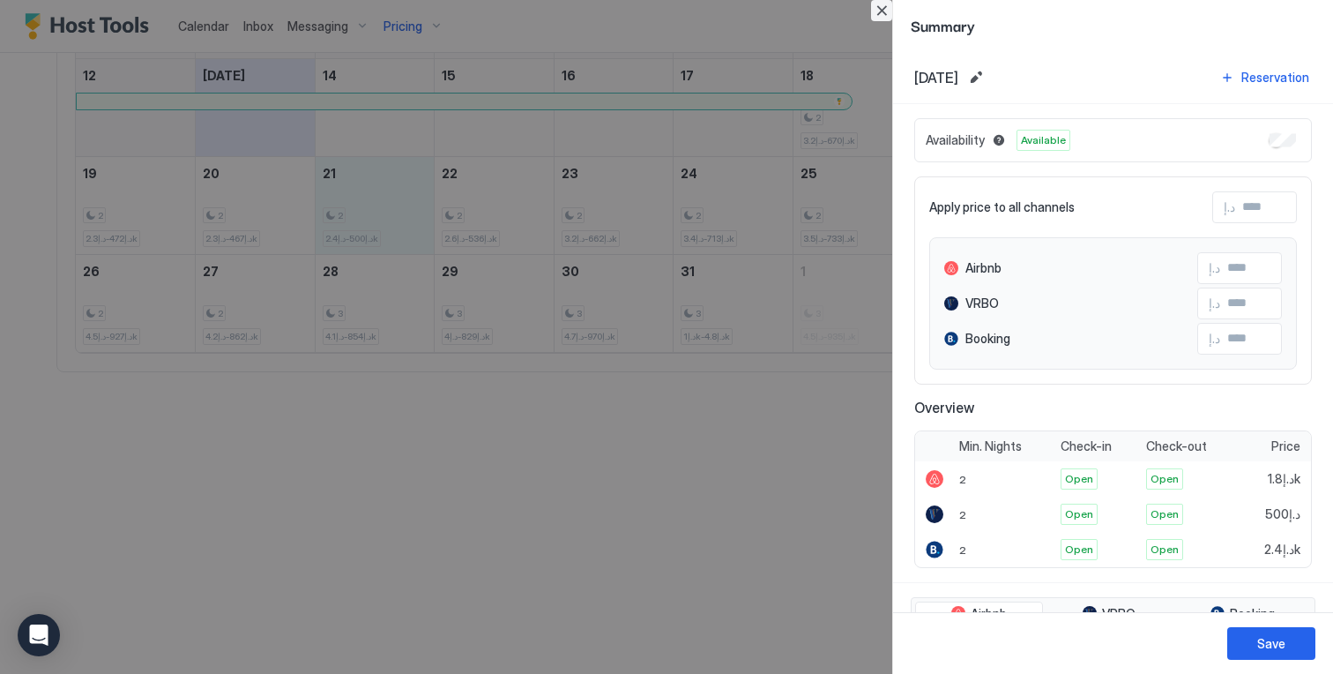
click at [875, 9] on button "Close" at bounding box center [881, 10] width 21 height 21
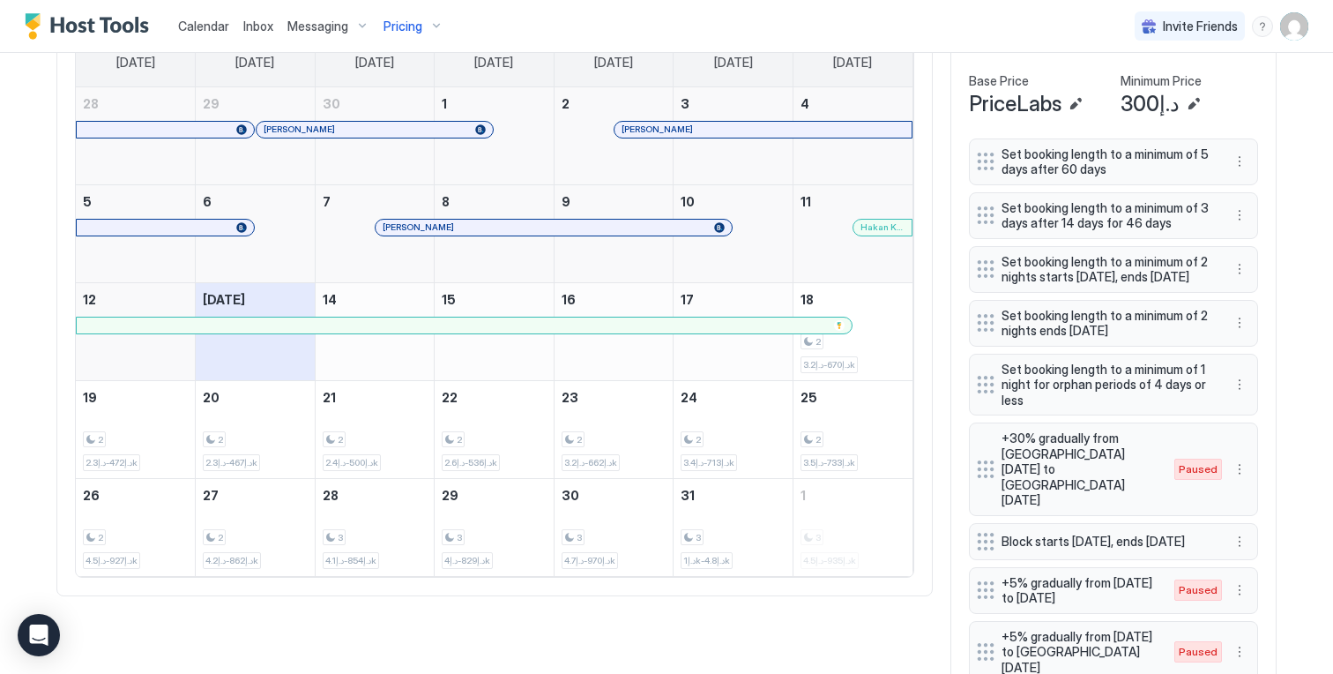
scroll to position [620, 0]
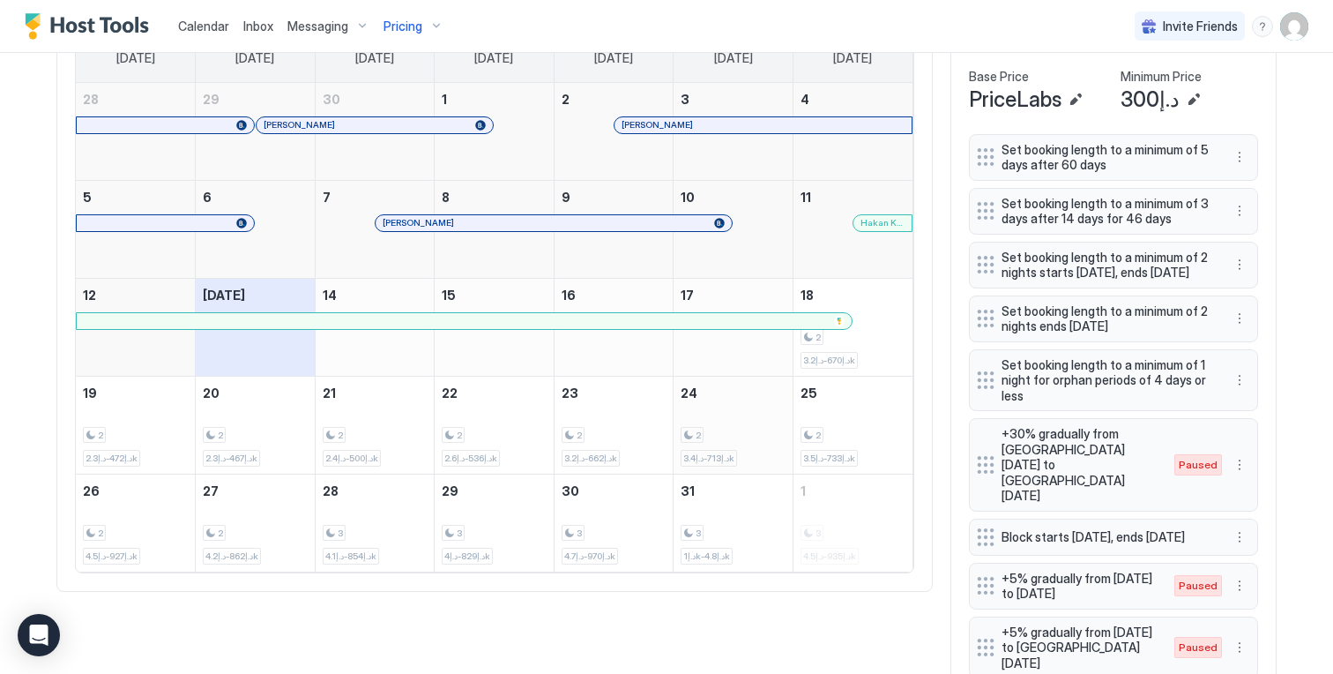
click at [759, 418] on div "2 د.إ713-د.إ3.4k" at bounding box center [733, 424] width 105 height 83
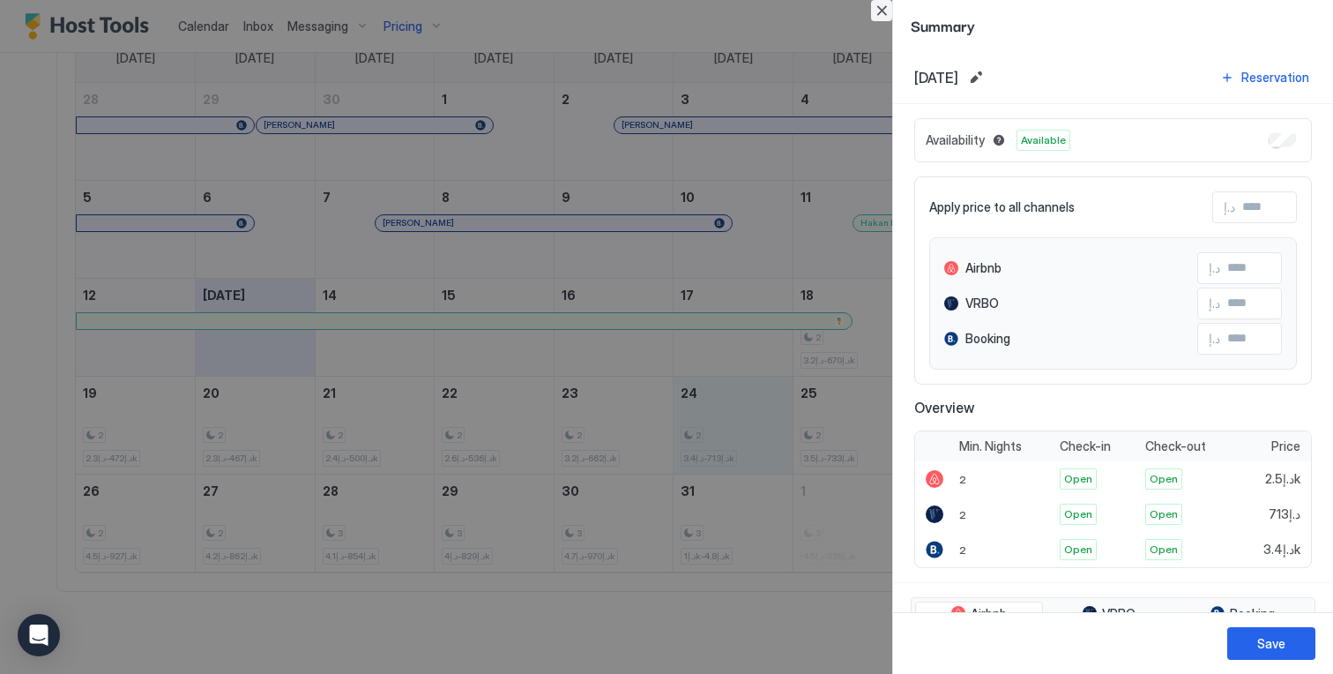
click at [877, 14] on button "Close" at bounding box center [881, 10] width 21 height 21
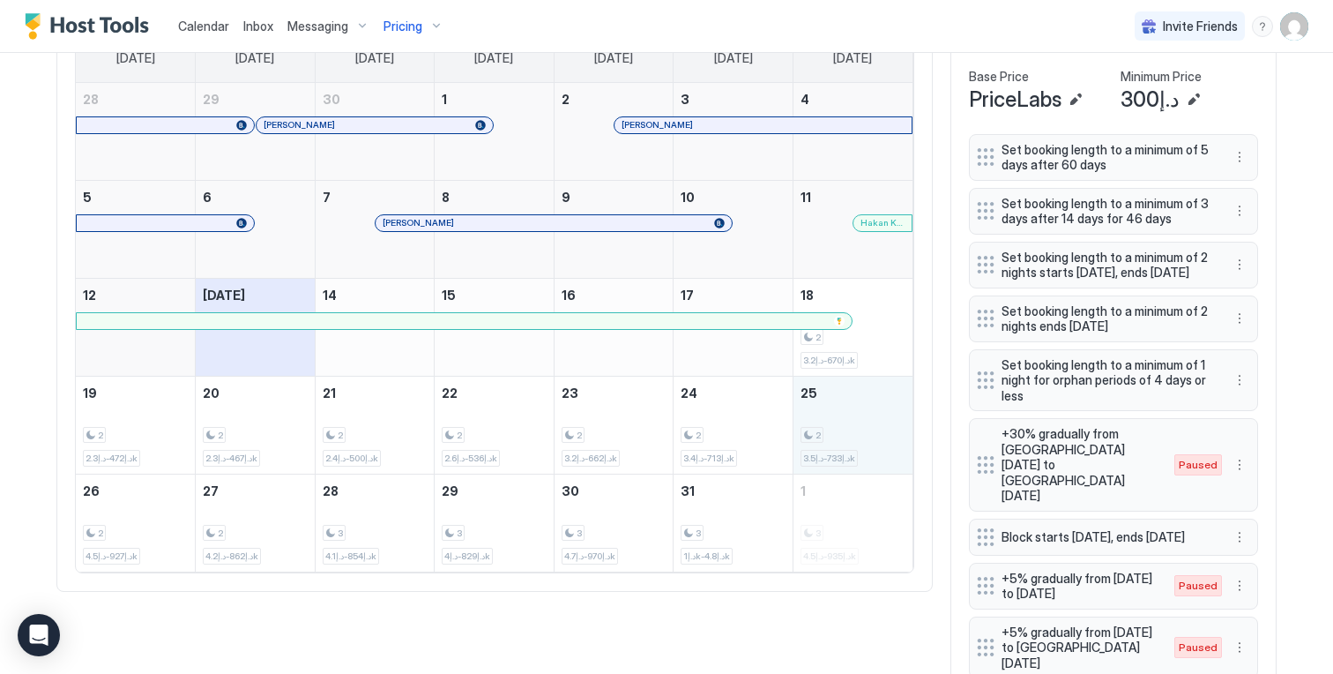
click at [838, 420] on div "2 د.إ733-د.إ3.5k" at bounding box center [852, 424] width 105 height 83
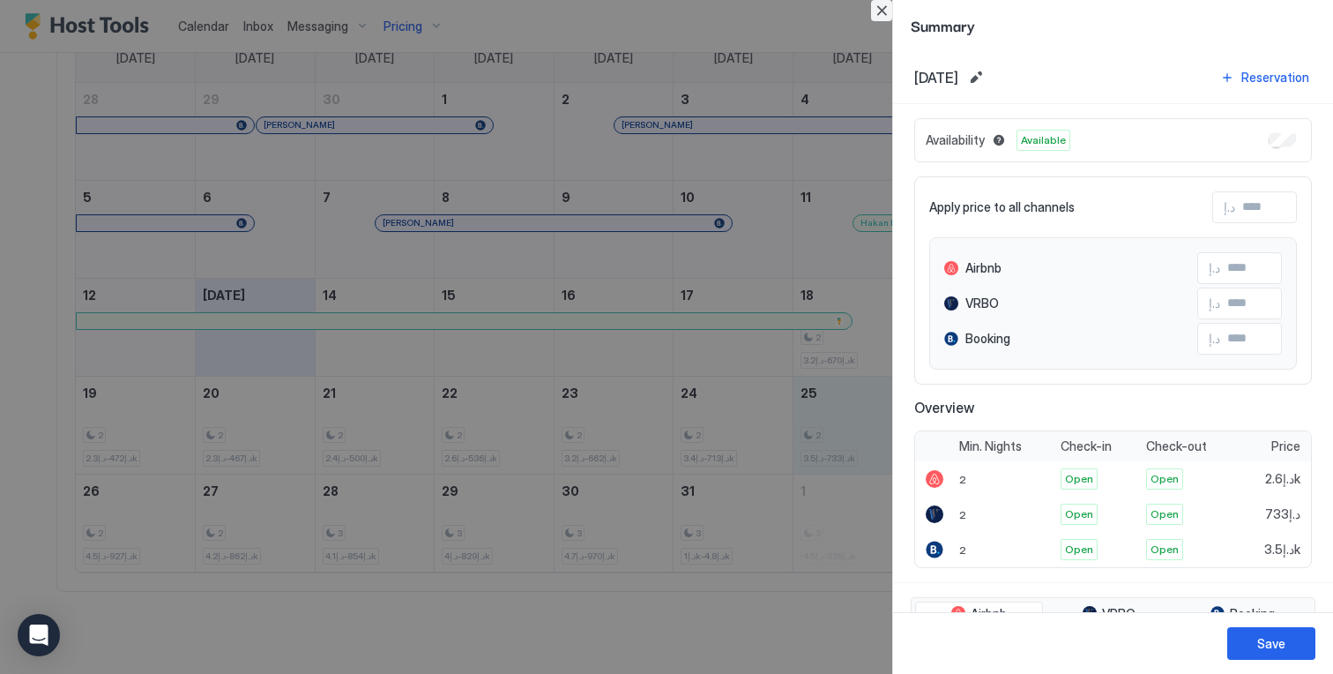
click at [883, 4] on button "Close" at bounding box center [881, 10] width 21 height 21
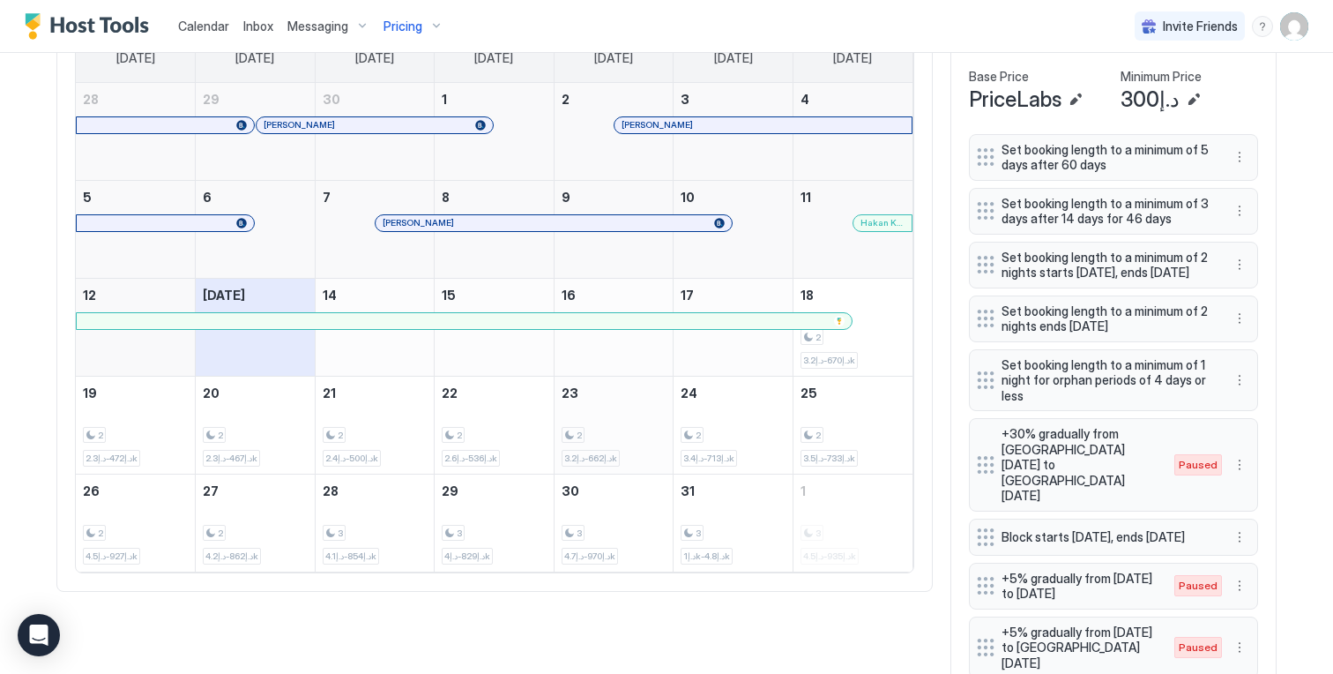
click at [652, 406] on div "2 د.إ662-د.إ3.2k" at bounding box center [614, 424] width 105 height 83
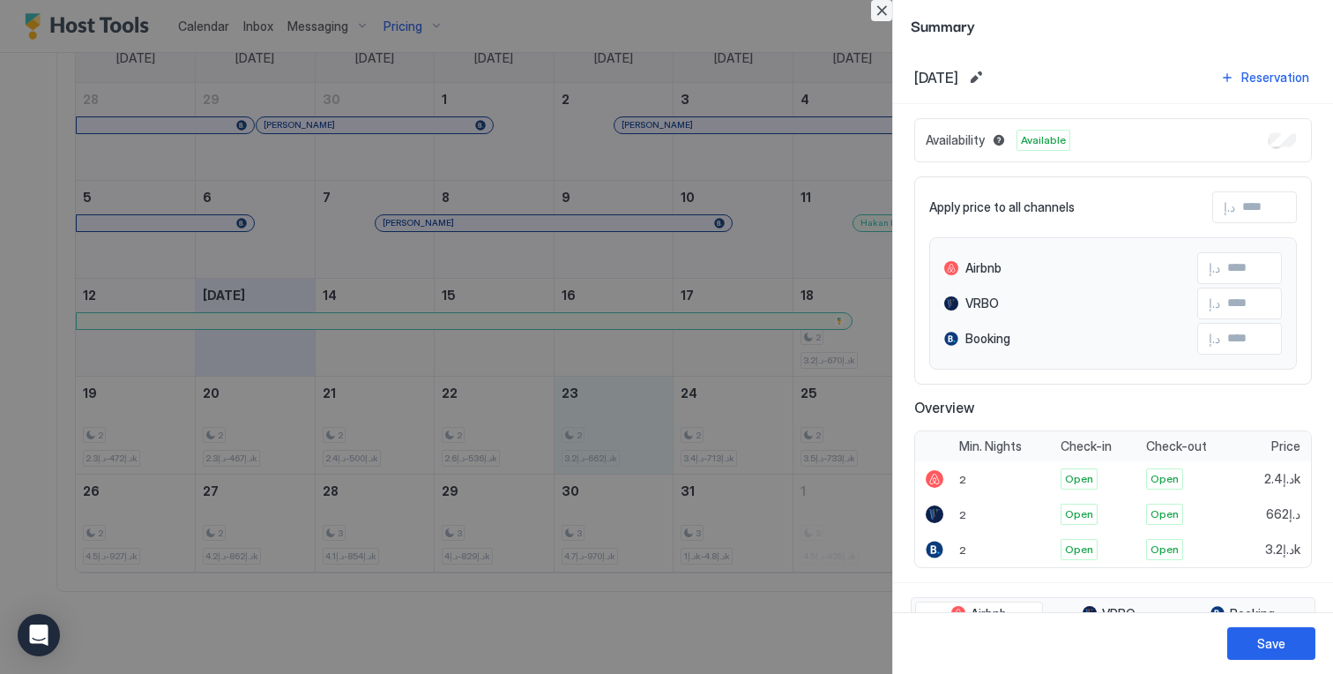
click at [878, 12] on button "Close" at bounding box center [881, 10] width 21 height 21
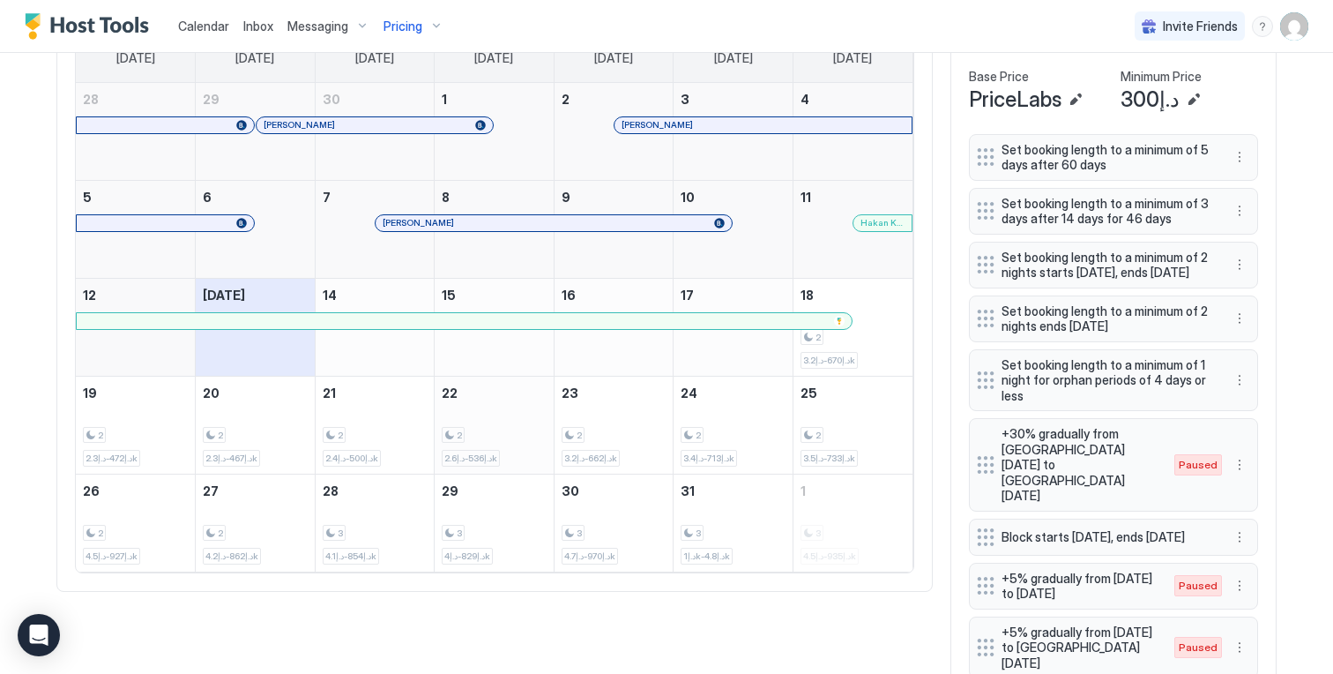
click at [496, 428] on div "2 د.إ536-د.إ2.6k" at bounding box center [494, 424] width 105 height 83
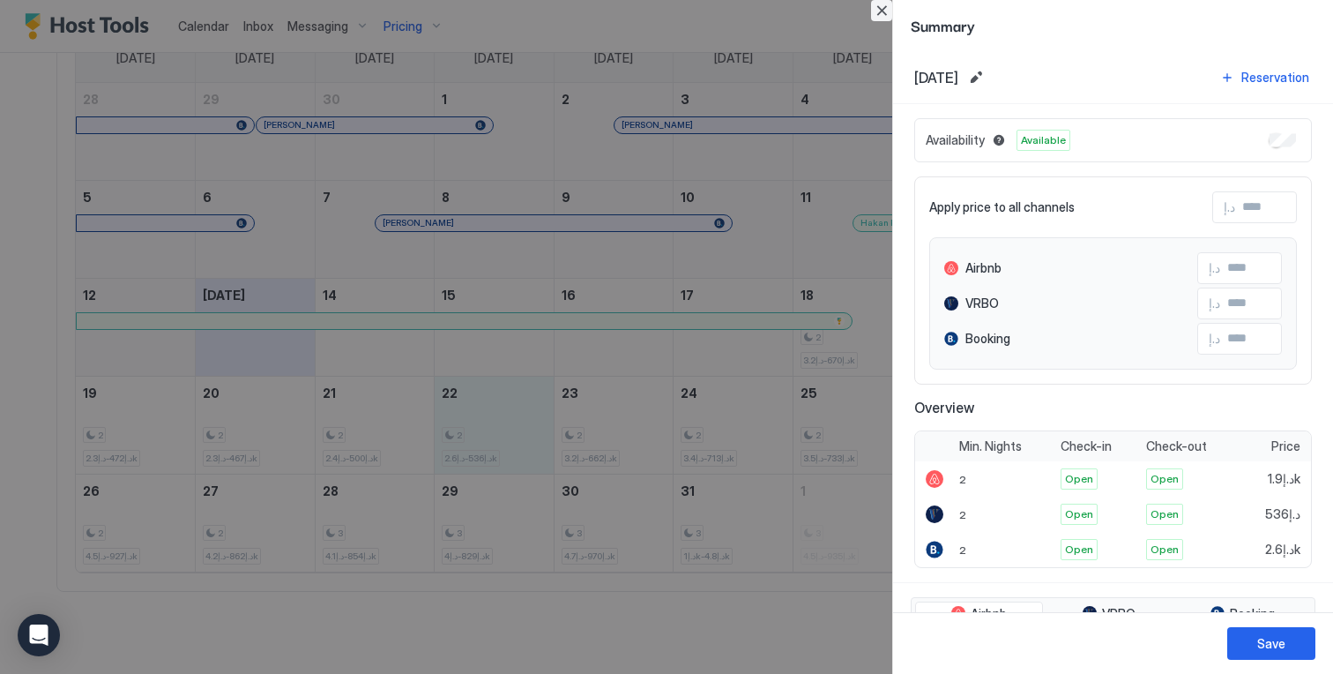
click at [878, 14] on button "Close" at bounding box center [881, 10] width 21 height 21
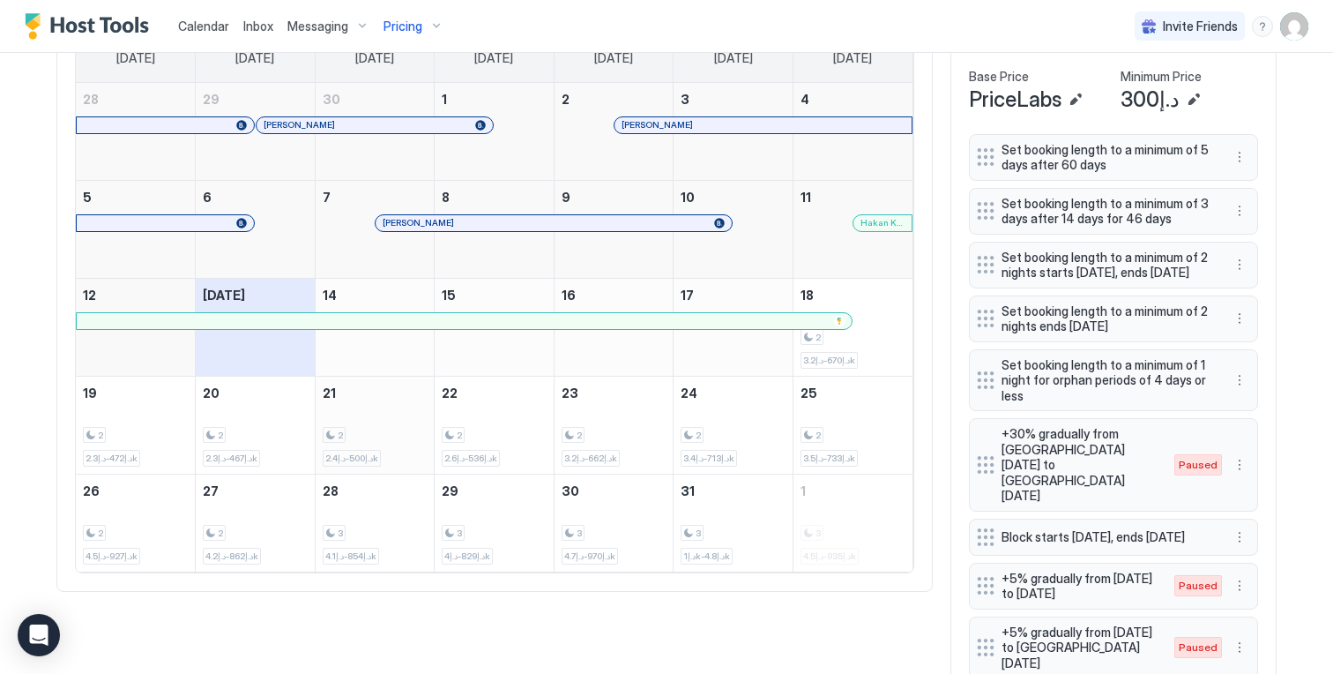
click at [375, 408] on div "2 د.إ500-د.إ2.4k" at bounding box center [375, 424] width 105 height 83
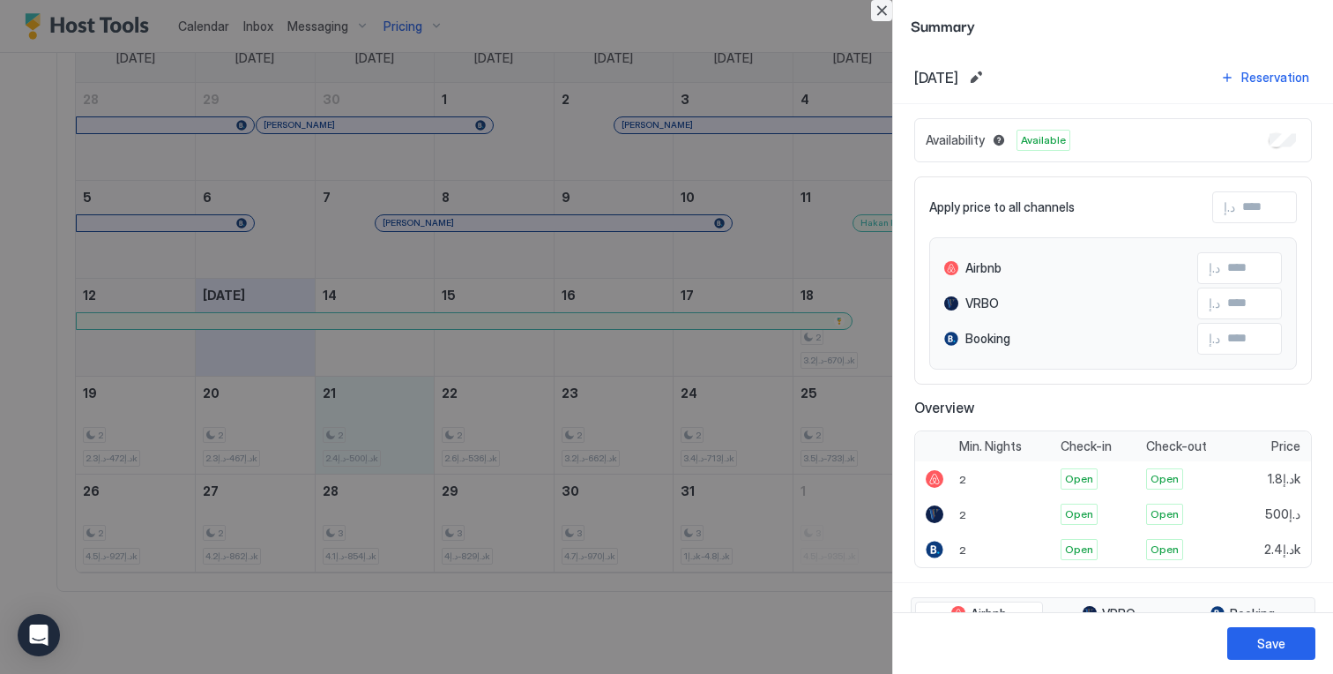
click at [891, 10] on button "Close" at bounding box center [881, 10] width 21 height 21
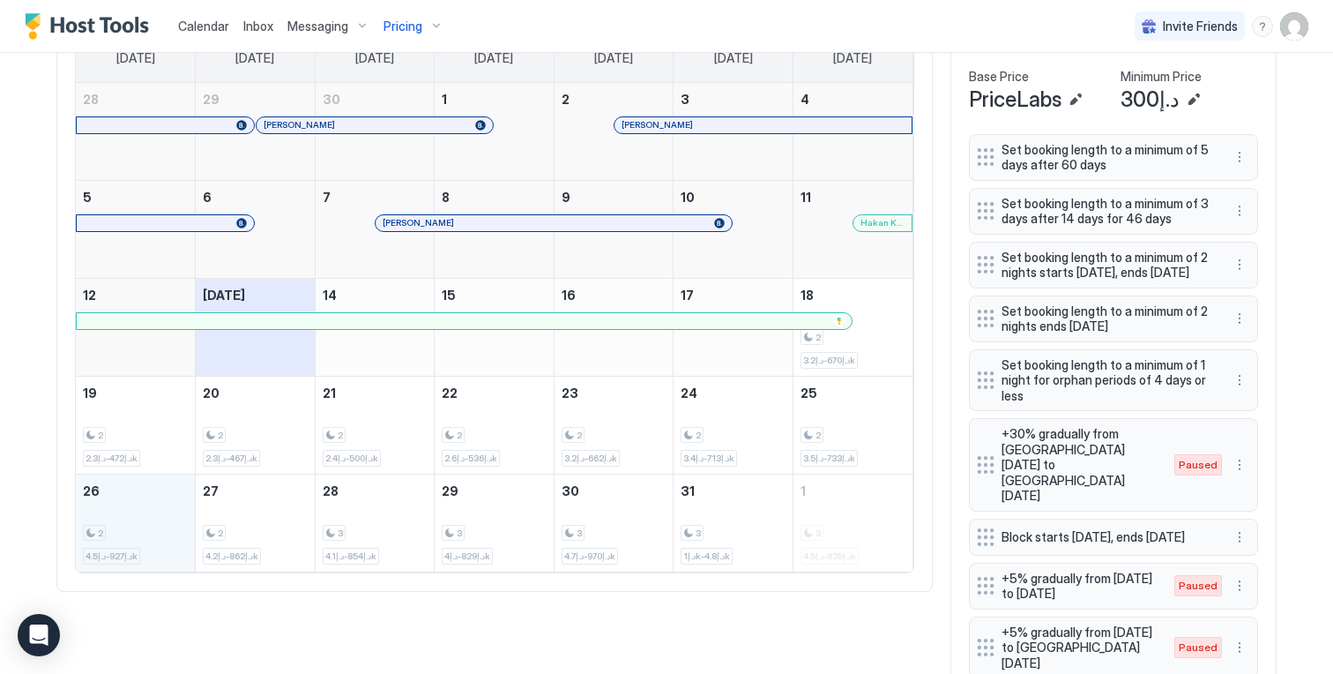
click at [168, 502] on div "2 د.إ927-د.إ4.5k" at bounding box center [135, 522] width 105 height 83
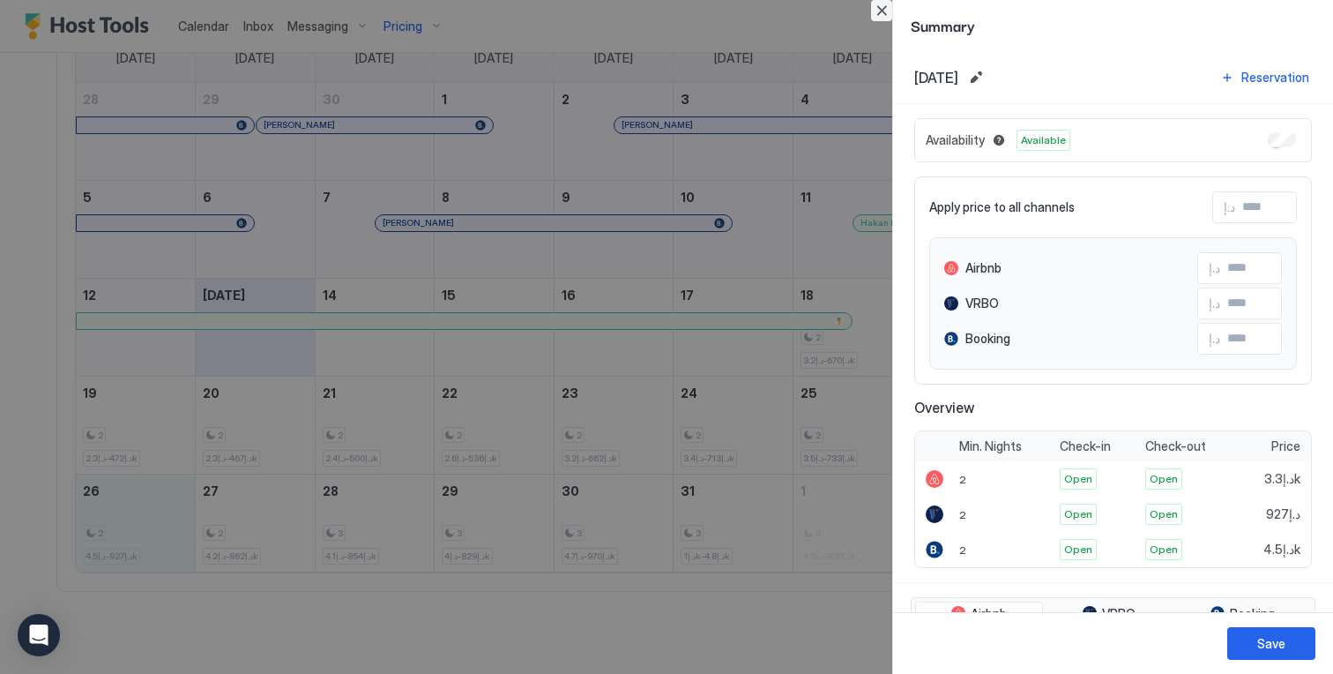
click at [881, 11] on button "Close" at bounding box center [881, 10] width 21 height 21
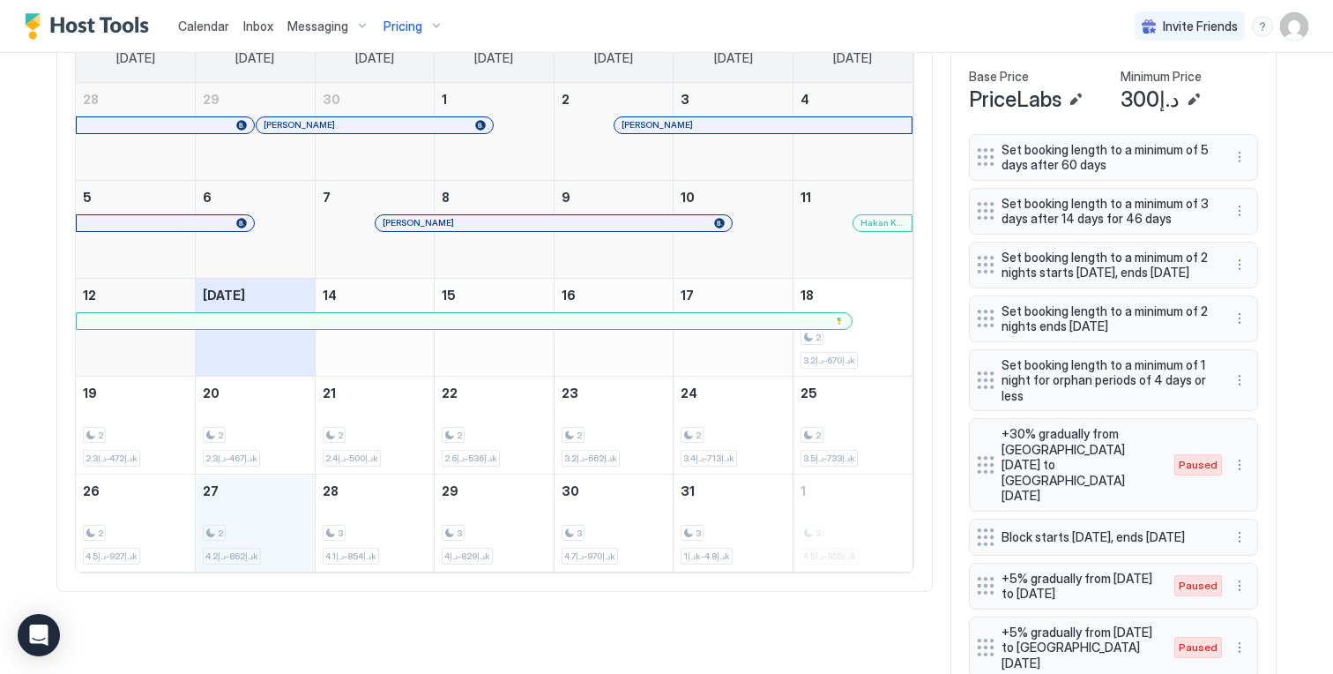
click at [294, 519] on div "2 د.إ862-د.إ4.2k" at bounding box center [255, 522] width 105 height 83
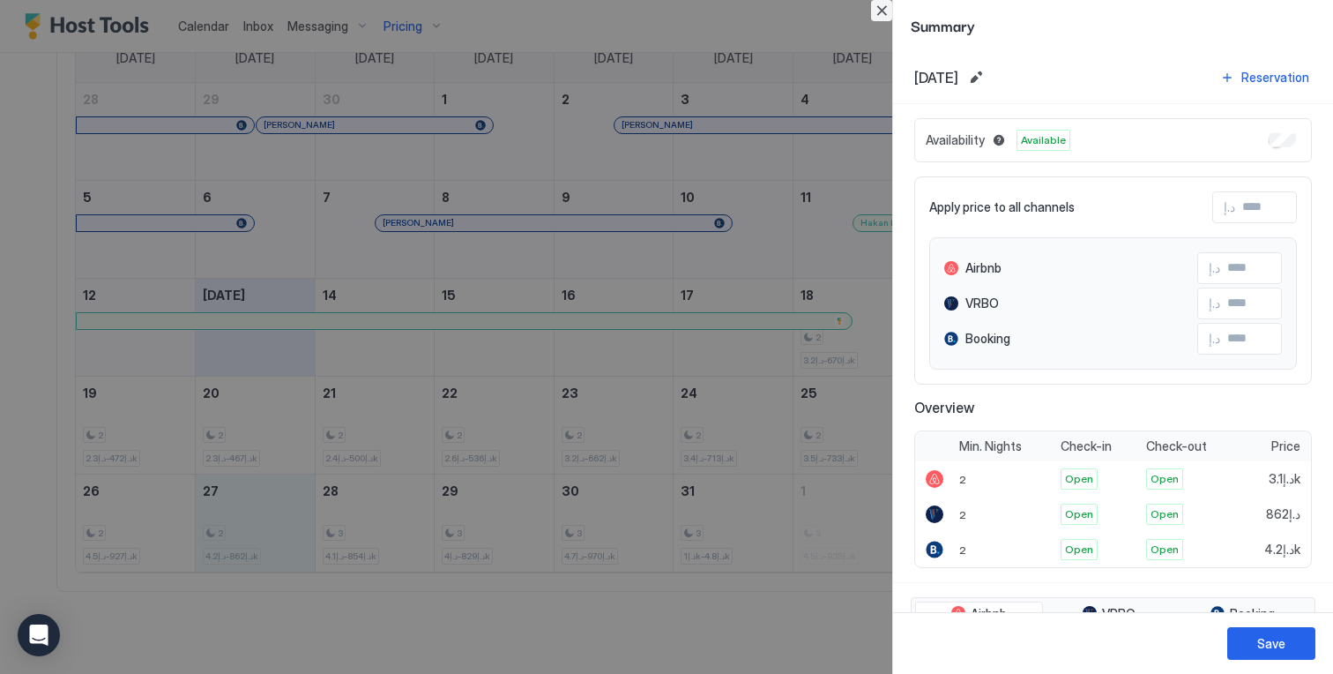
click at [881, 11] on button "Close" at bounding box center [881, 10] width 21 height 21
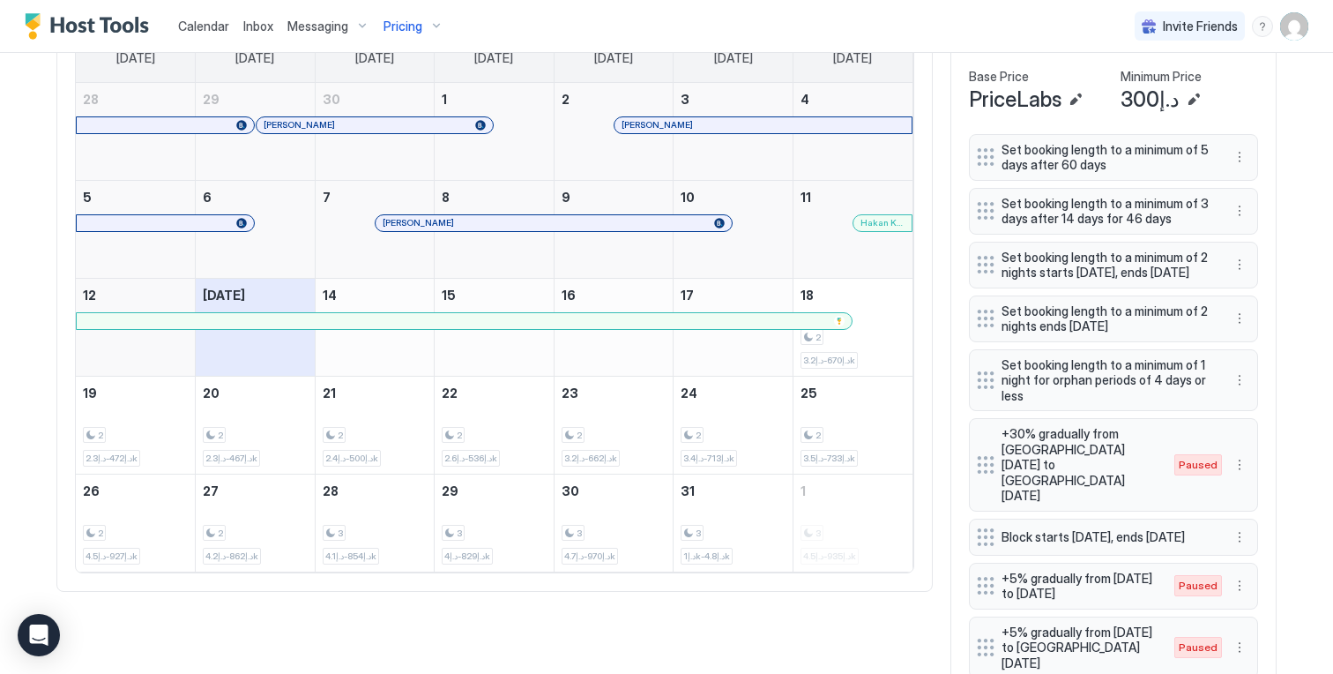
scroll to position [15, 0]
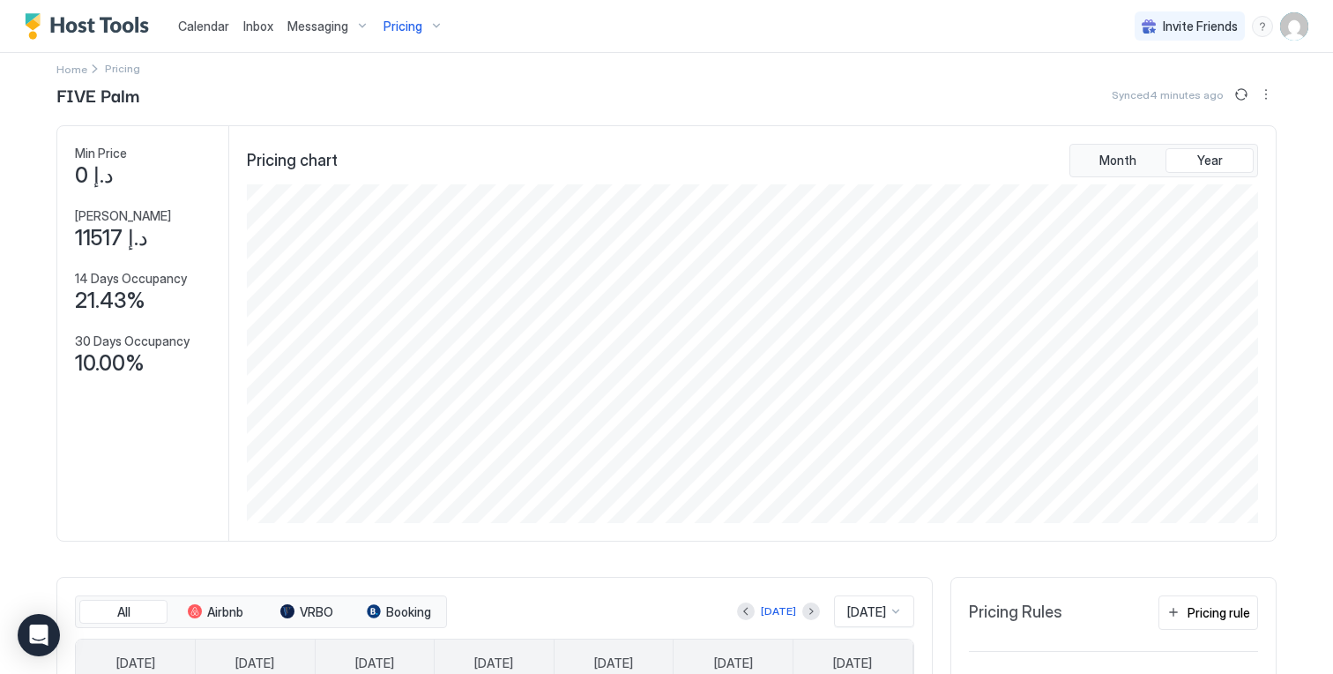
click at [417, 28] on span "Pricing" at bounding box center [402, 27] width 39 height 16
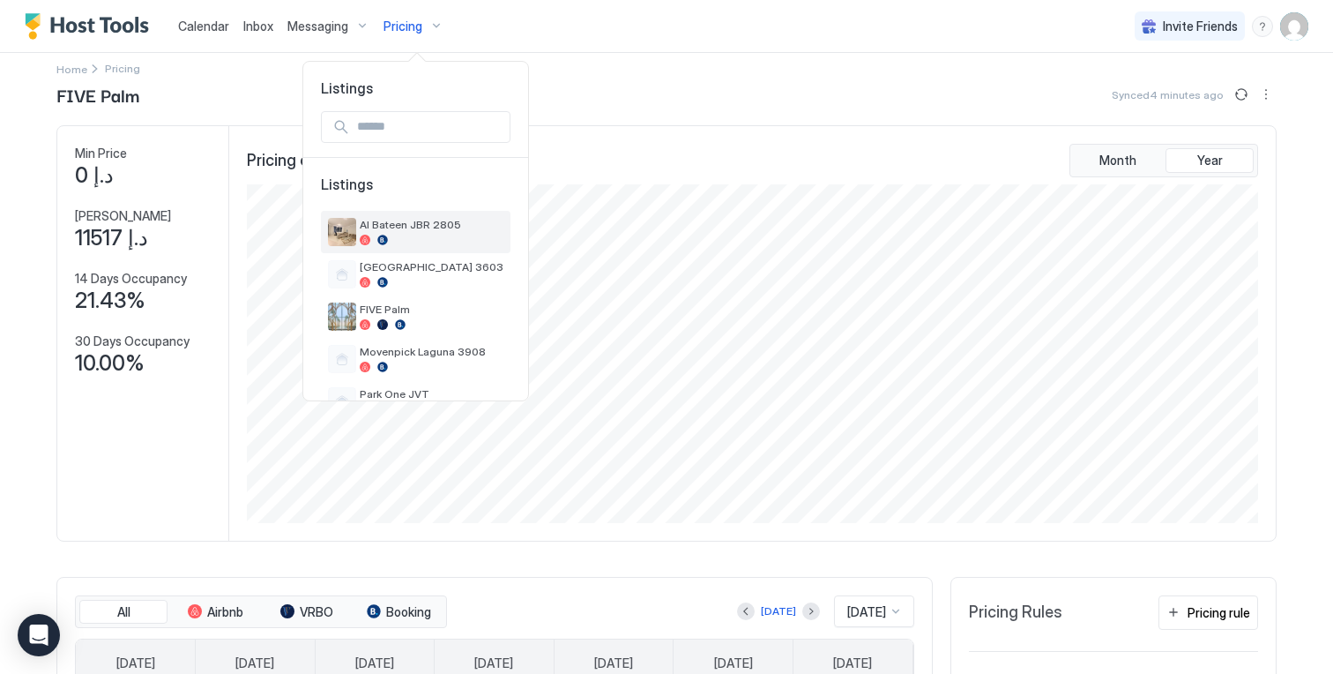
click at [426, 232] on div "Al Bateen JBR 2805" at bounding box center [432, 231] width 144 height 27
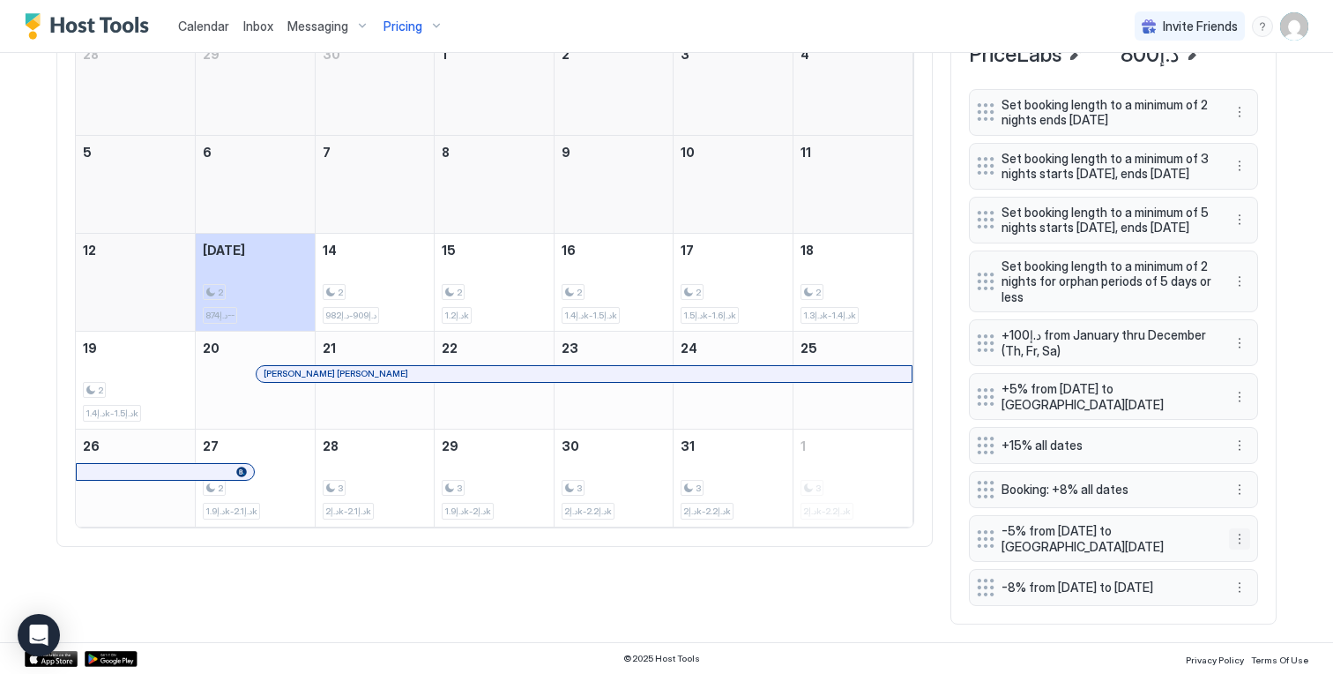
scroll to position [718, 0]
click at [1231, 582] on button "More options" at bounding box center [1239, 587] width 21 height 21
click at [1254, 497] on span "Edit" at bounding box center [1259, 500] width 19 height 13
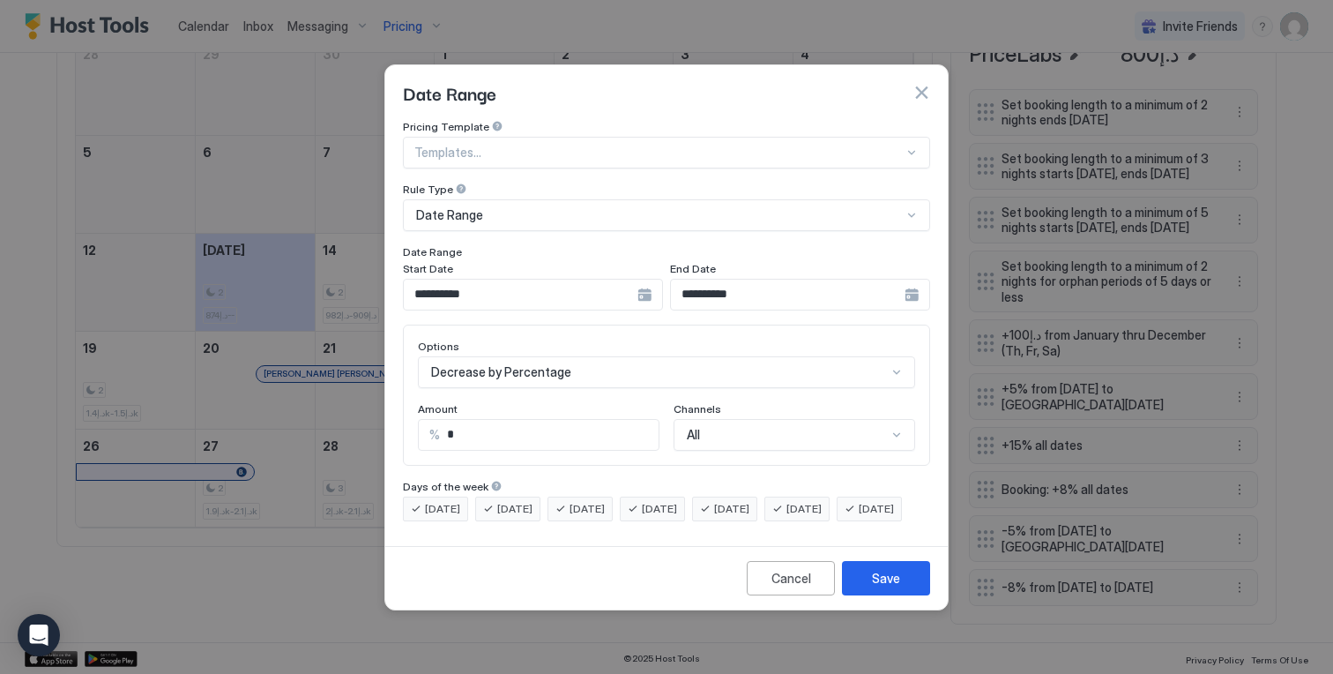
click at [738, 286] on input "**********" at bounding box center [788, 294] width 234 height 30
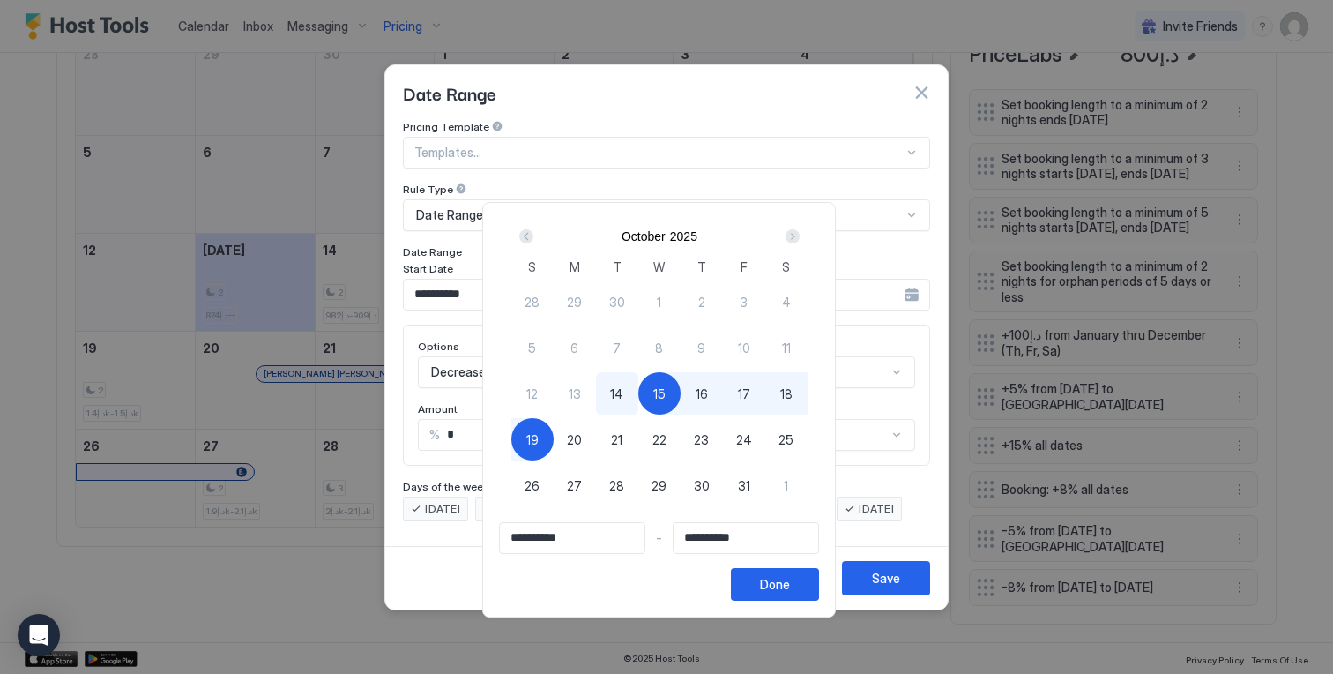
click at [573, 435] on div "20" at bounding box center [575, 439] width 42 height 42
type input "**********"
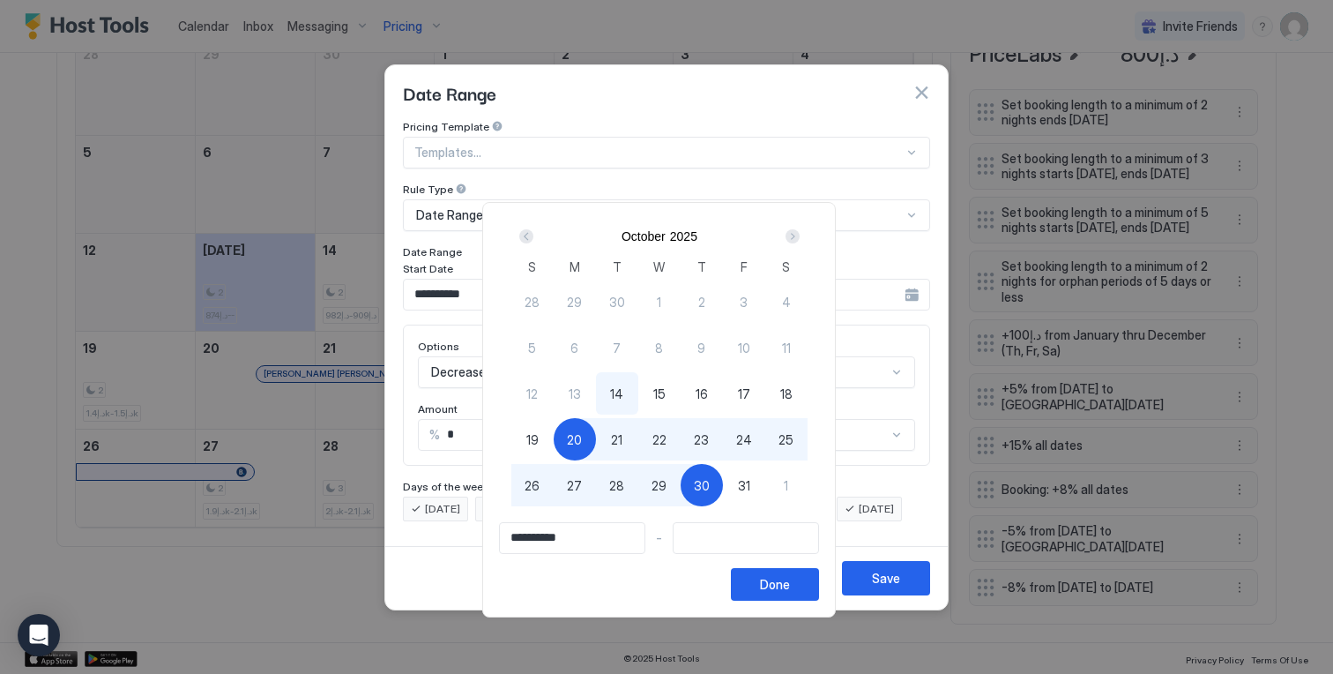
type input "**********"
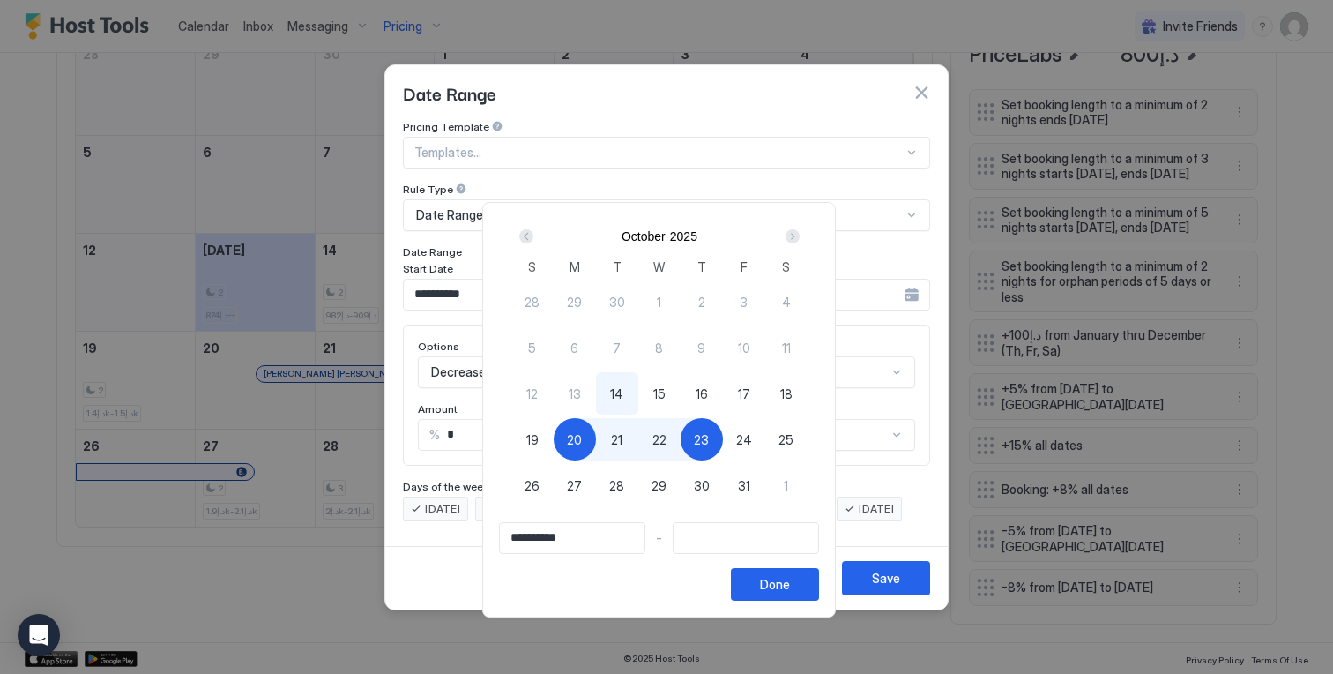
click at [676, 391] on div "15" at bounding box center [659, 393] width 42 height 42
type input "**********"
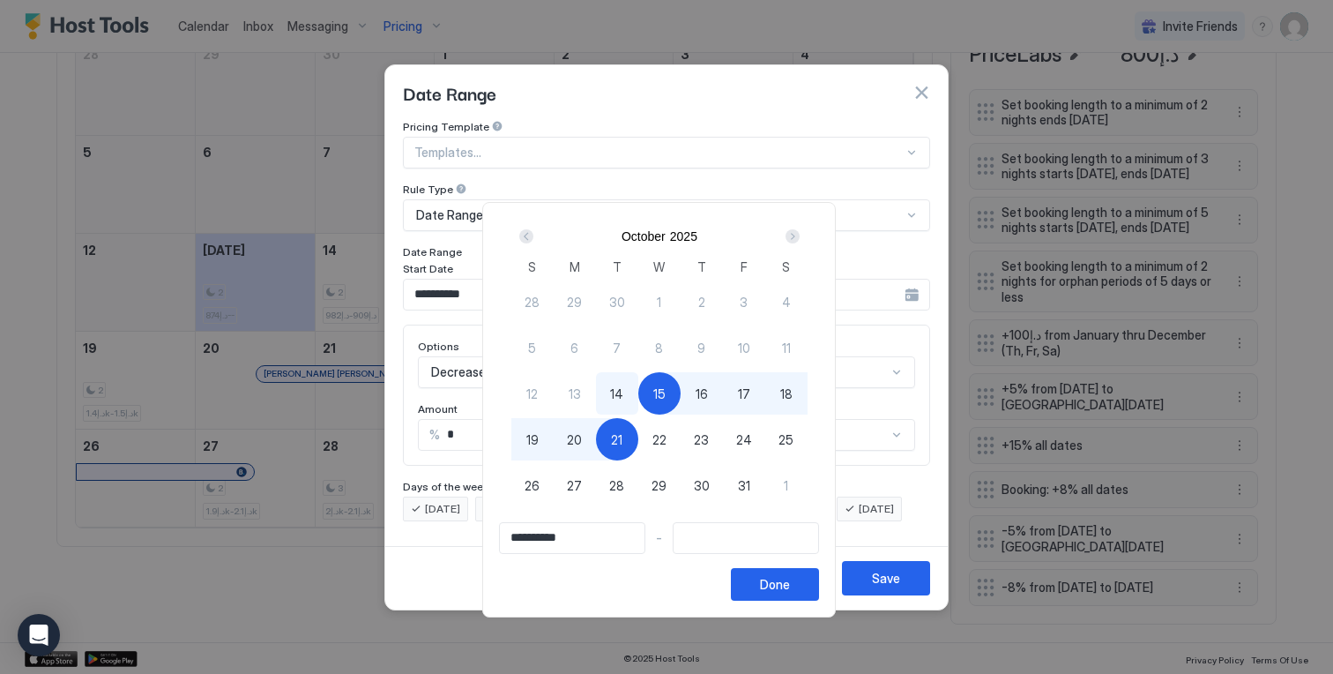
type input "**********"
click at [581, 436] on span "20" at bounding box center [574, 439] width 15 height 19
type input "**********"
click at [766, 576] on button "Done" at bounding box center [775, 584] width 88 height 33
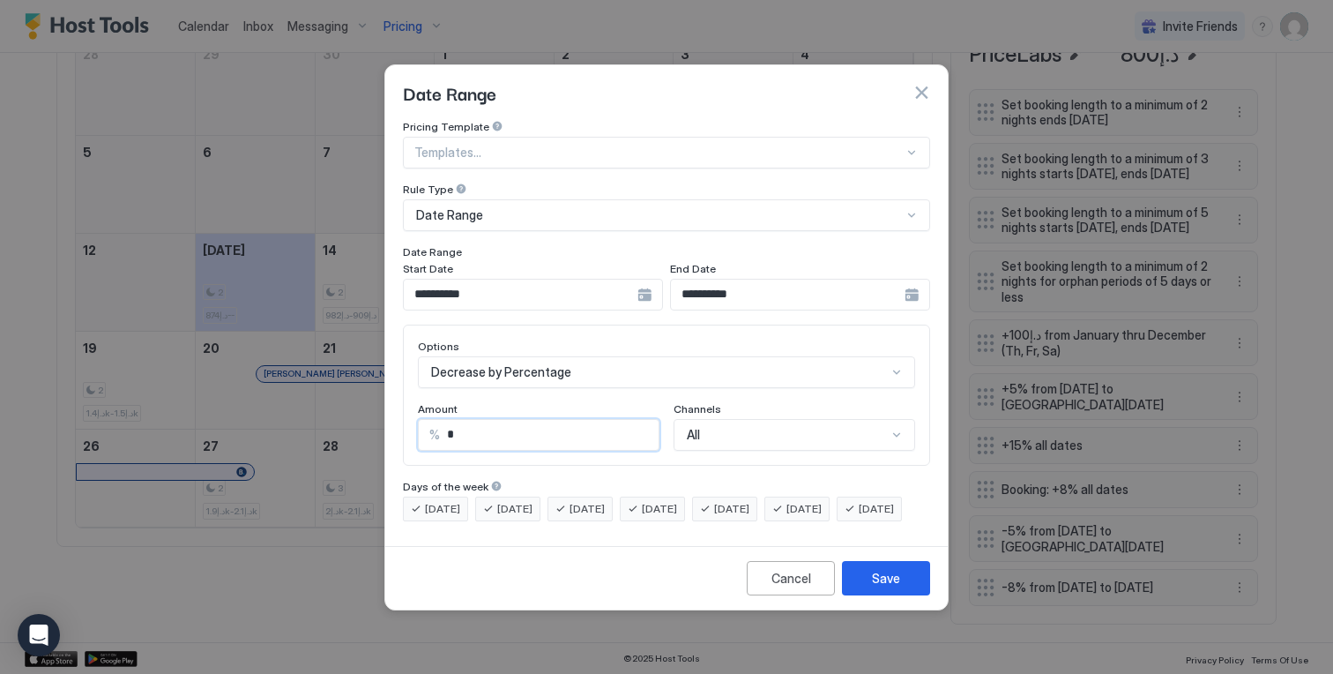
drag, startPoint x: 566, startPoint y: 422, endPoint x: 391, endPoint y: 414, distance: 174.7
click at [391, 414] on div "**********" at bounding box center [666, 329] width 562 height 419
type input "**"
click at [864, 585] on button "Save" at bounding box center [886, 578] width 88 height 34
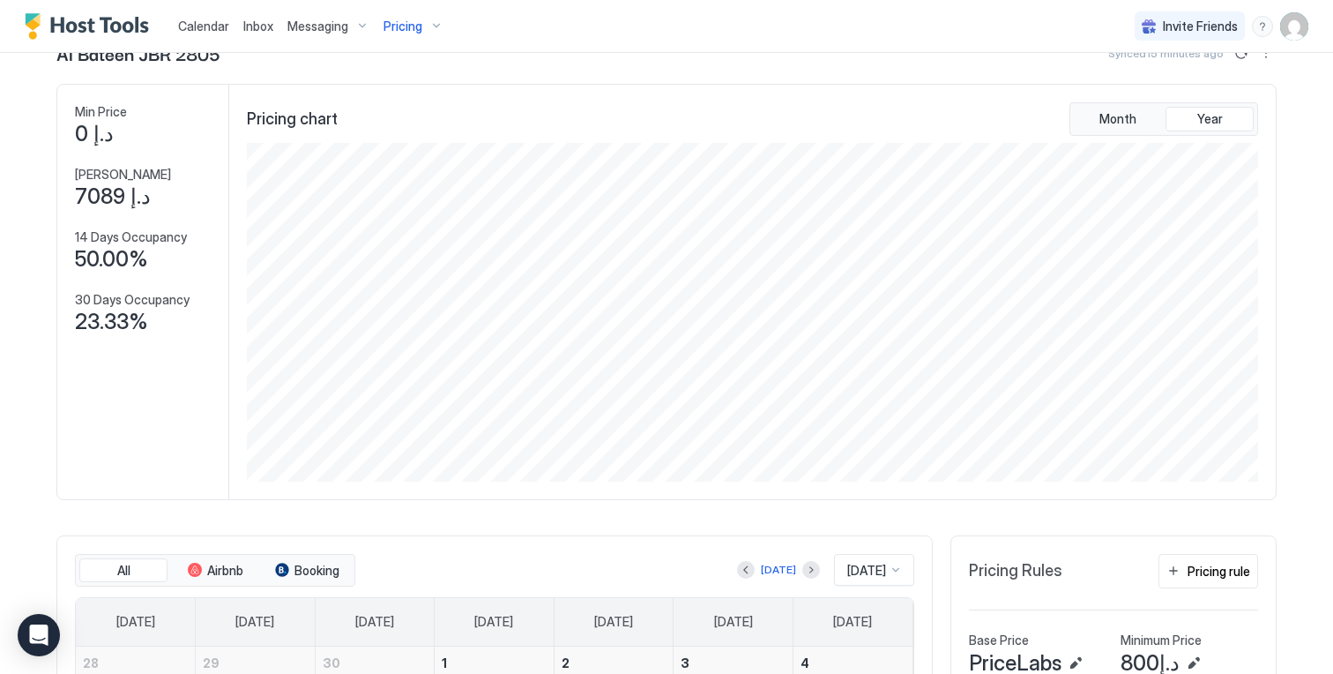
scroll to position [0, 0]
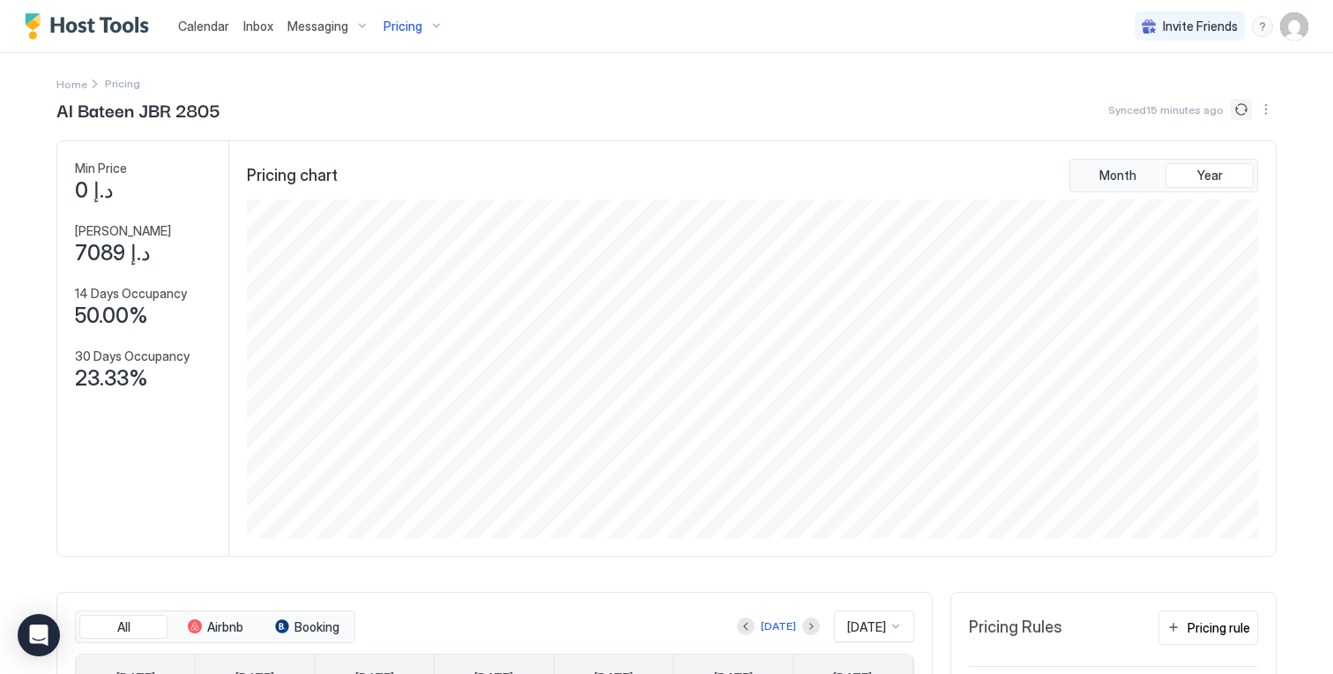
click at [1237, 111] on button "Sync prices" at bounding box center [1241, 109] width 21 height 21
click at [1236, 114] on button "Sync prices" at bounding box center [1241, 109] width 21 height 21
click at [403, 26] on span "Pricing" at bounding box center [402, 27] width 39 height 16
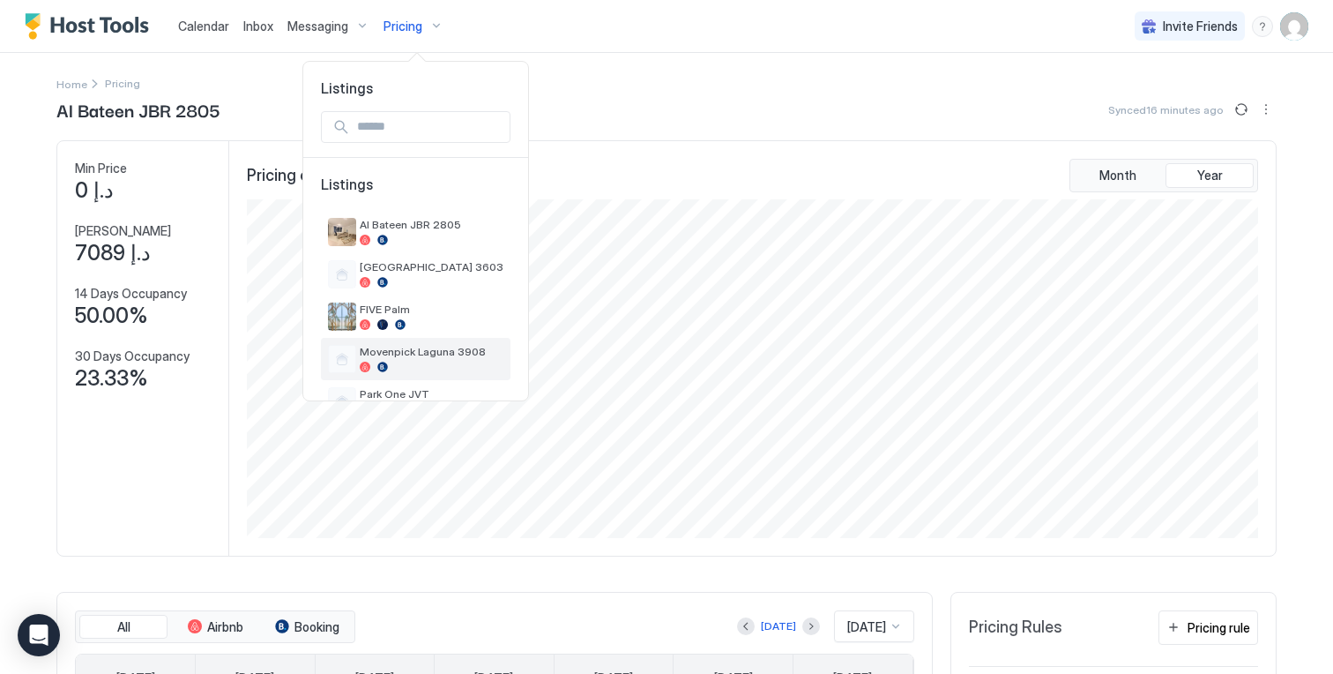
click at [424, 346] on span "Movenpick Laguna 3908" at bounding box center [432, 351] width 144 height 13
